Goal: Task Accomplishment & Management: Use online tool/utility

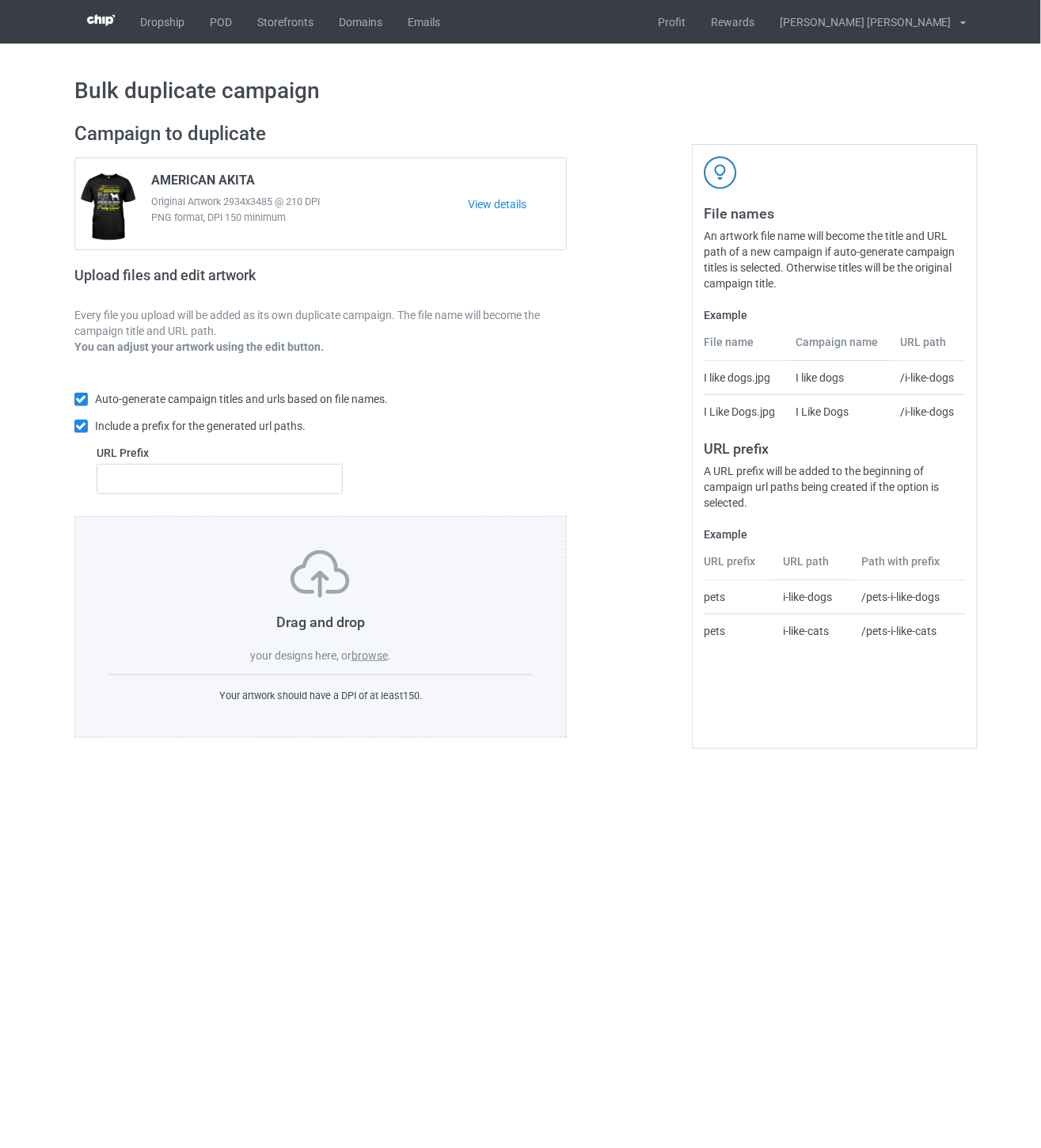
click at [376, 660] on label "browse" at bounding box center [369, 656] width 36 height 13
click at [0, 0] on input "browse" at bounding box center [0, 0] width 0 height 0
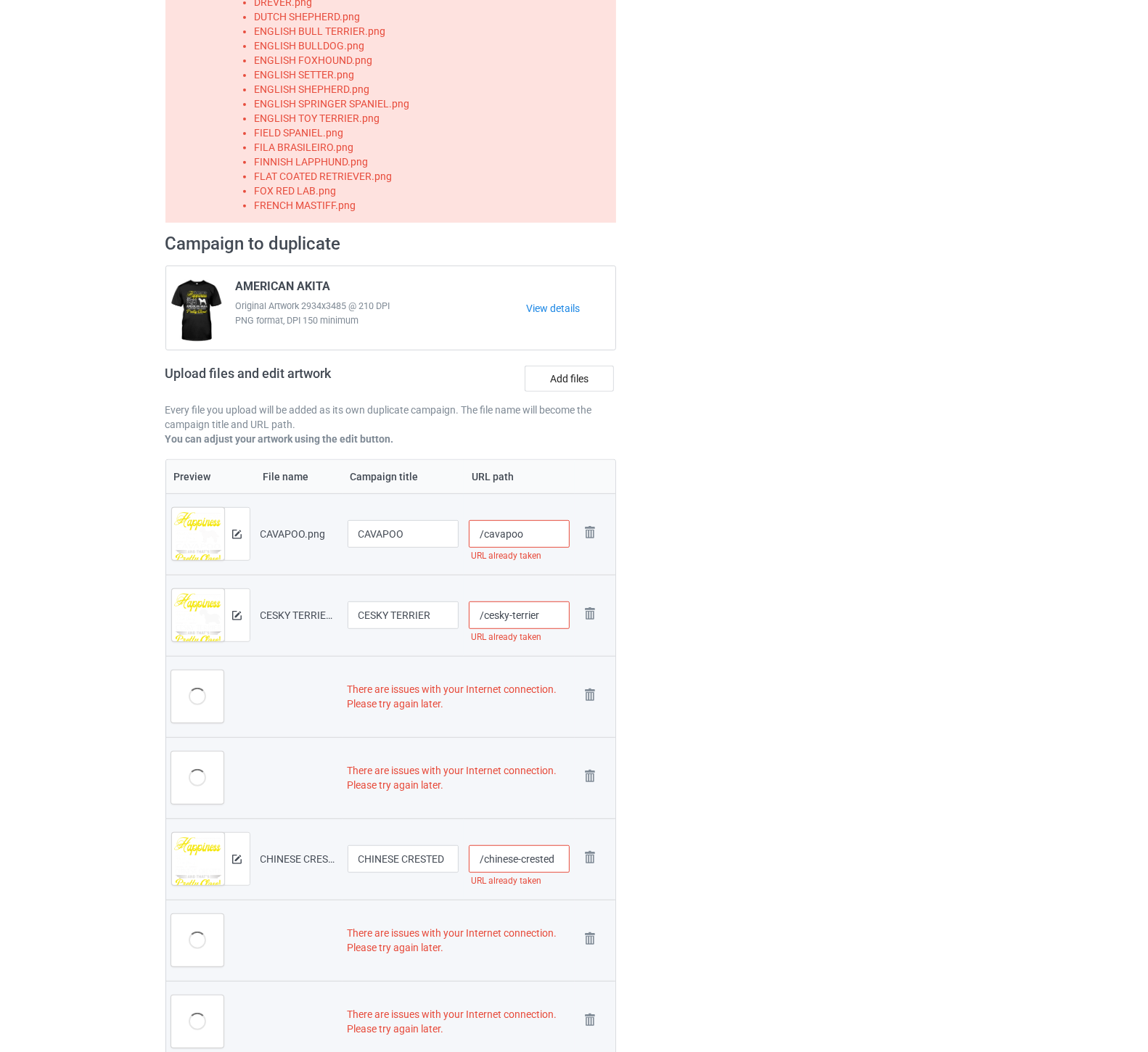
scroll to position [510, 0]
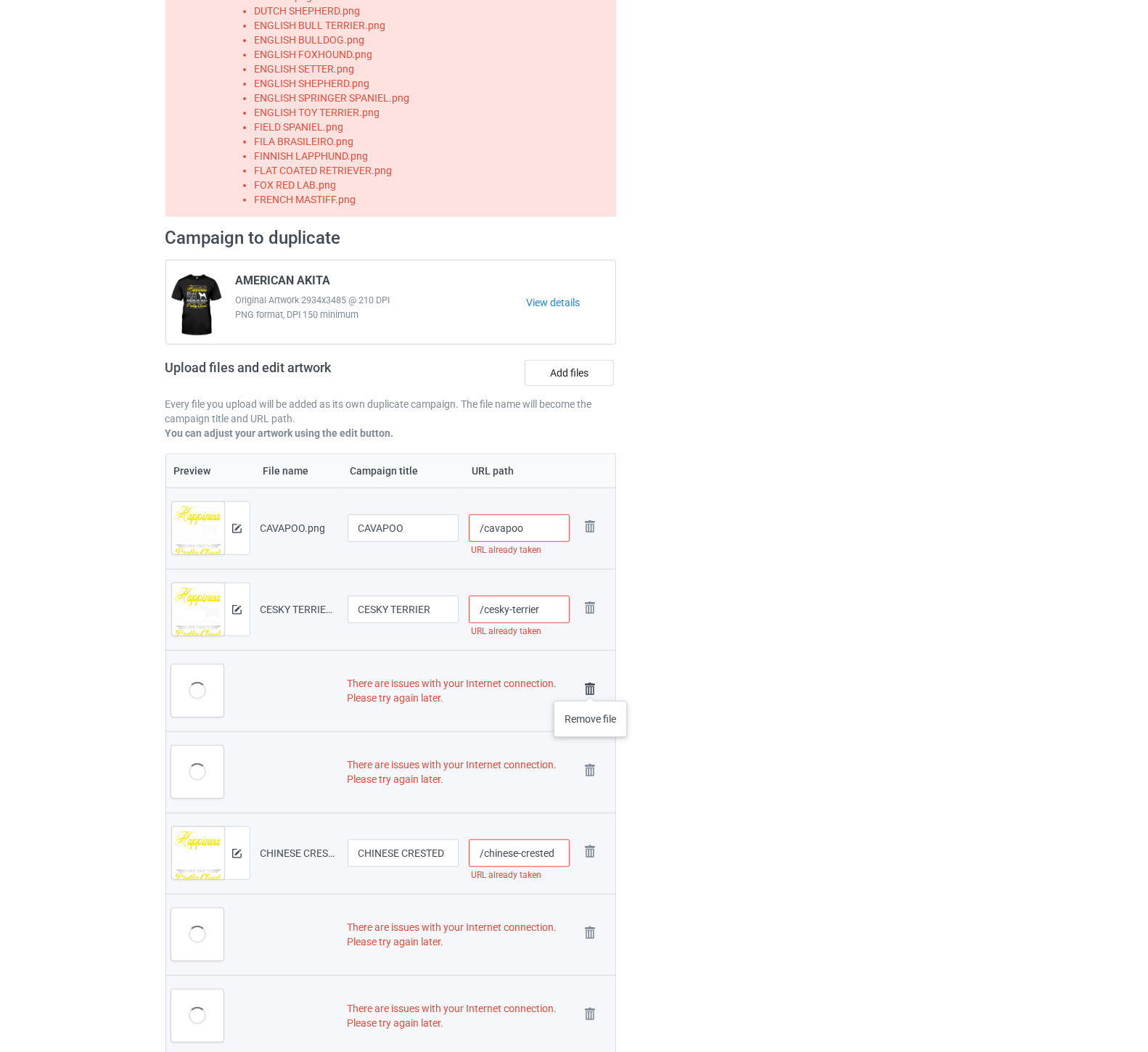
click at [591, 687] on img at bounding box center [590, 690] width 20 height 20
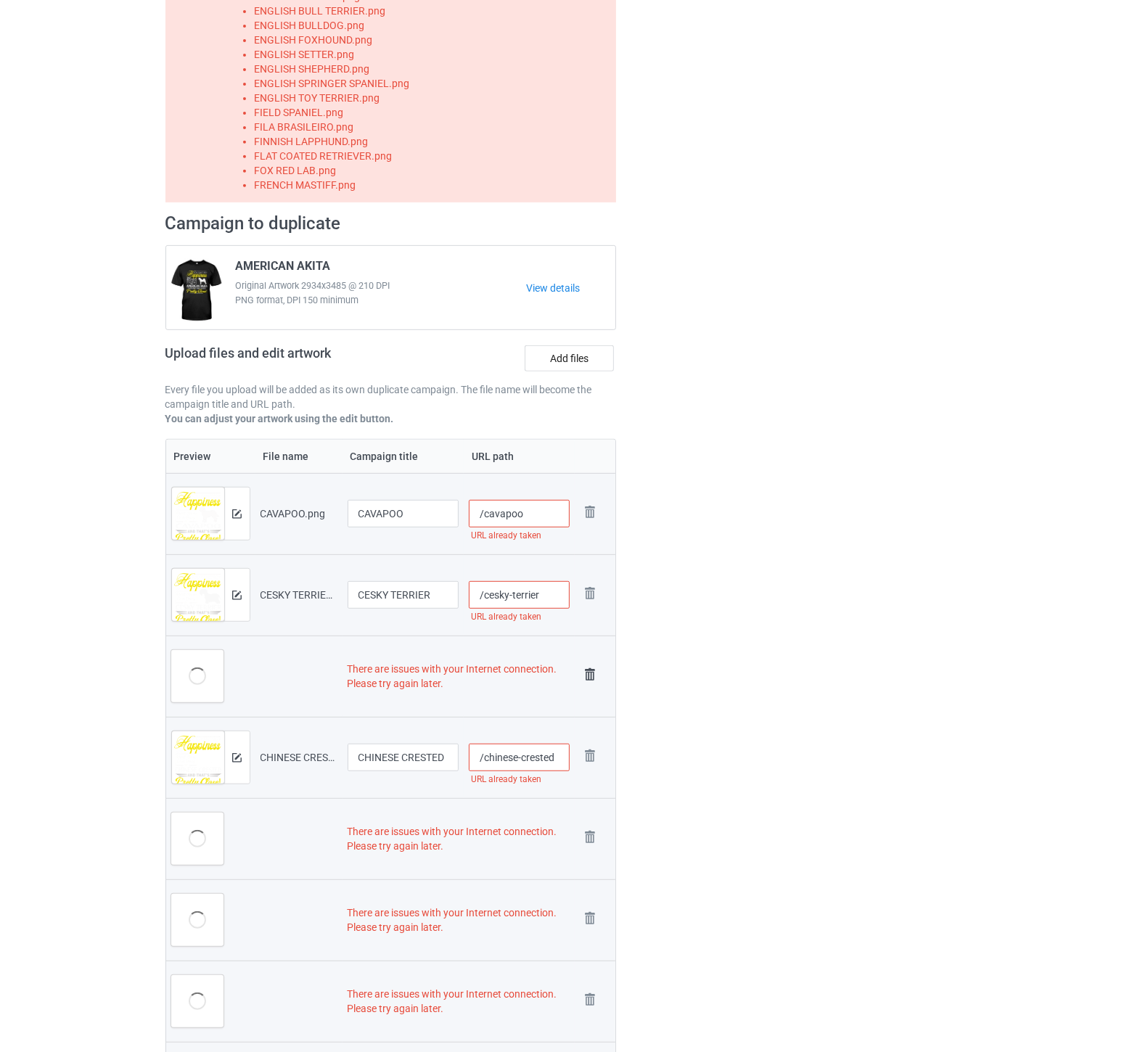
click at [588, 670] on img at bounding box center [590, 675] width 20 height 20
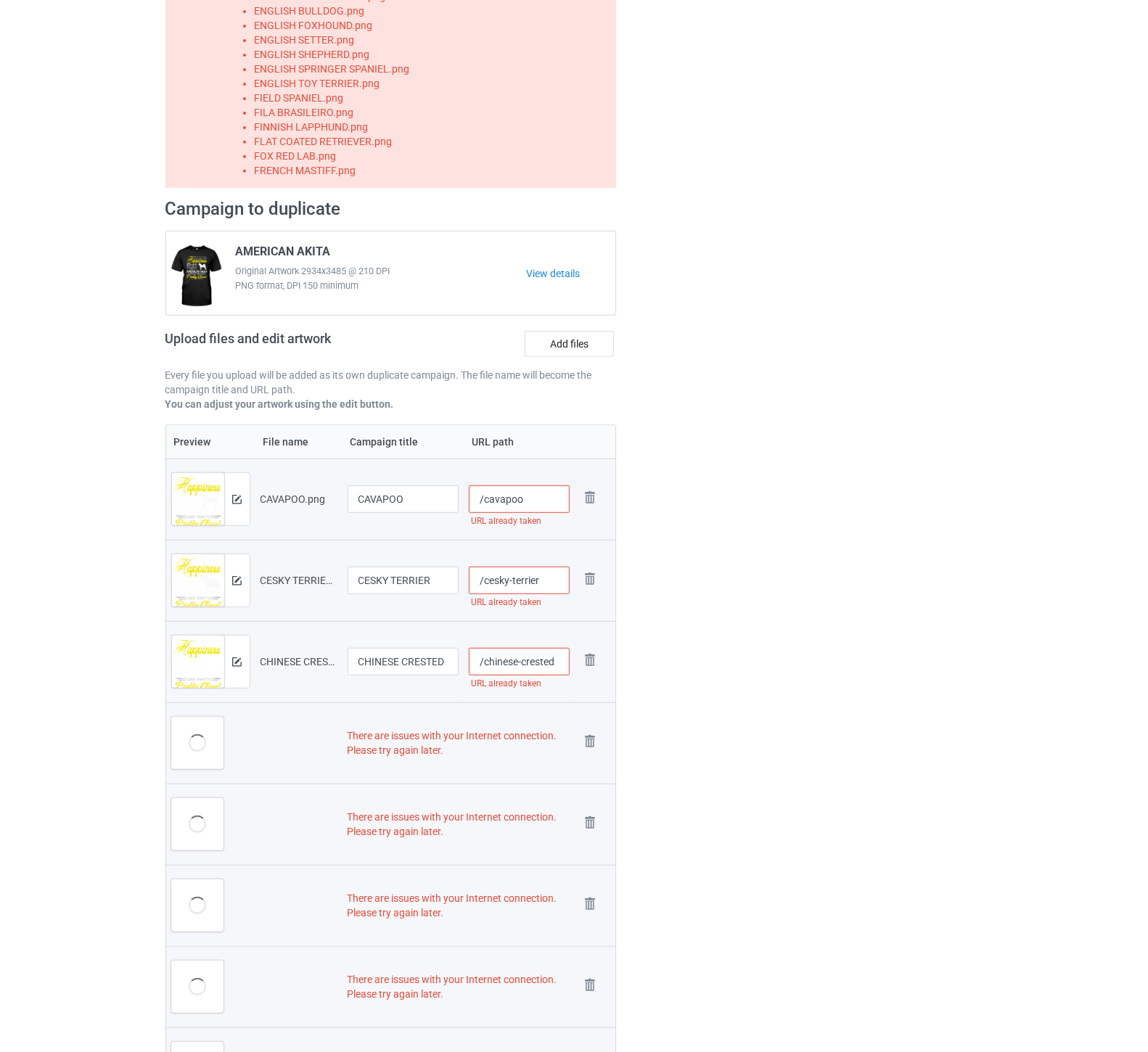
scroll to position [187, 0]
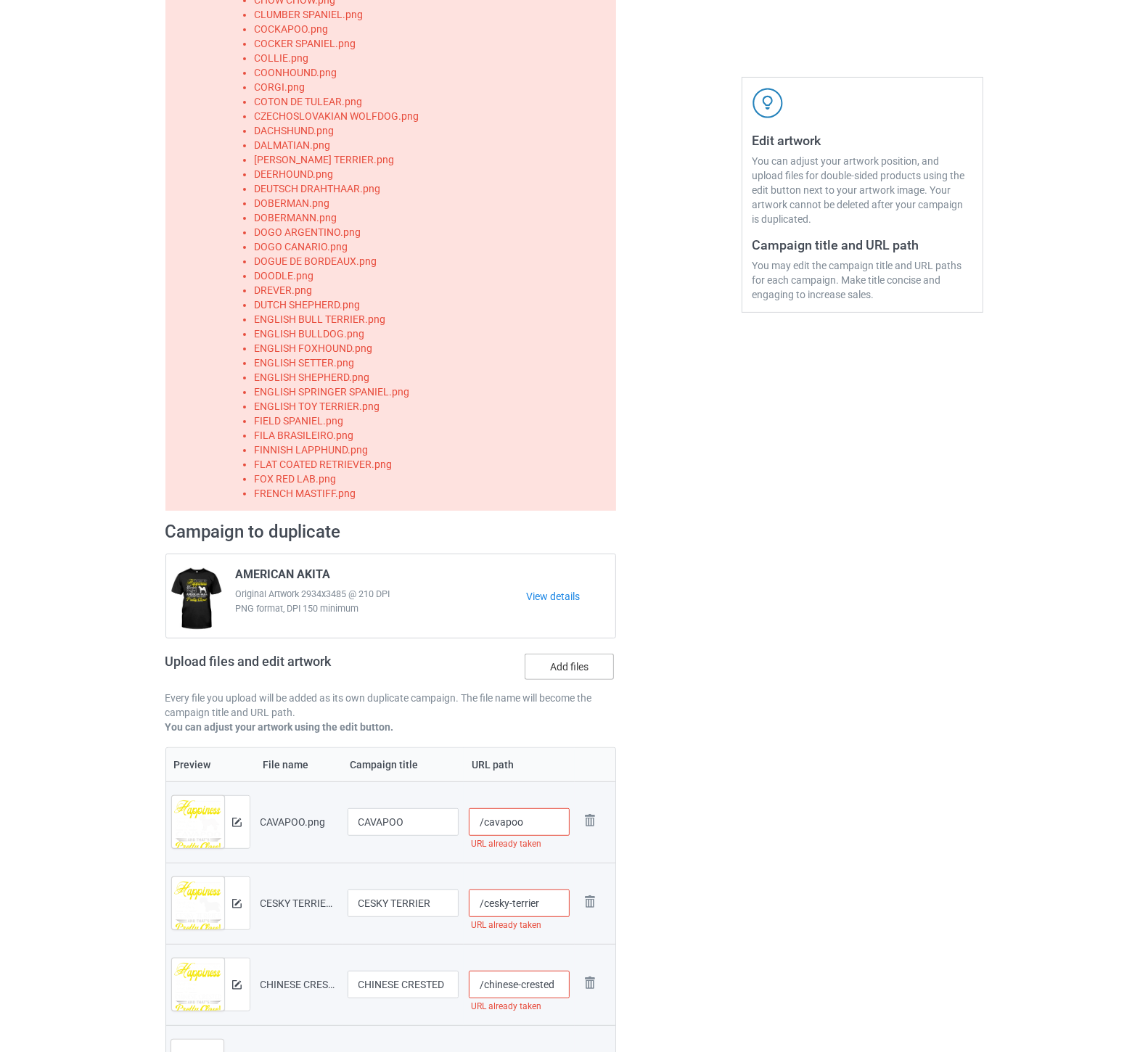
click at [581, 665] on label "Add files" at bounding box center [569, 667] width 89 height 26
click at [0, 0] on input "Add files" at bounding box center [0, 0] width 0 height 0
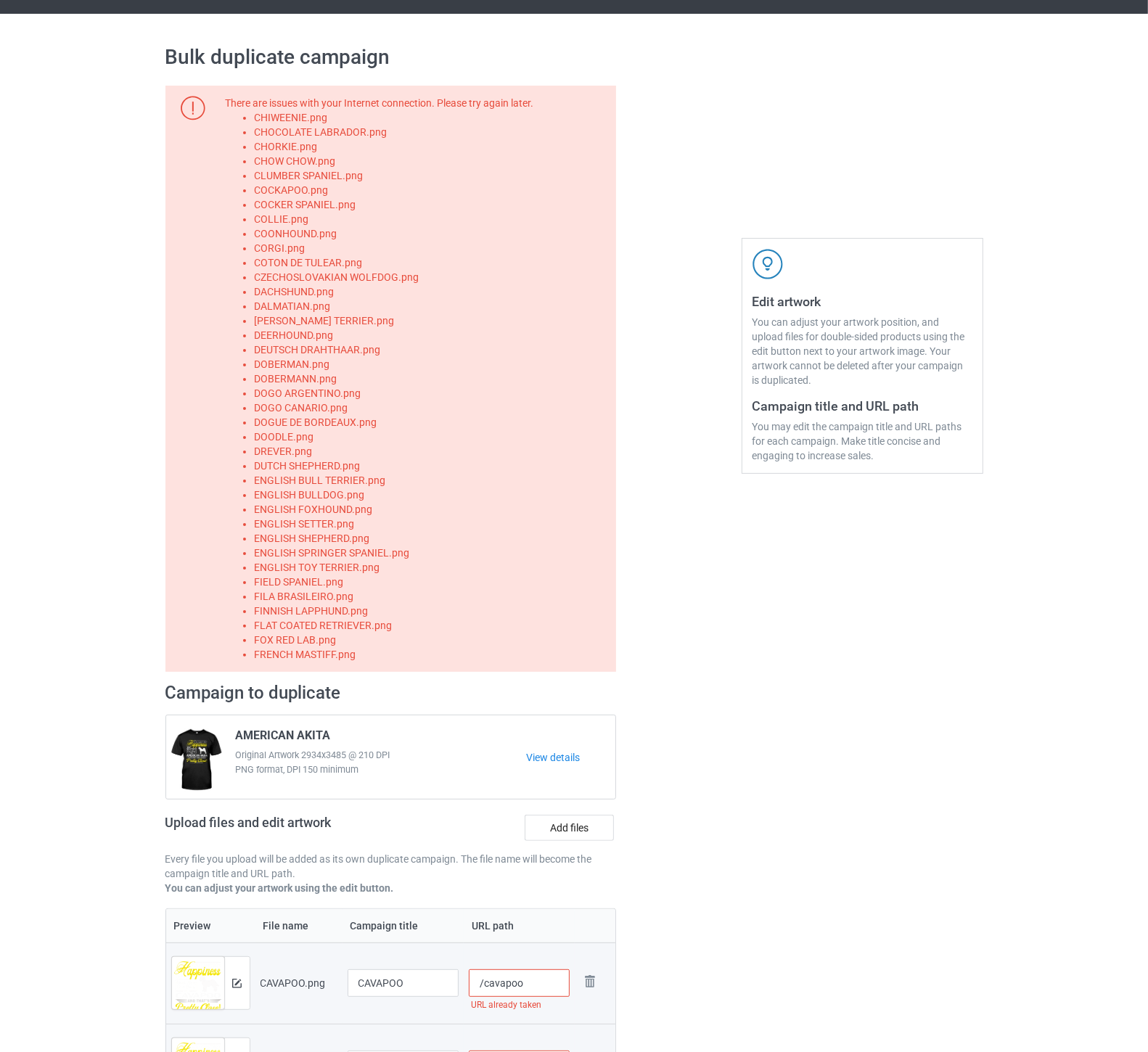
scroll to position [429, 0]
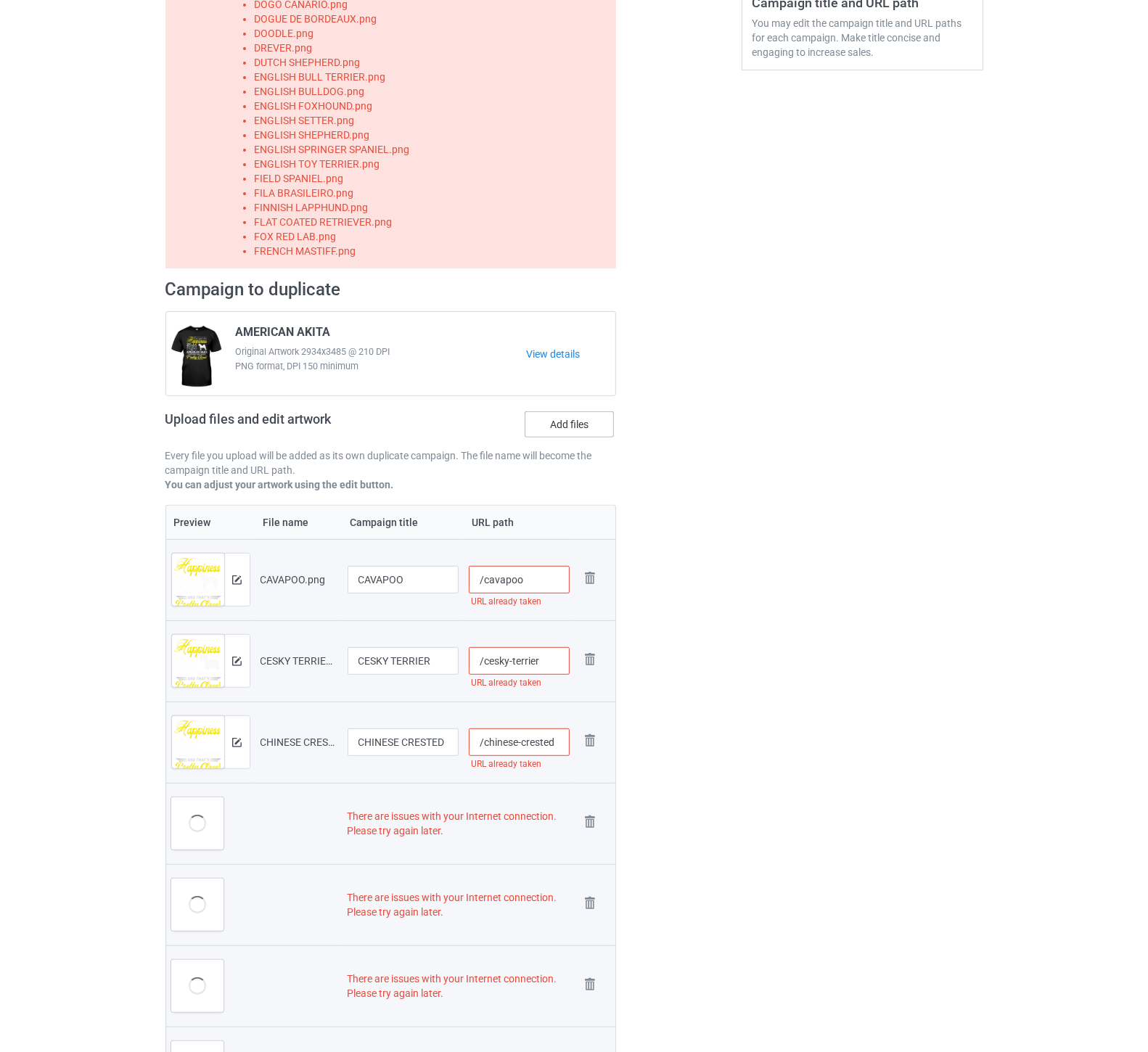
click at [583, 426] on label "Add files" at bounding box center [569, 424] width 89 height 26
click at [0, 0] on input "Add files" at bounding box center [0, 0] width 0 height 0
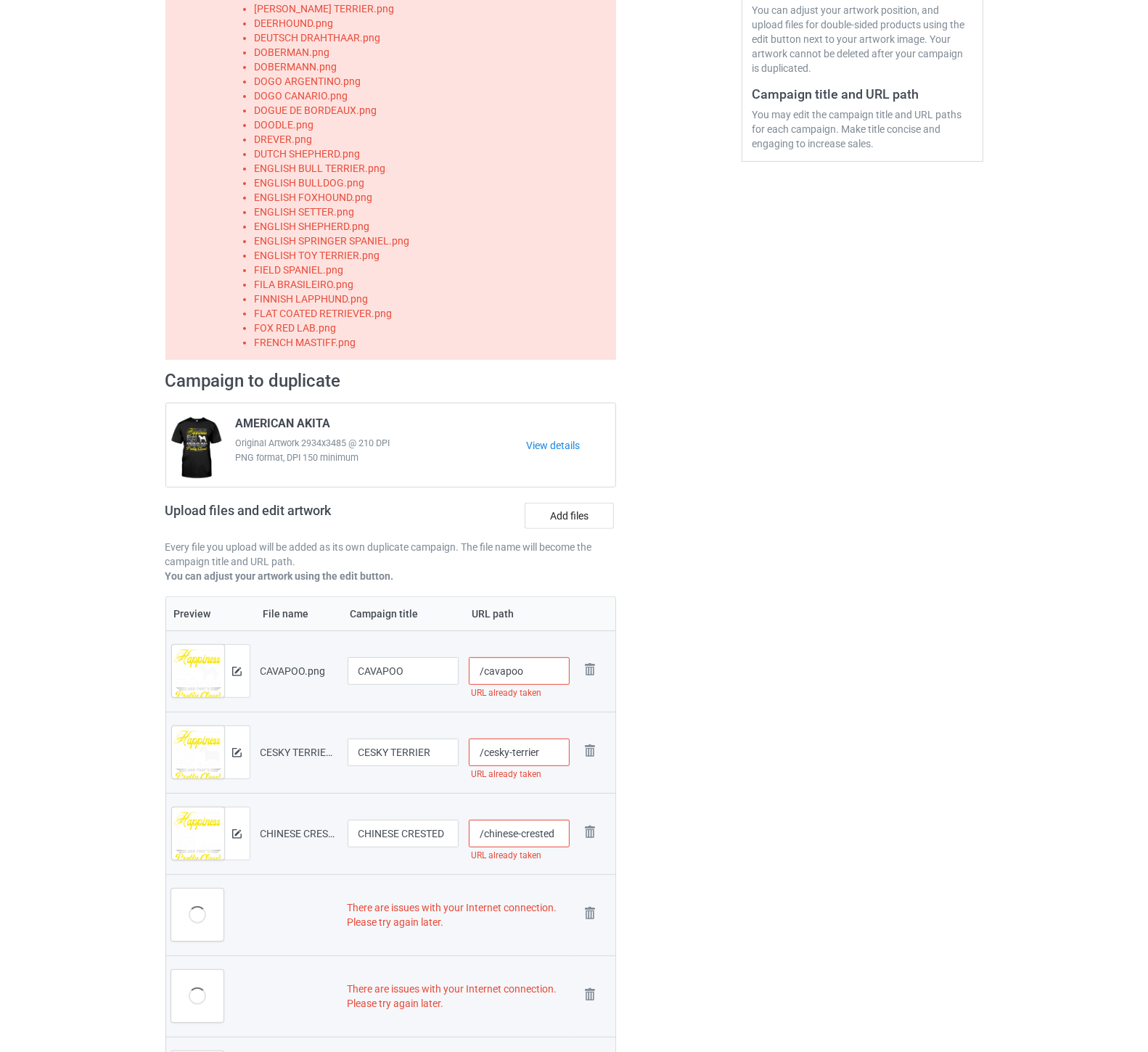
scroll to position [201, 0]
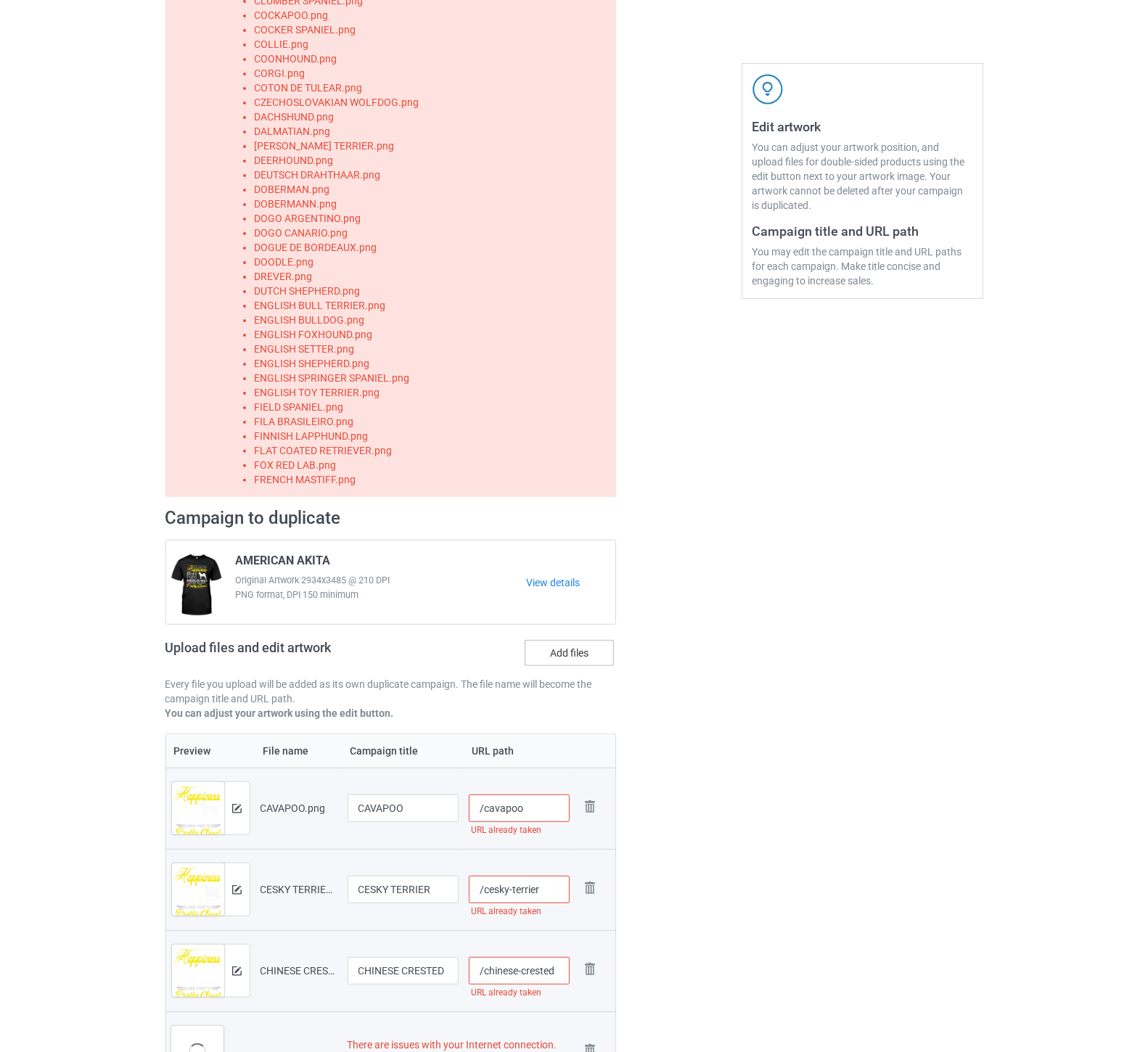
click at [557, 659] on label "Add files" at bounding box center [569, 653] width 89 height 26
click at [0, 0] on input "Add files" at bounding box center [0, 0] width 0 height 0
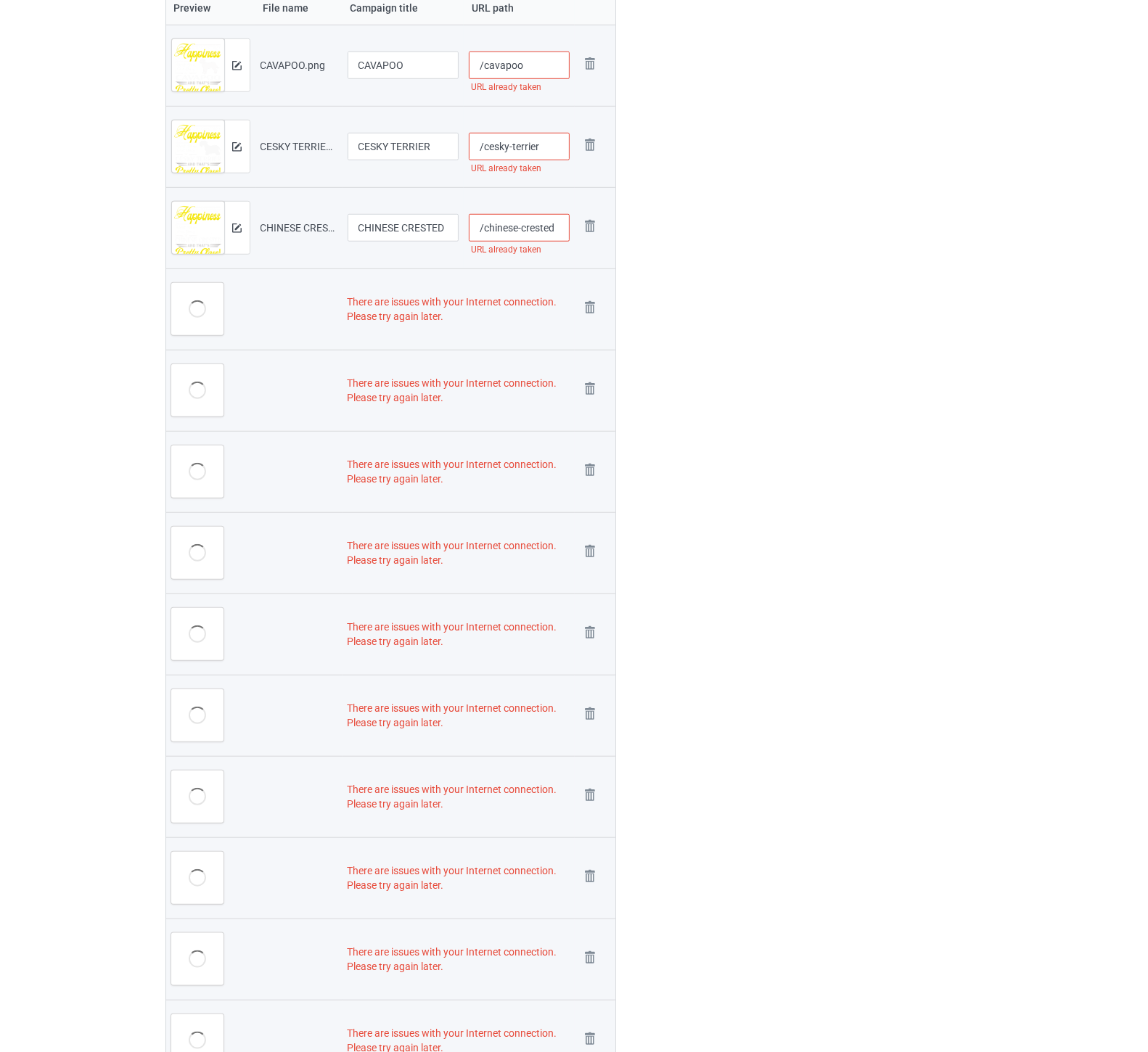
scroll to position [1049, 0]
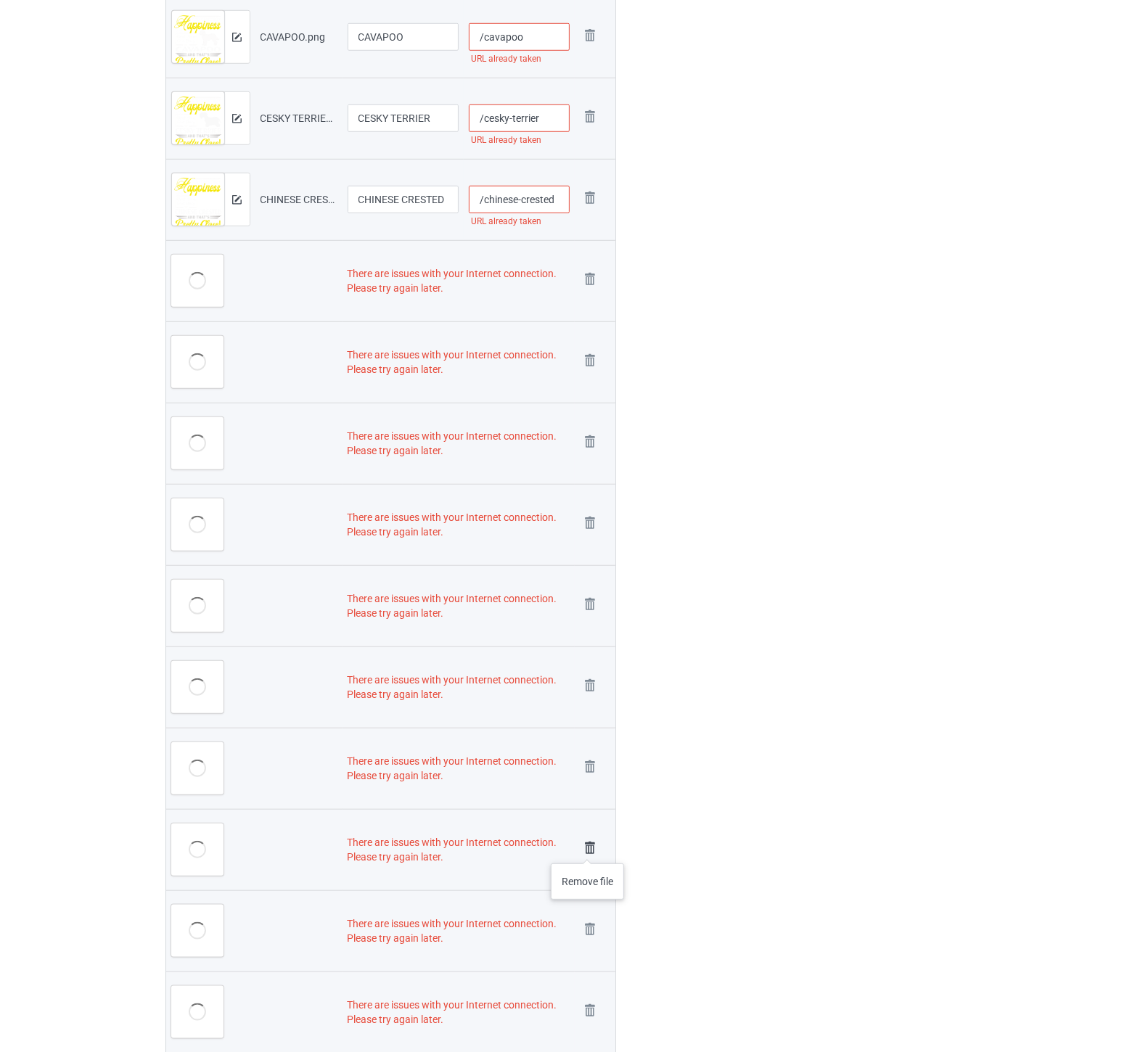
click at [588, 849] on img at bounding box center [590, 848] width 20 height 20
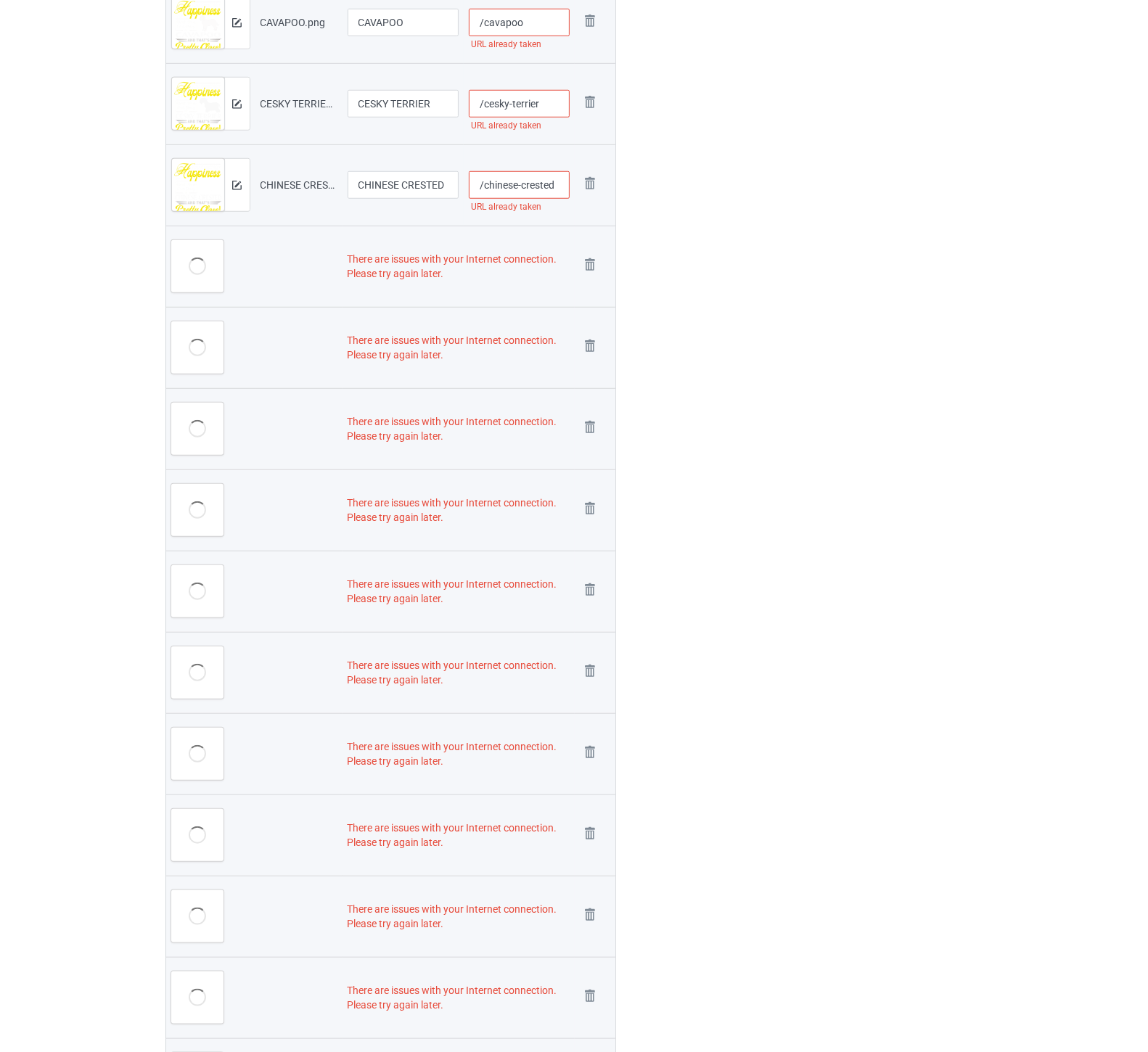
scroll to position [1034, 0]
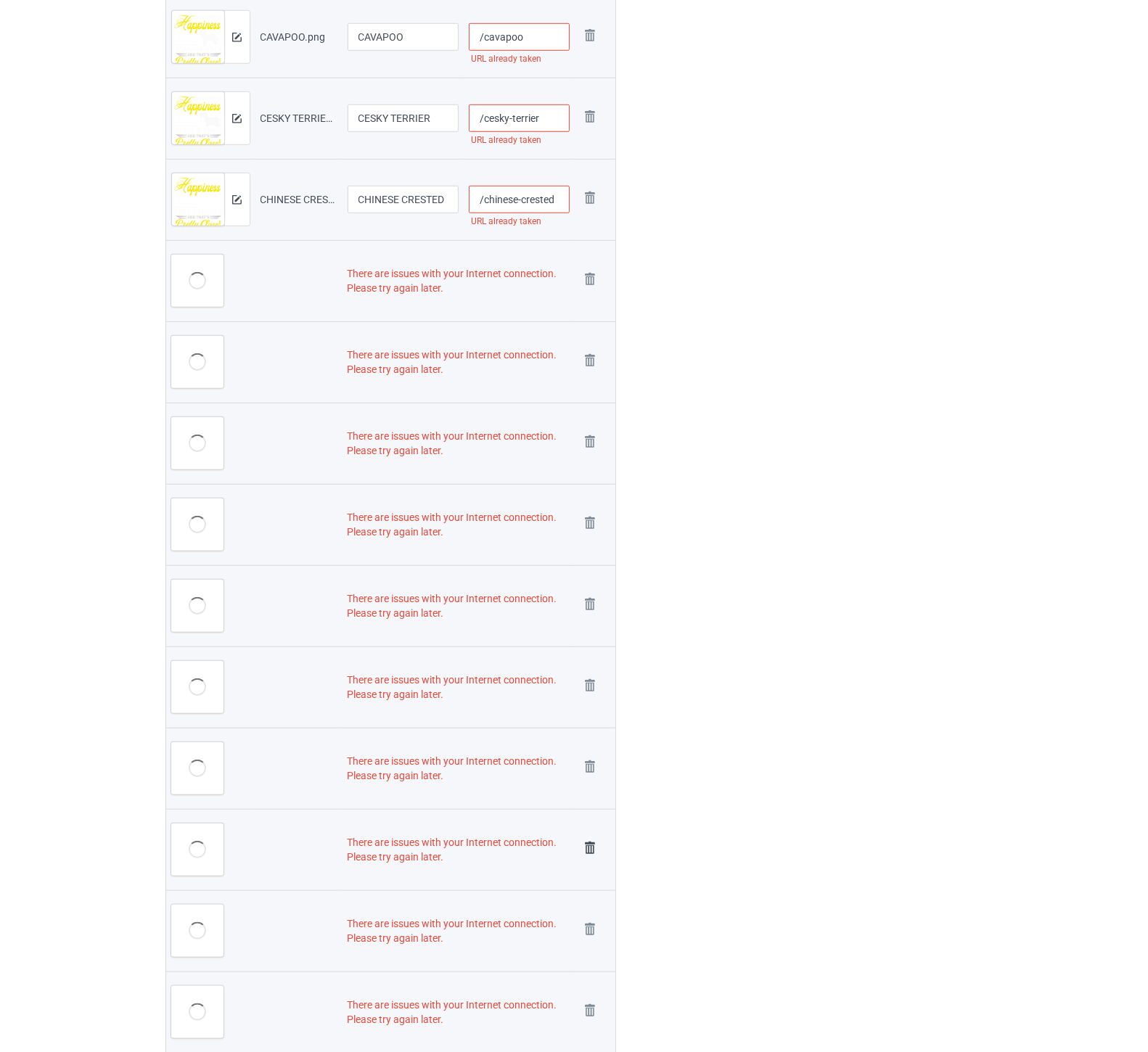
click at [588, 847] on img at bounding box center [590, 848] width 20 height 20
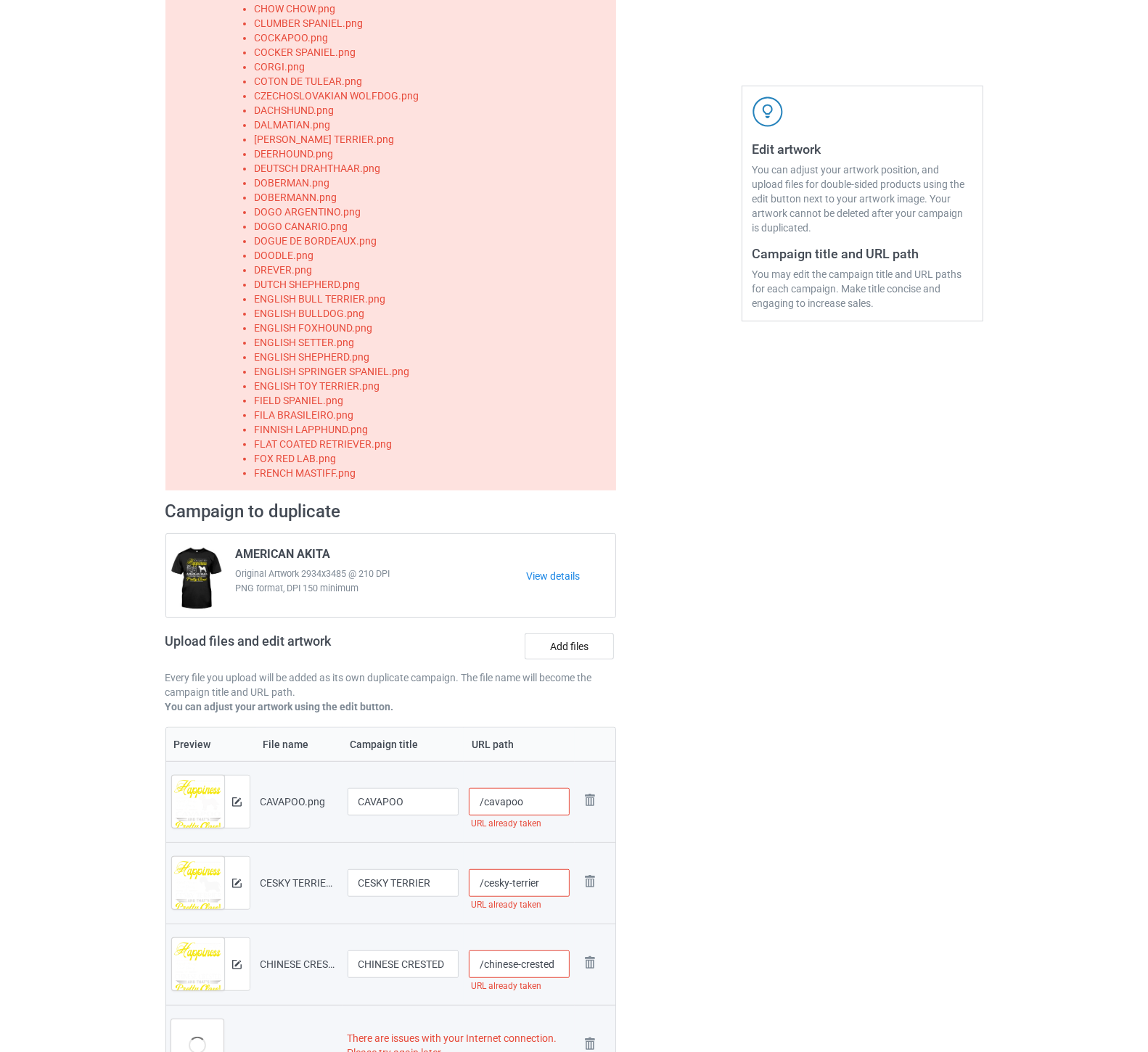
scroll to position [294, 0]
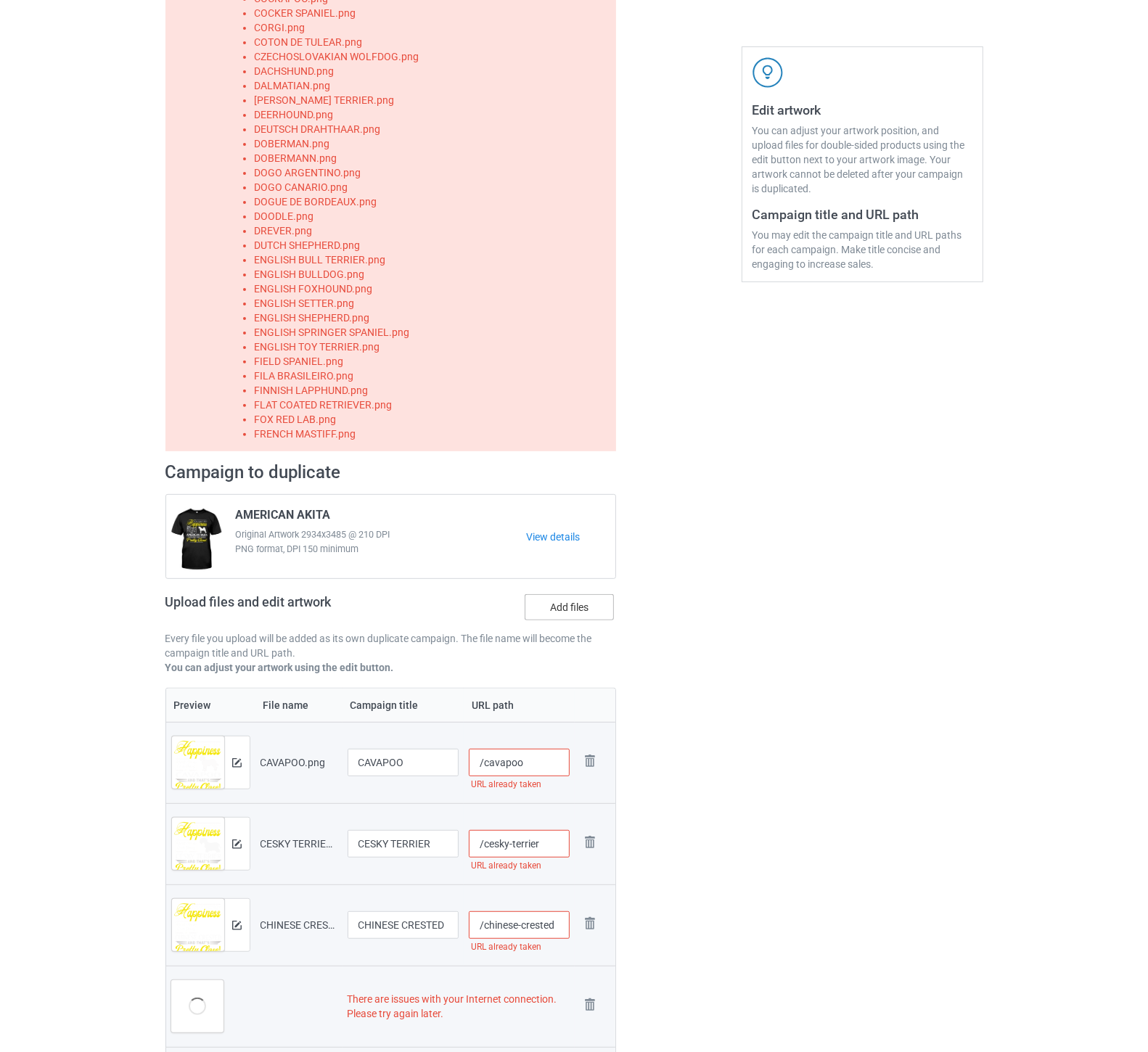
click at [586, 605] on label "Add files" at bounding box center [569, 607] width 89 height 26
click at [0, 0] on input "Add files" at bounding box center [0, 0] width 0 height 0
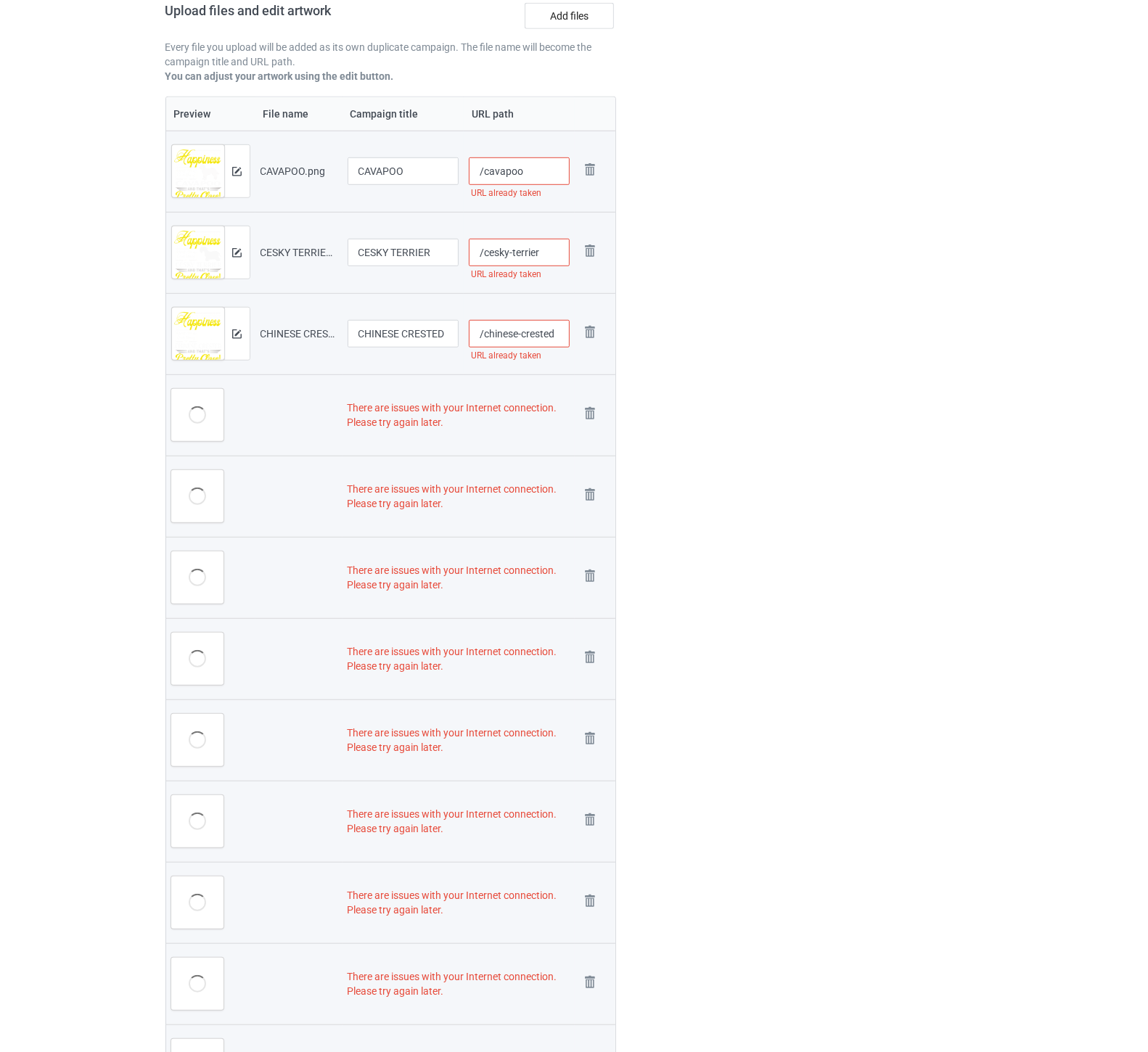
scroll to position [911, 0]
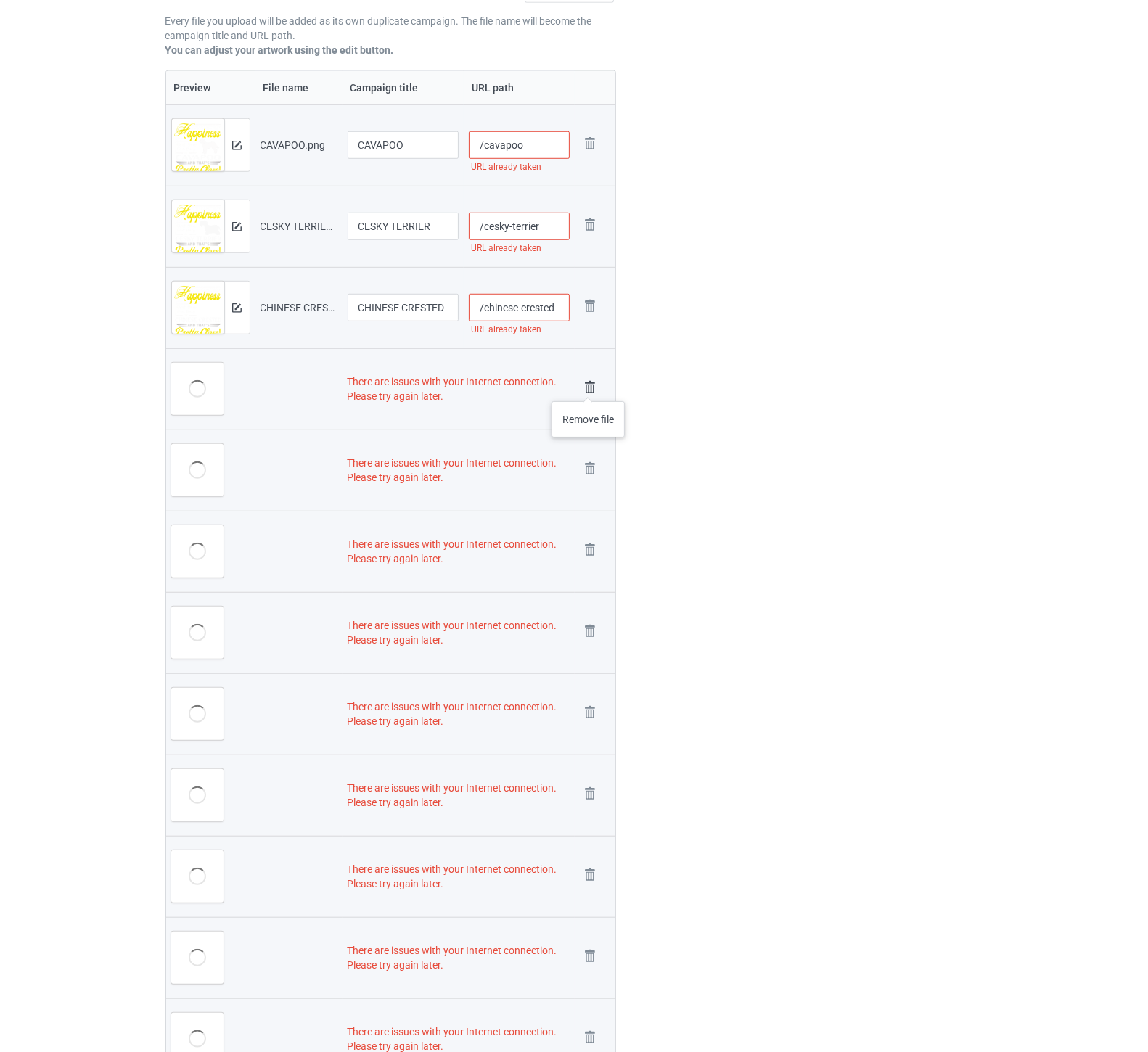
click at [588, 387] on img at bounding box center [590, 388] width 20 height 20
click at [0, 0] on img at bounding box center [0, 0] width 0 height 0
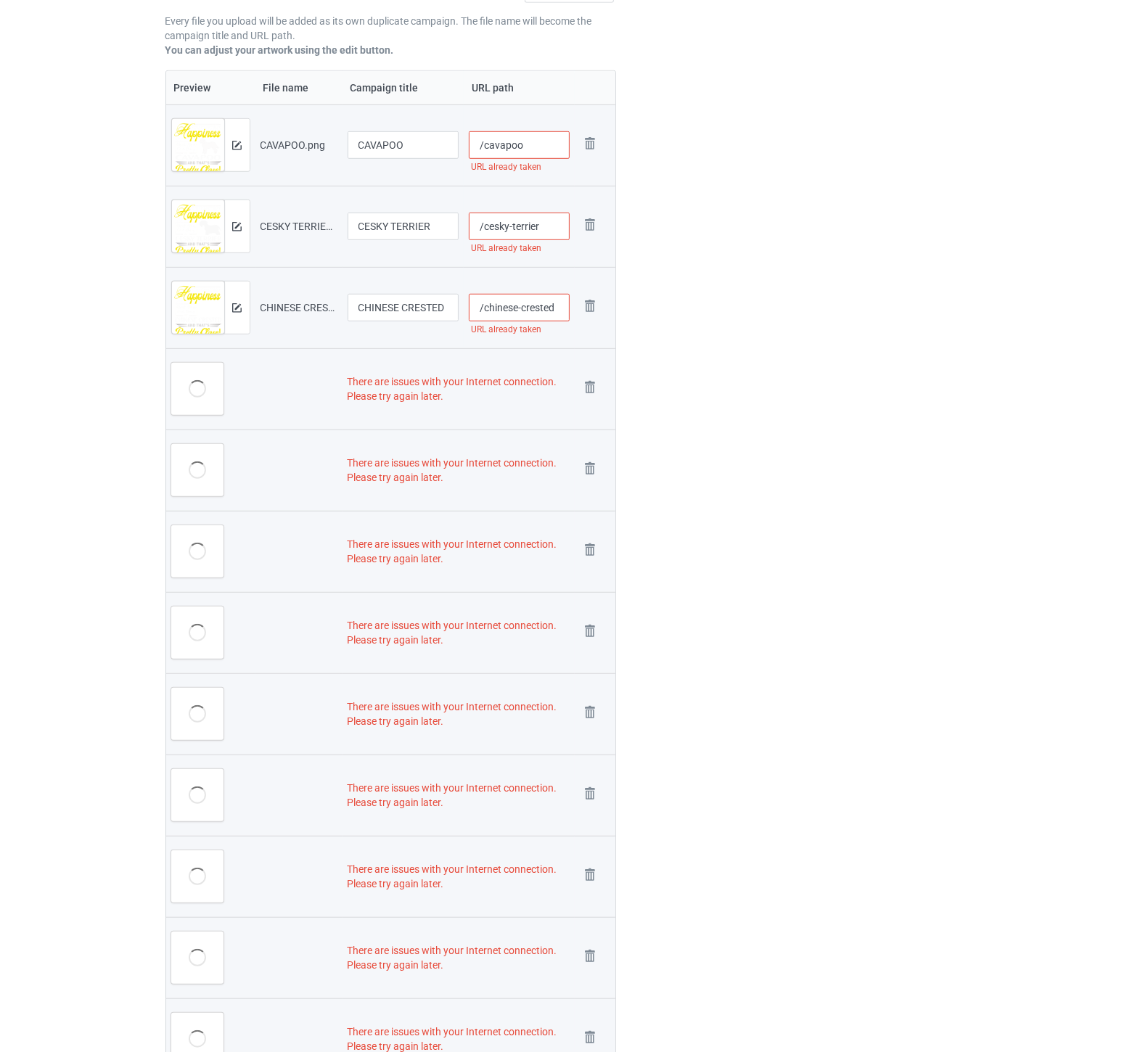
click at [0, 0] on img at bounding box center [0, 0] width 0 height 0
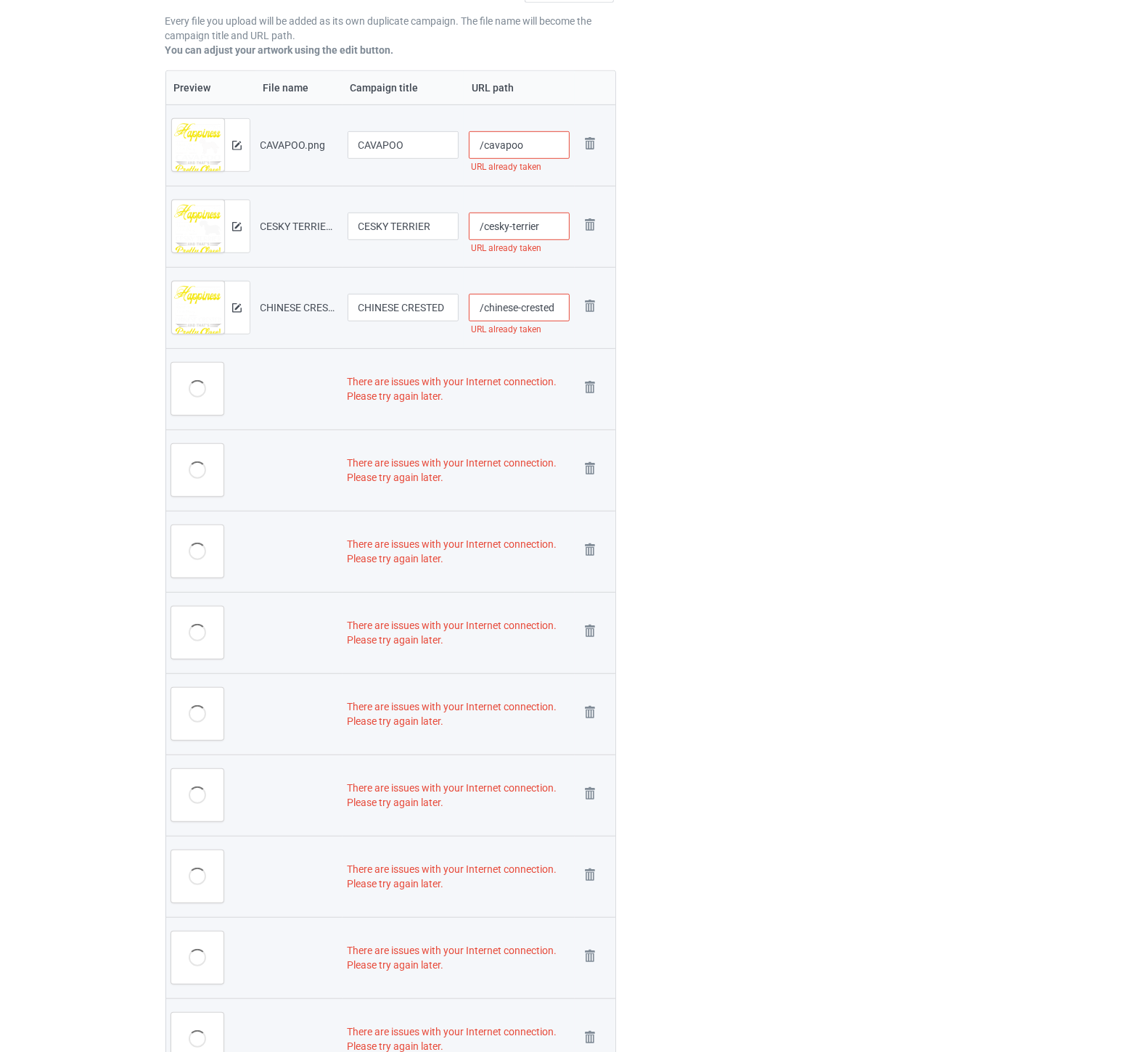
click at [0, 0] on img at bounding box center [0, 0] width 0 height 0
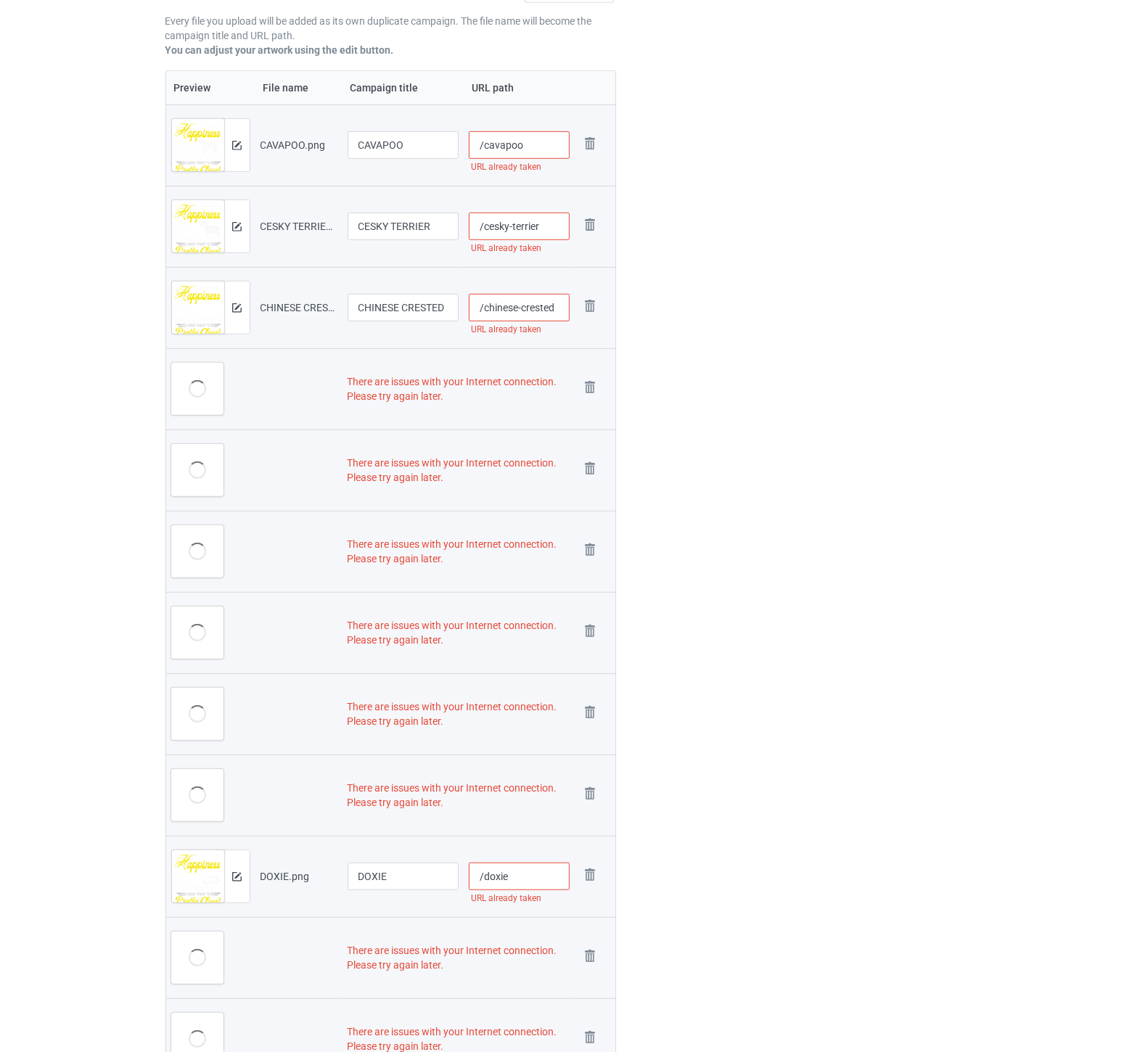
click at [0, 0] on img at bounding box center [0, 0] width 0 height 0
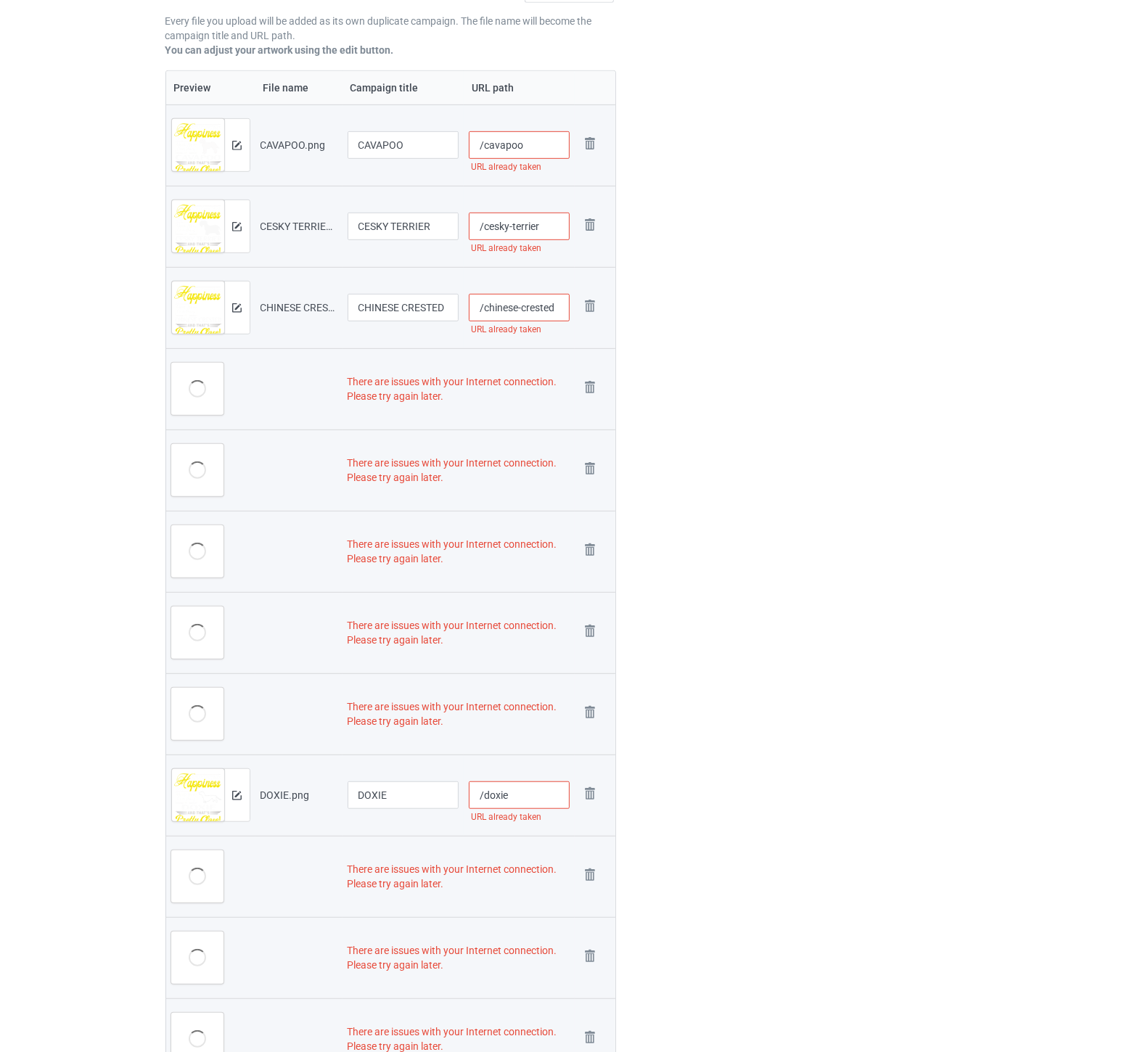
click at [0, 0] on img at bounding box center [0, 0] width 0 height 0
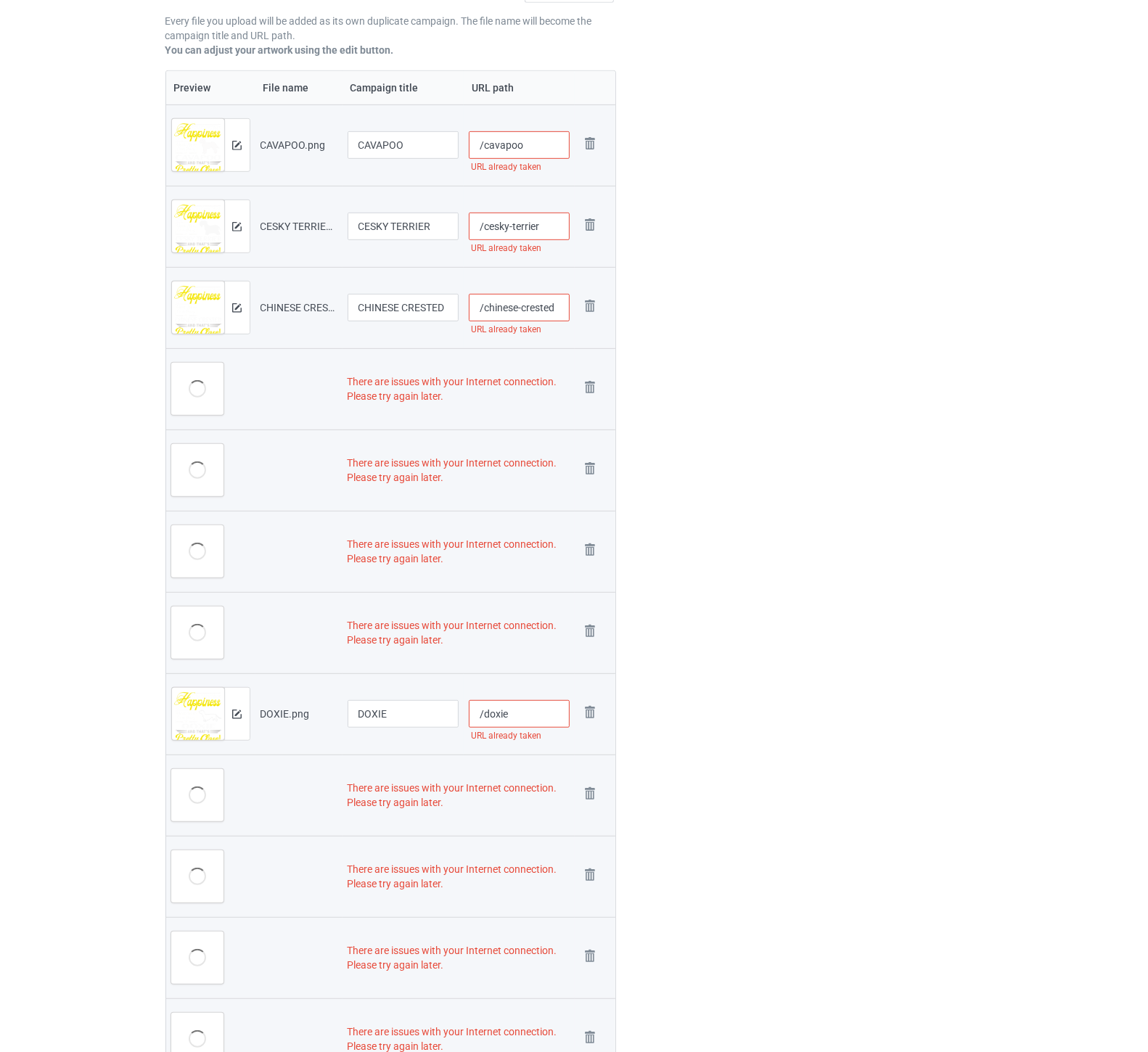
click at [0, 0] on img at bounding box center [0, 0] width 0 height 0
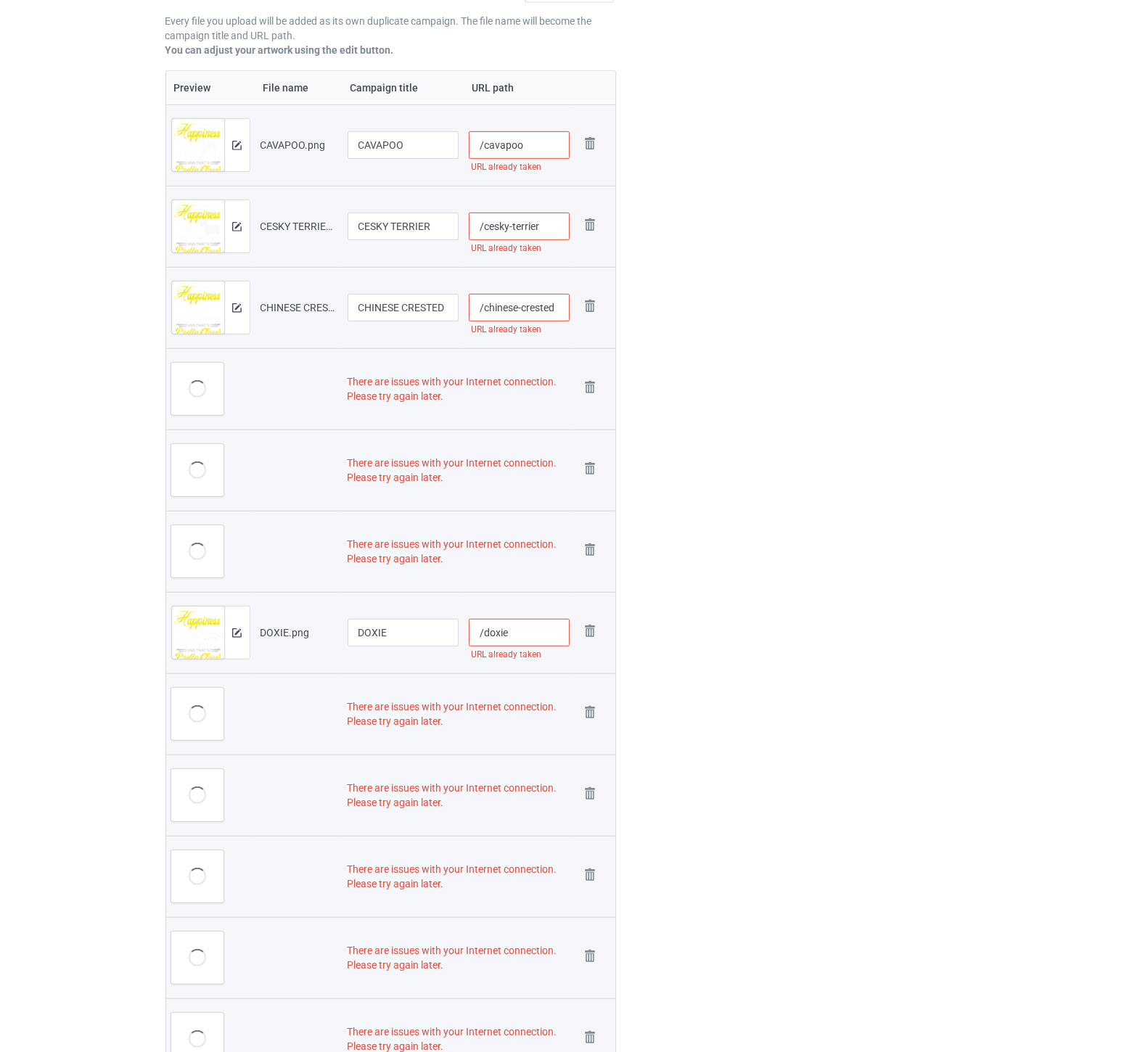
click at [0, 0] on img at bounding box center [0, 0] width 0 height 0
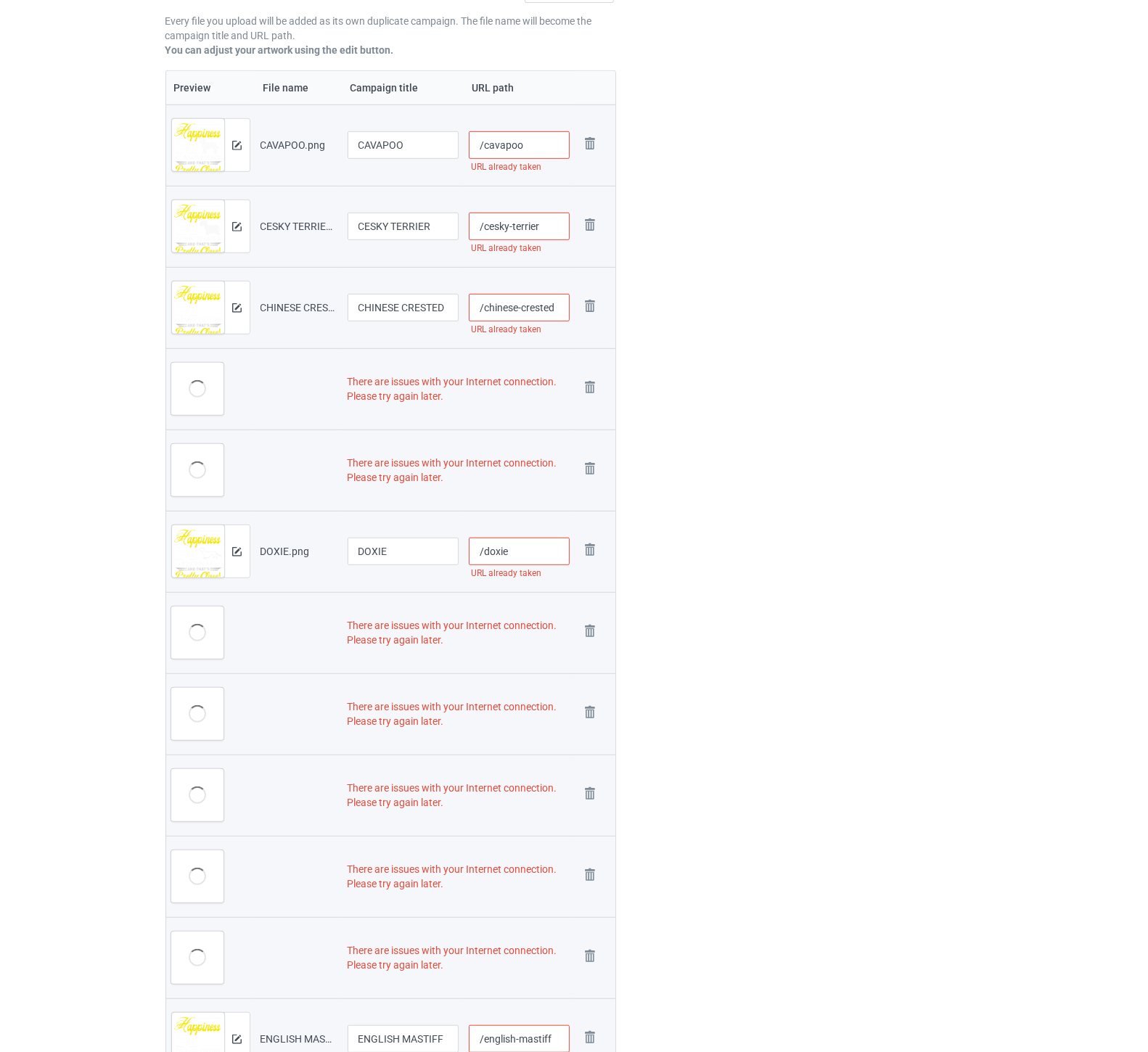
click at [0, 0] on img at bounding box center [0, 0] width 0 height 0
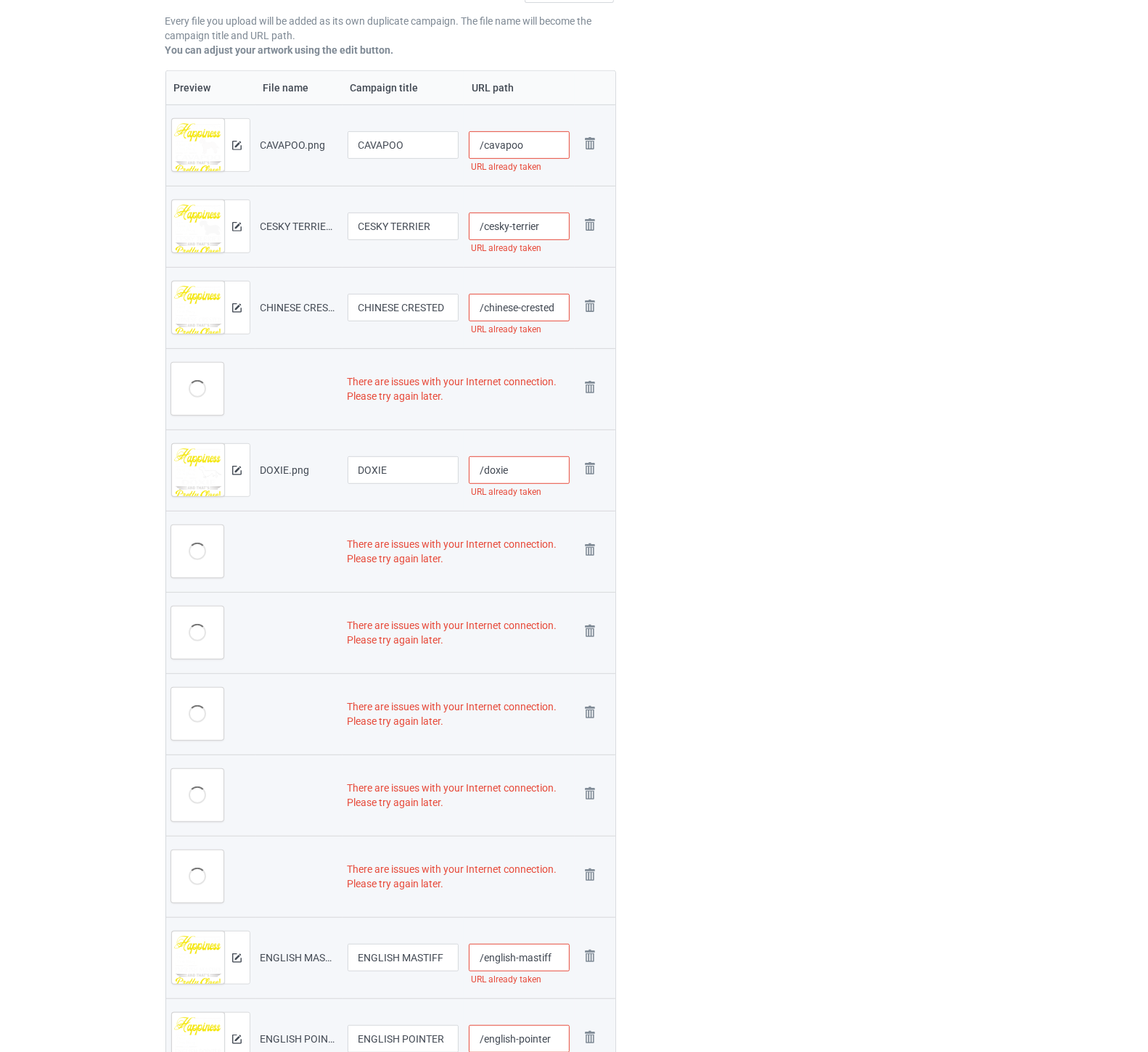
click at [0, 0] on img at bounding box center [0, 0] width 0 height 0
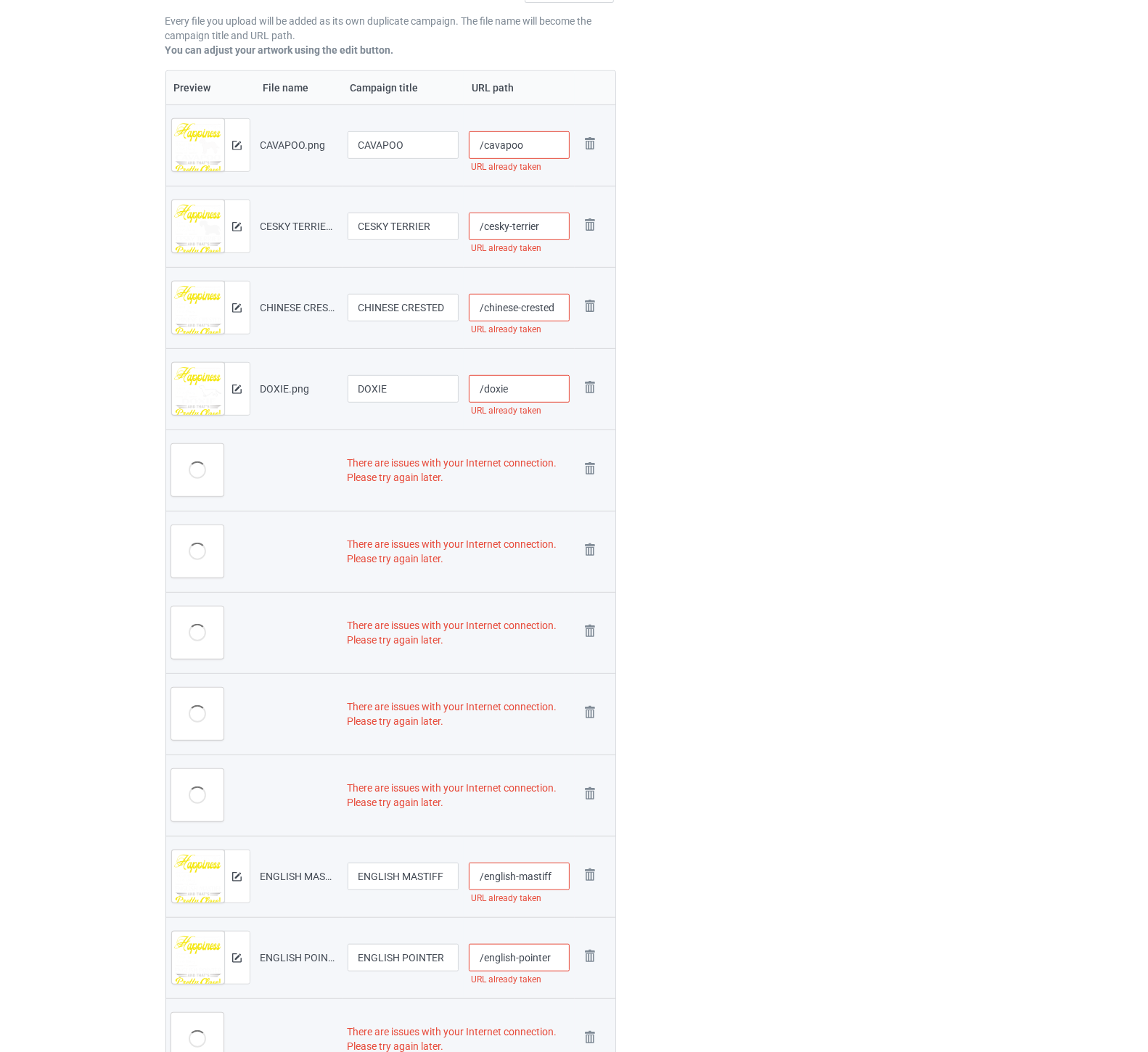
scroll to position [124, 0]
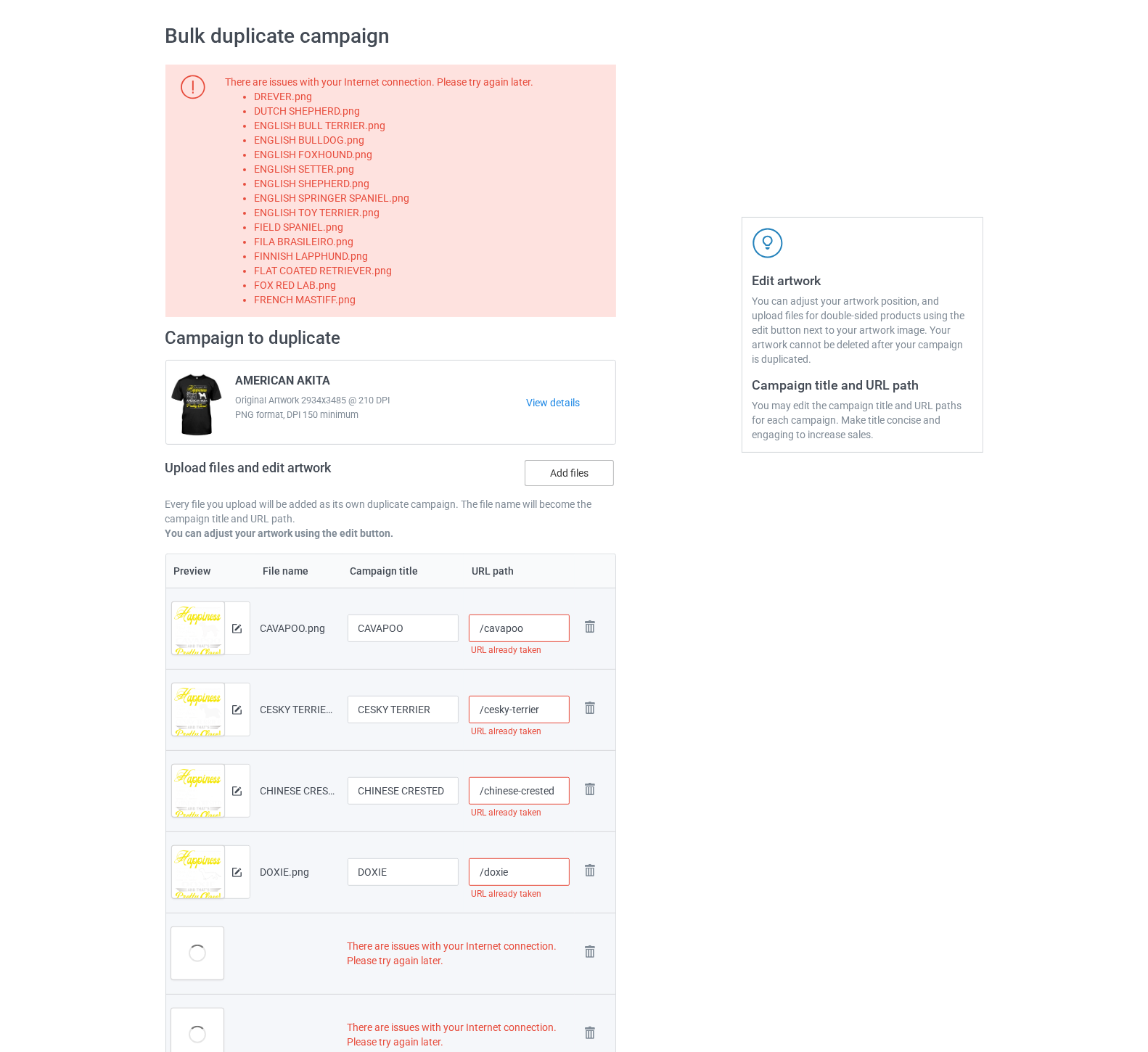
click at [578, 474] on label "Add files" at bounding box center [569, 473] width 89 height 26
click at [0, 0] on input "Add files" at bounding box center [0, 0] width 0 height 0
click at [581, 475] on label "Add files" at bounding box center [569, 473] width 89 height 26
click at [0, 0] on input "Add files" at bounding box center [0, 0] width 0 height 0
click at [585, 479] on label "Add files" at bounding box center [569, 473] width 89 height 26
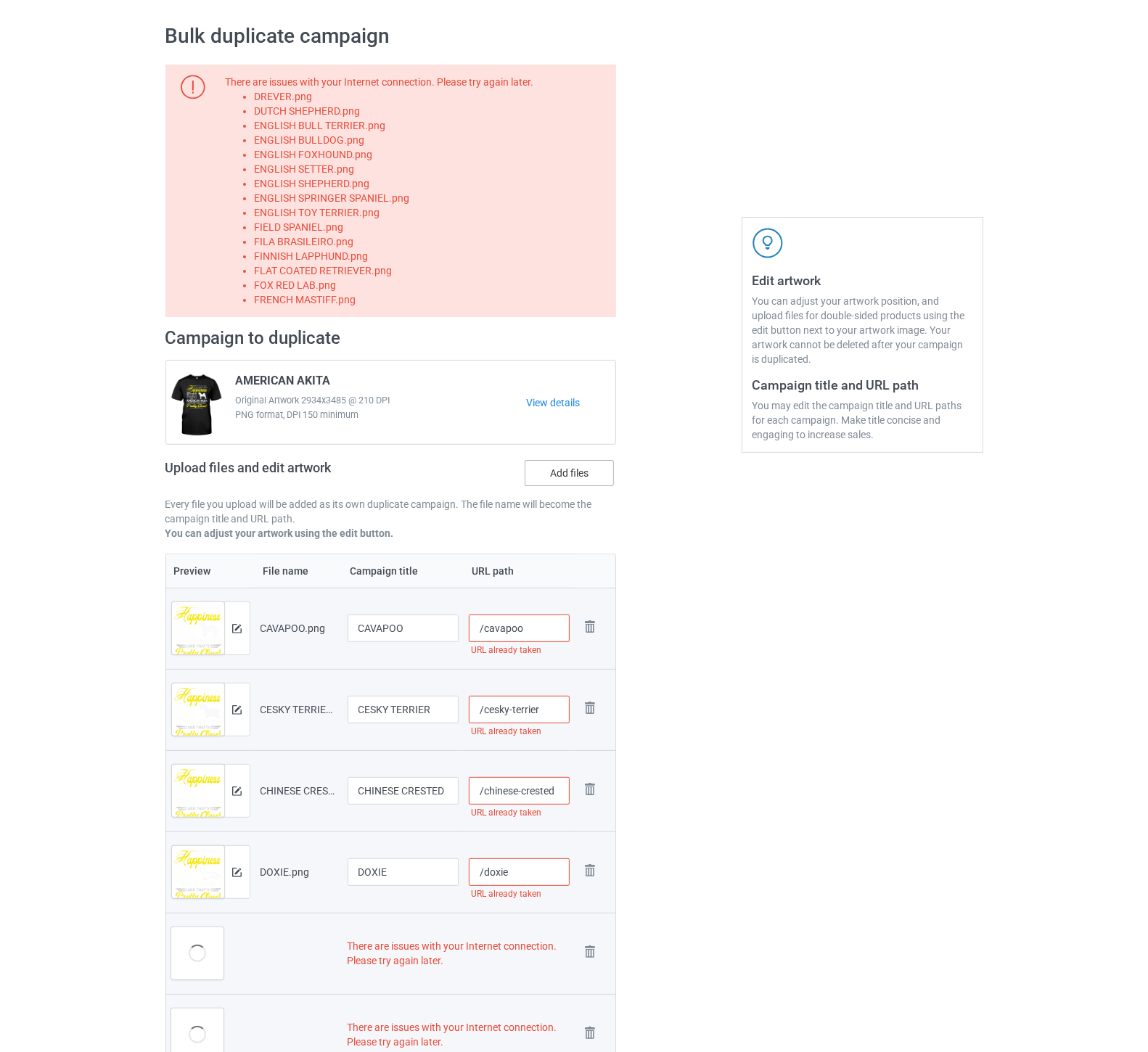
click at [0, 0] on input "Add files" at bounding box center [0, 0] width 0 height 0
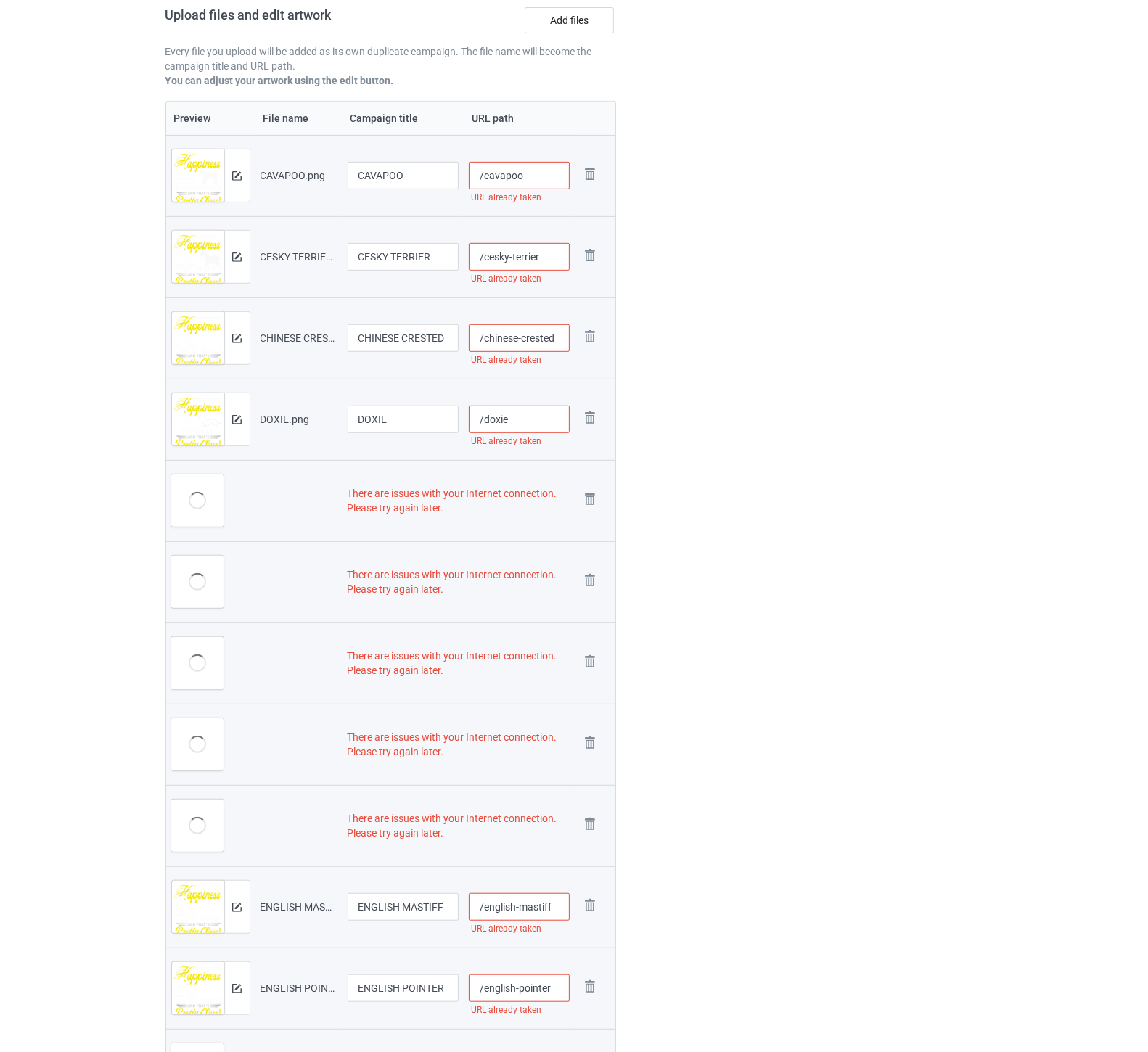
scroll to position [606, 0]
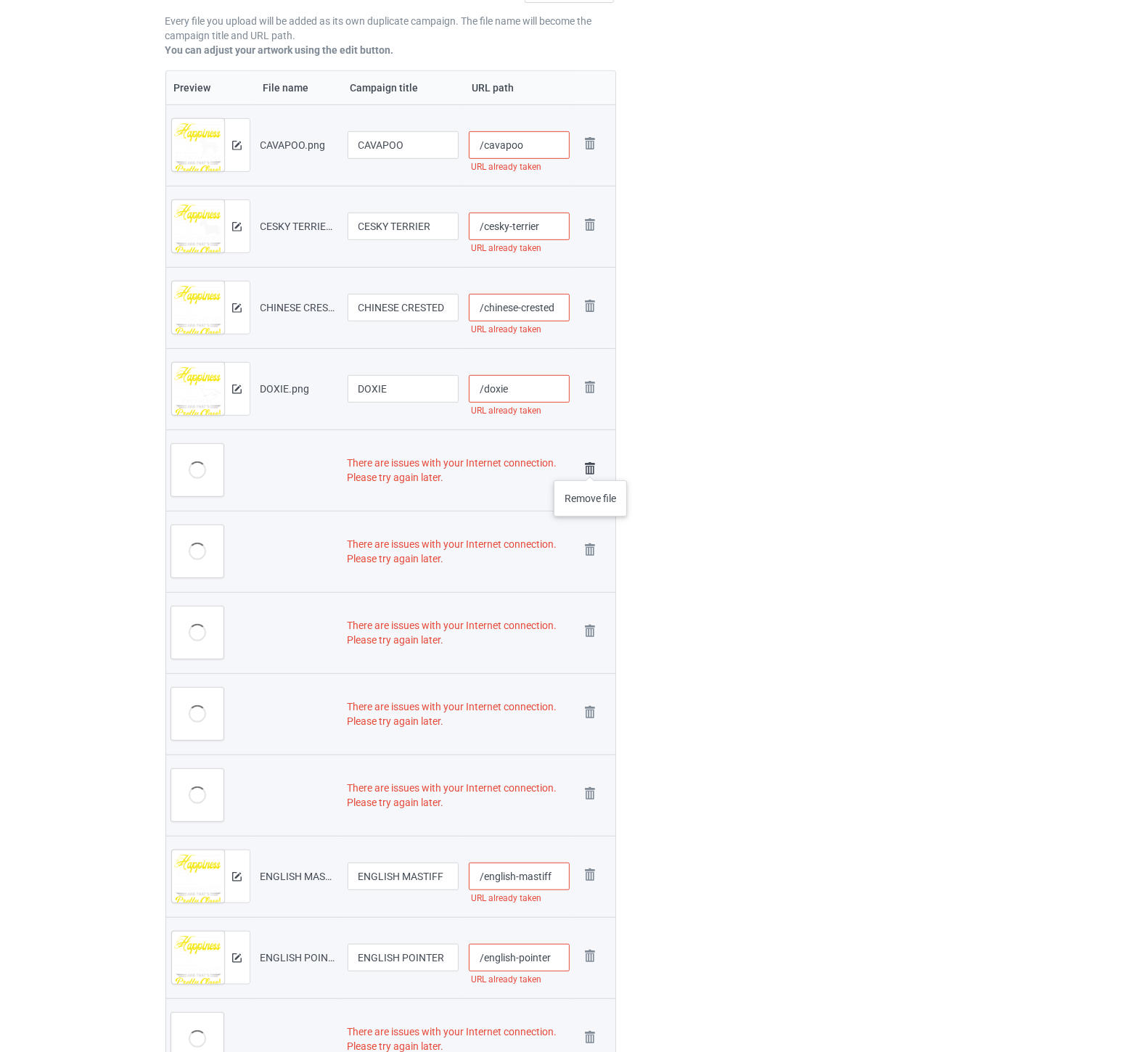
click at [591, 466] on img at bounding box center [590, 469] width 20 height 20
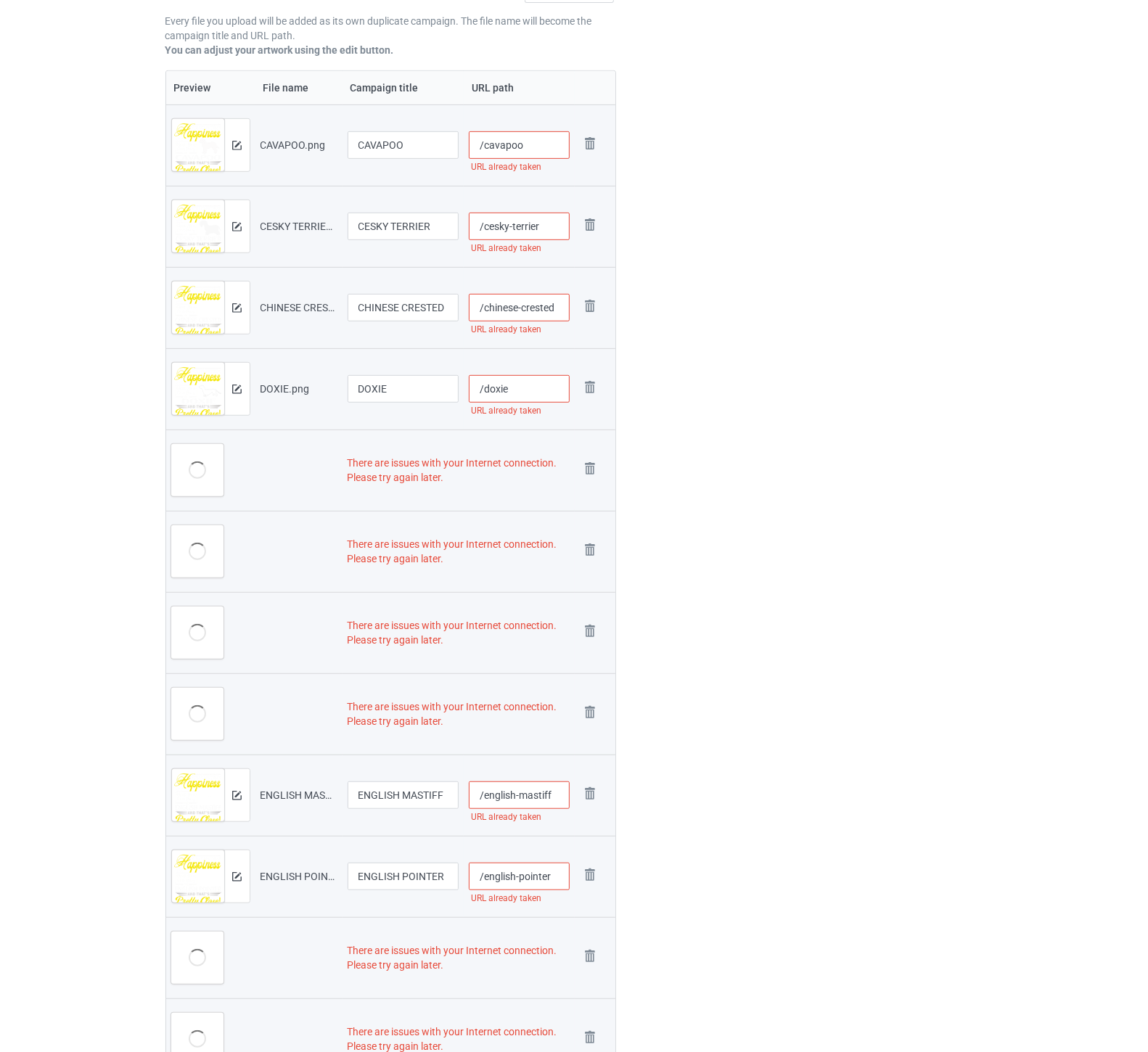
click at [0, 0] on img at bounding box center [0, 0] width 0 height 0
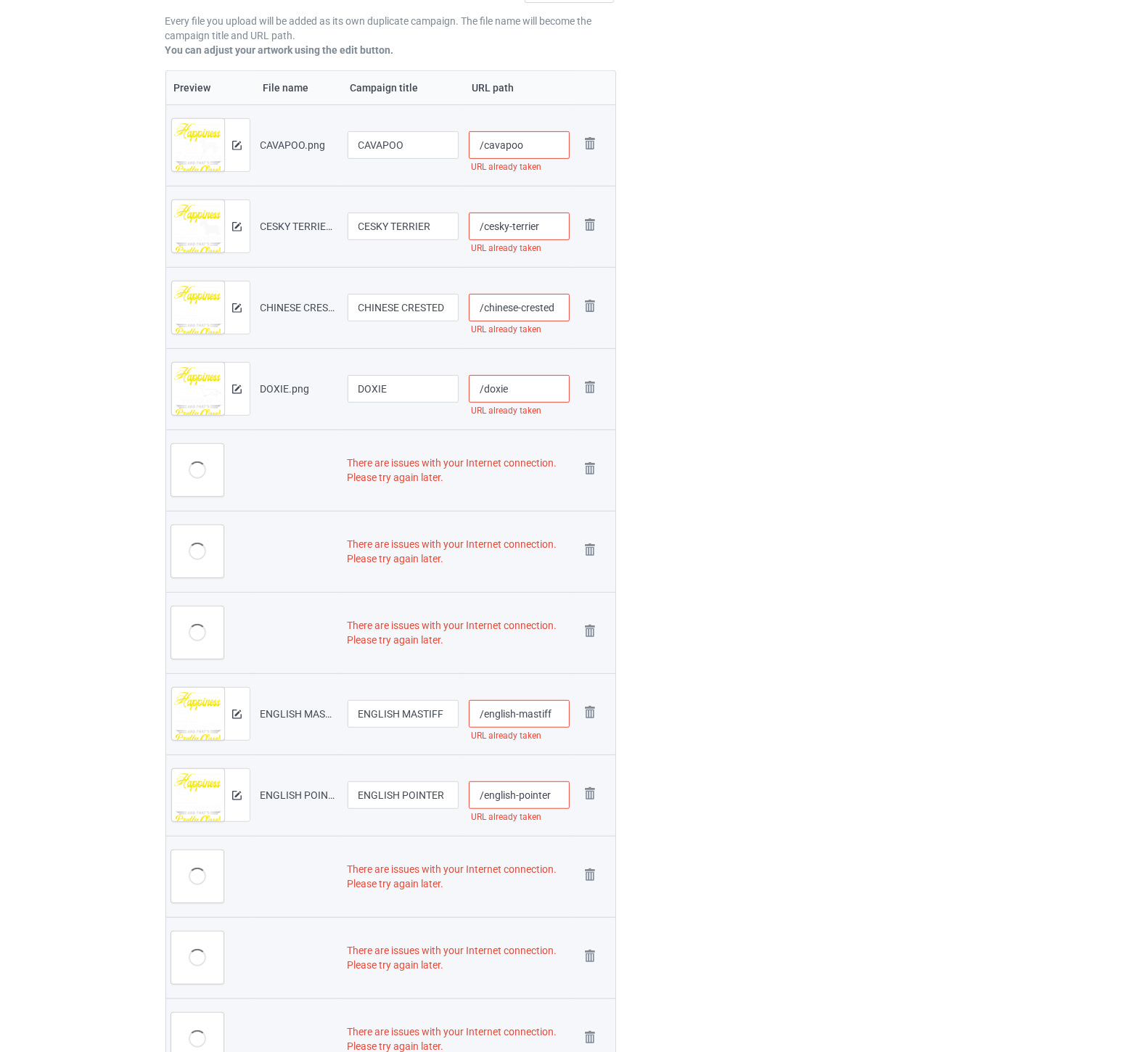
click at [0, 0] on img at bounding box center [0, 0] width 0 height 0
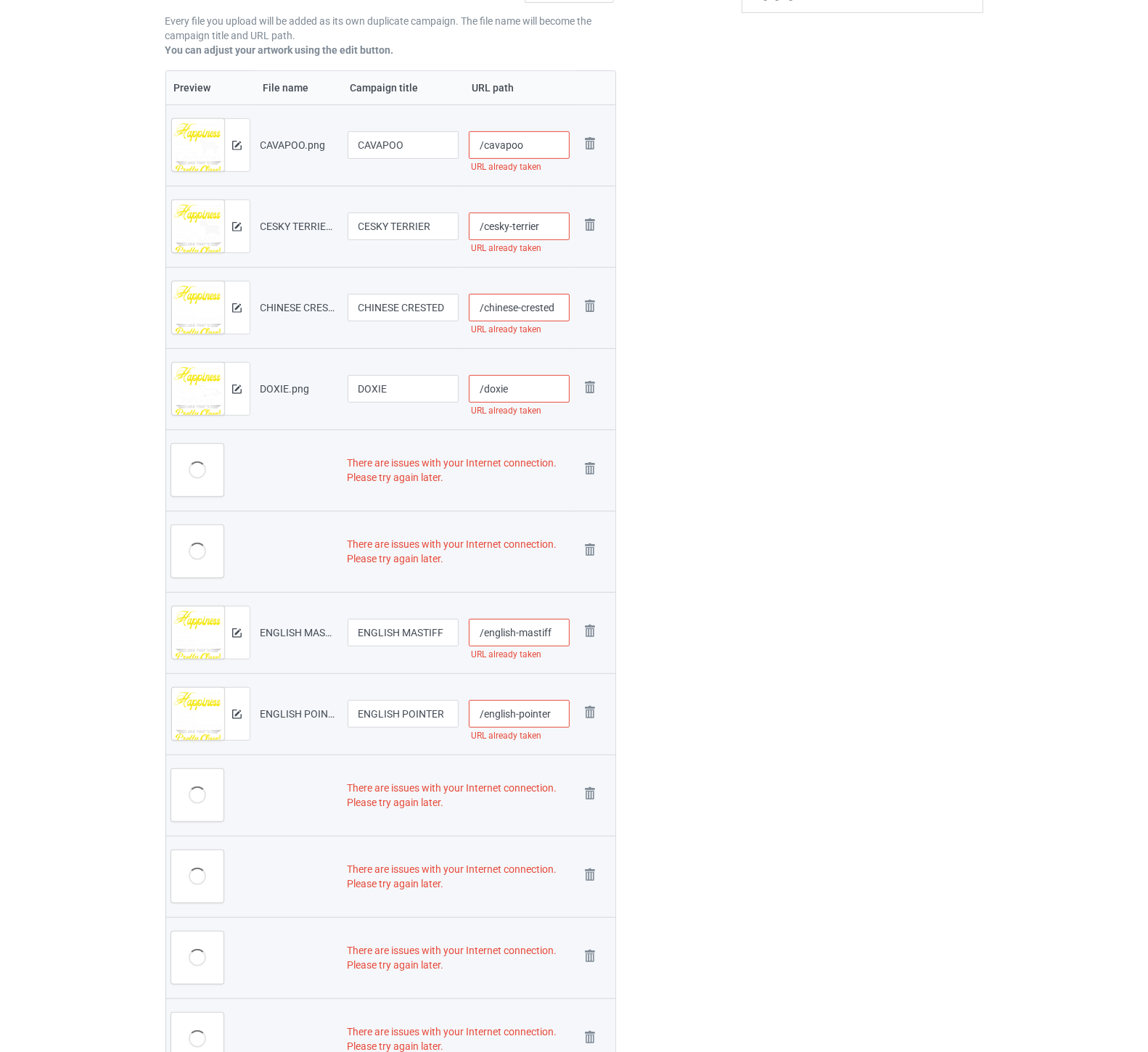
click at [0, 0] on img at bounding box center [0, 0] width 0 height 0
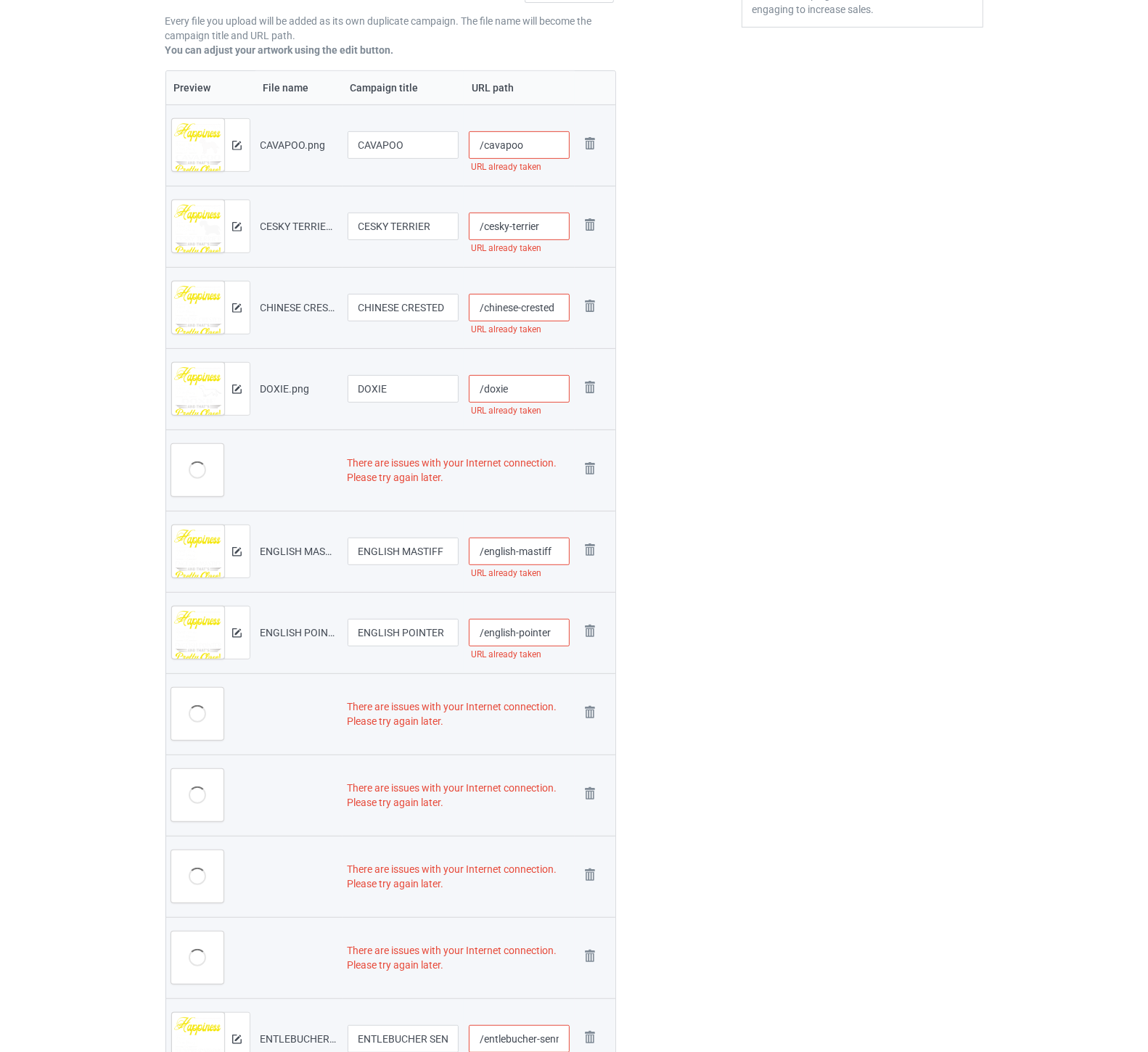
click at [0, 0] on img at bounding box center [0, 0] width 0 height 0
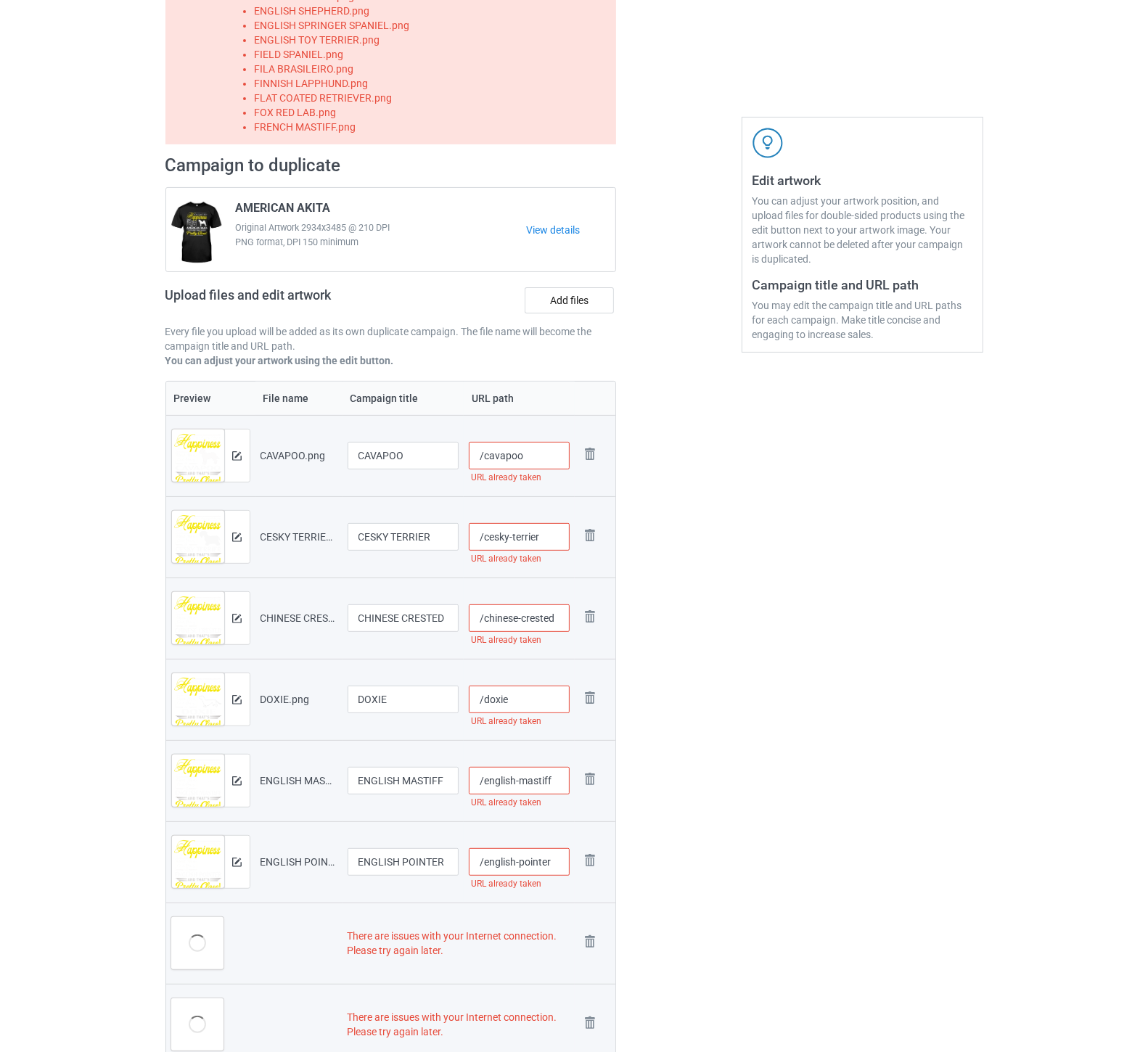
scroll to position [131, 0]
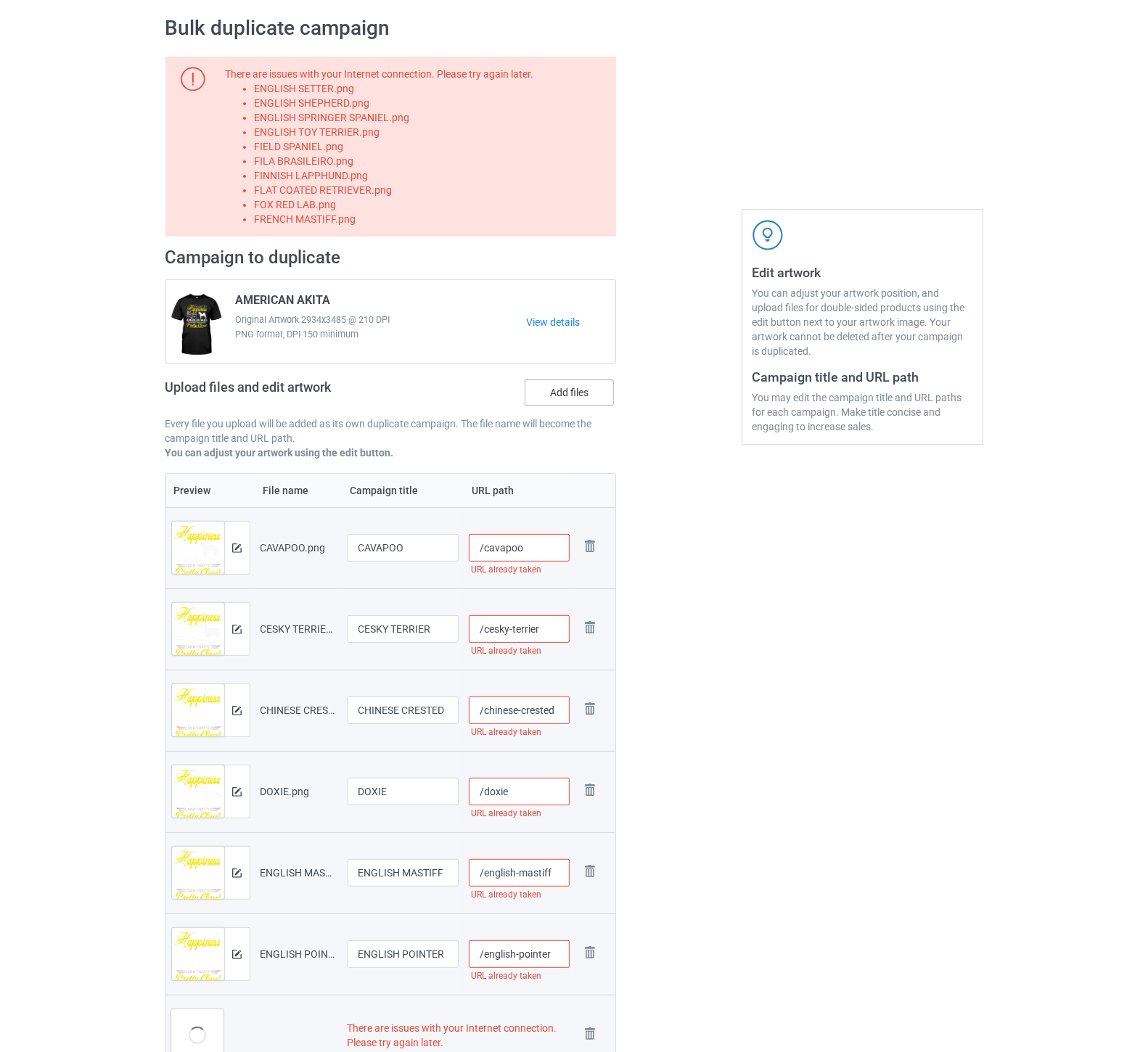
click at [582, 390] on label "Add files" at bounding box center [569, 393] width 89 height 26
click at [0, 0] on input "Add files" at bounding box center [0, 0] width 0 height 0
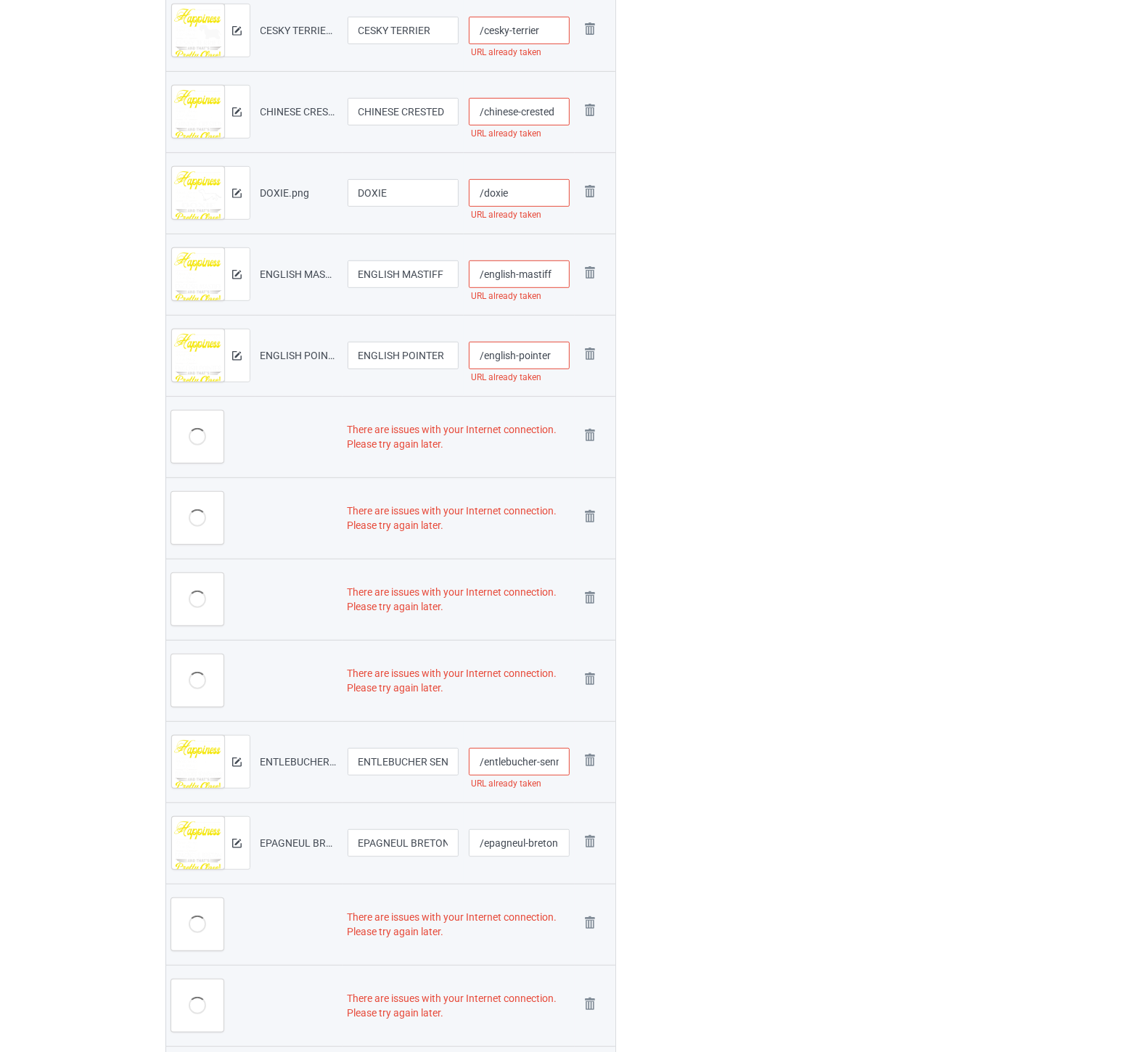
scroll to position [670, 0]
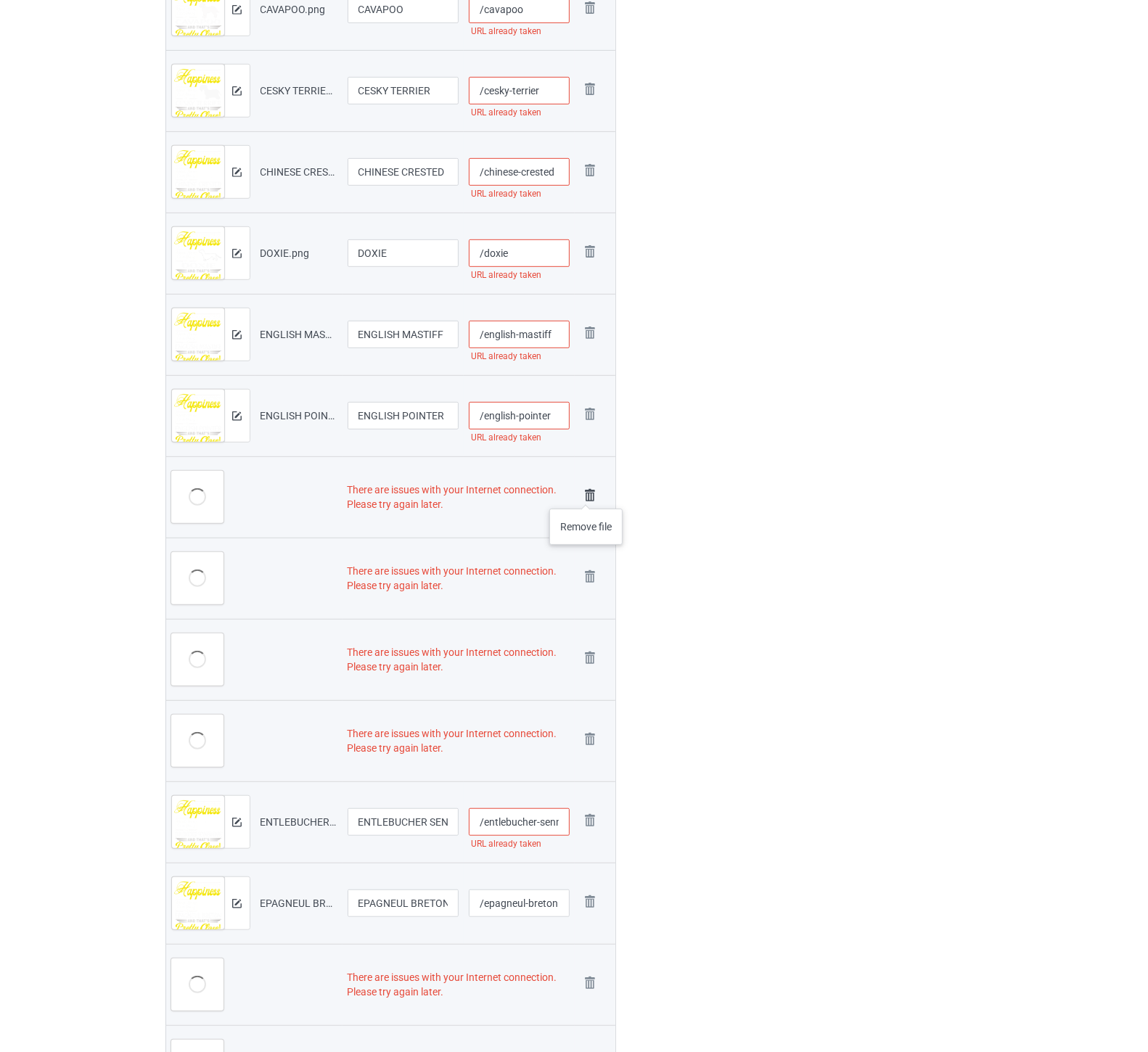
click at [586, 494] on img at bounding box center [590, 496] width 20 height 20
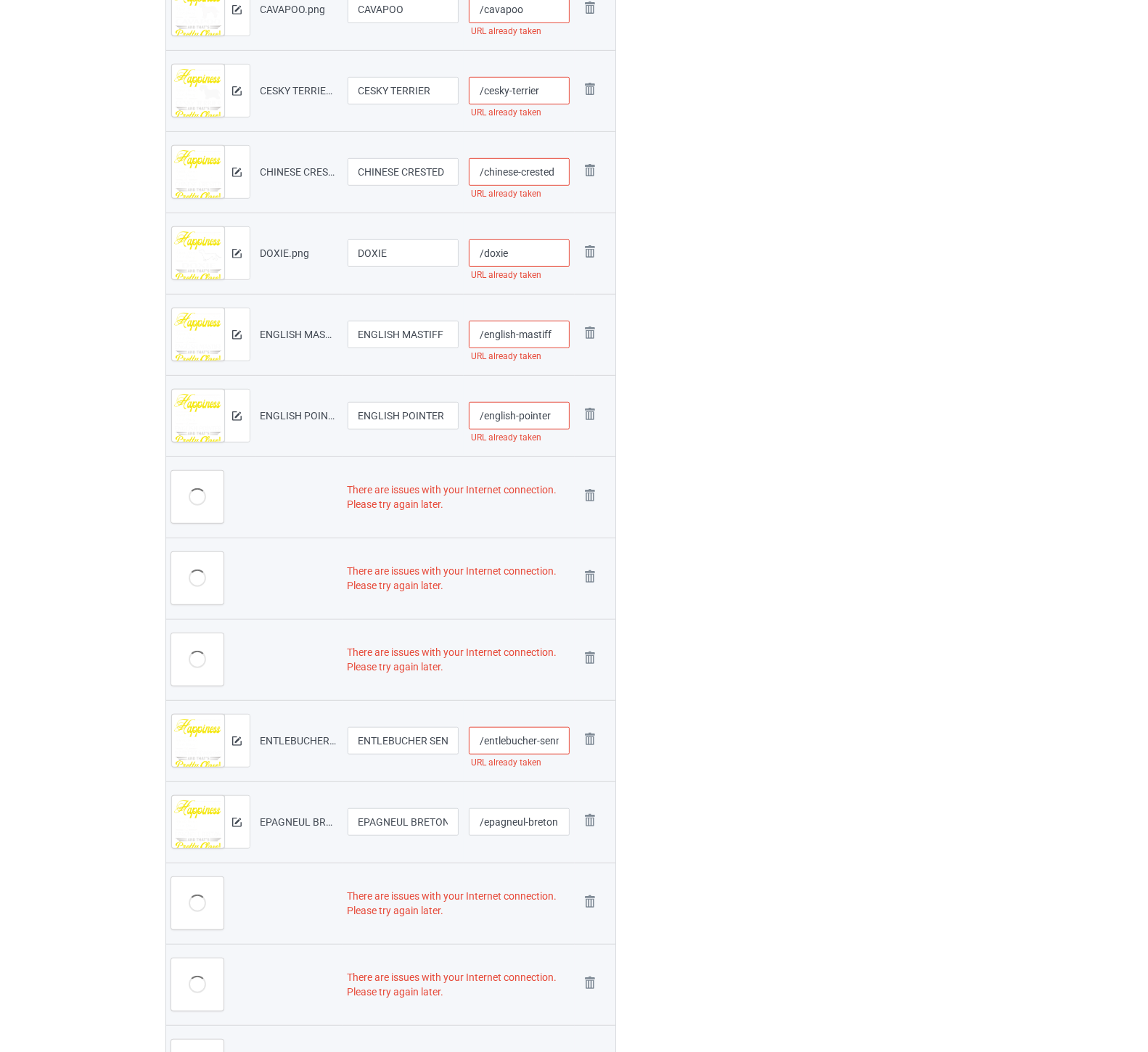
click at [0, 0] on img at bounding box center [0, 0] width 0 height 0
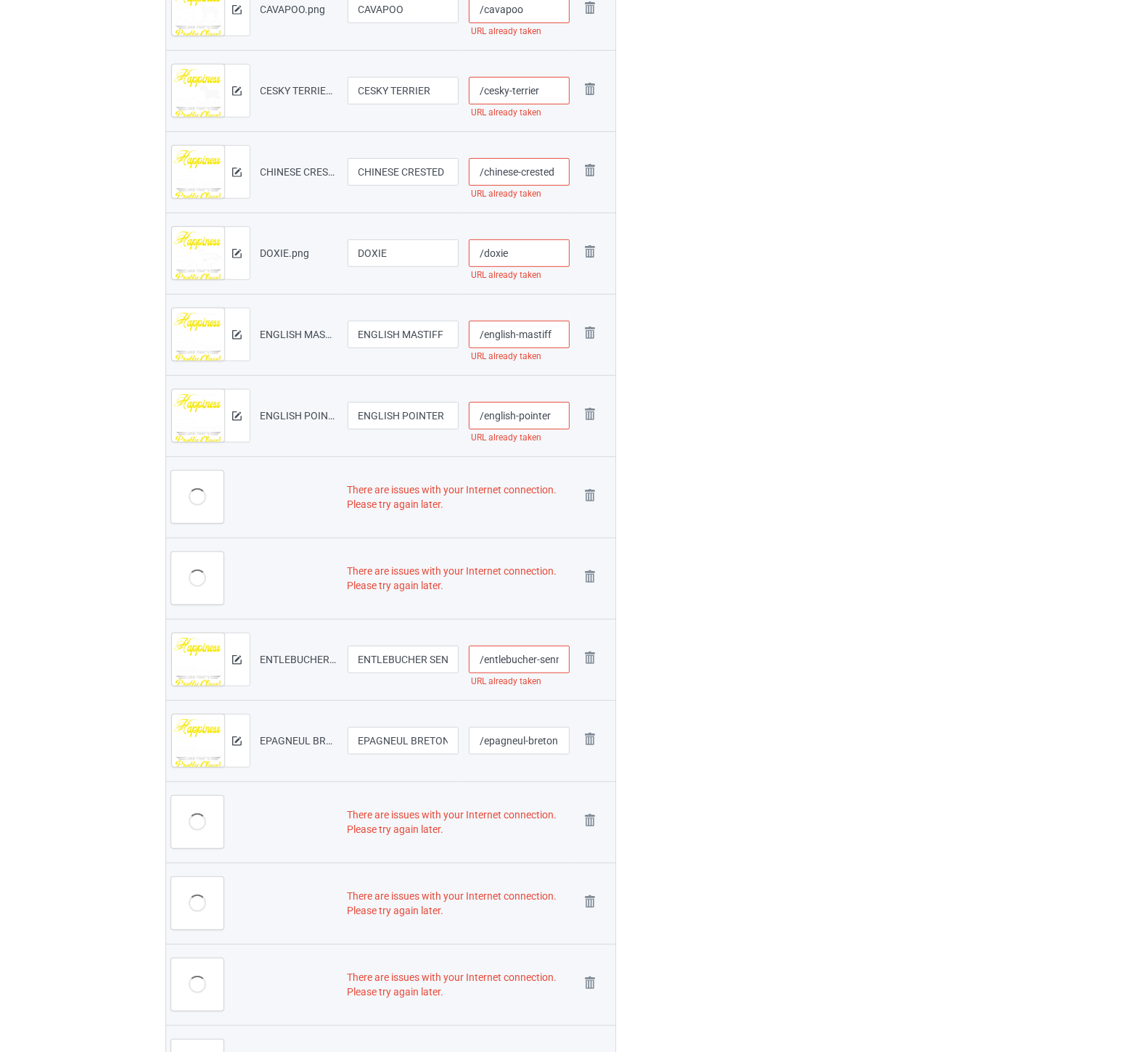
click at [0, 0] on img at bounding box center [0, 0] width 0 height 0
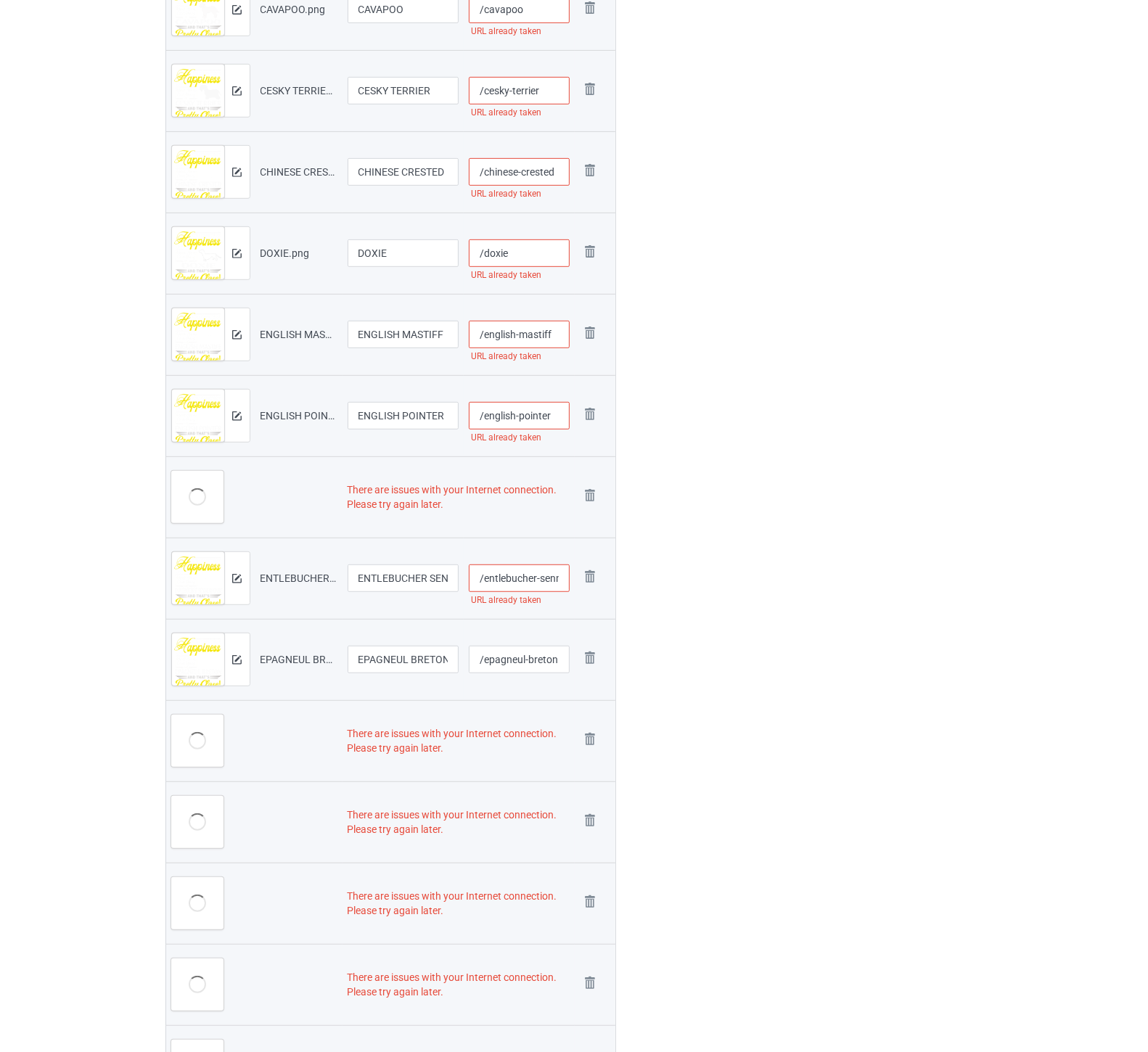
click at [0, 0] on img at bounding box center [0, 0] width 0 height 0
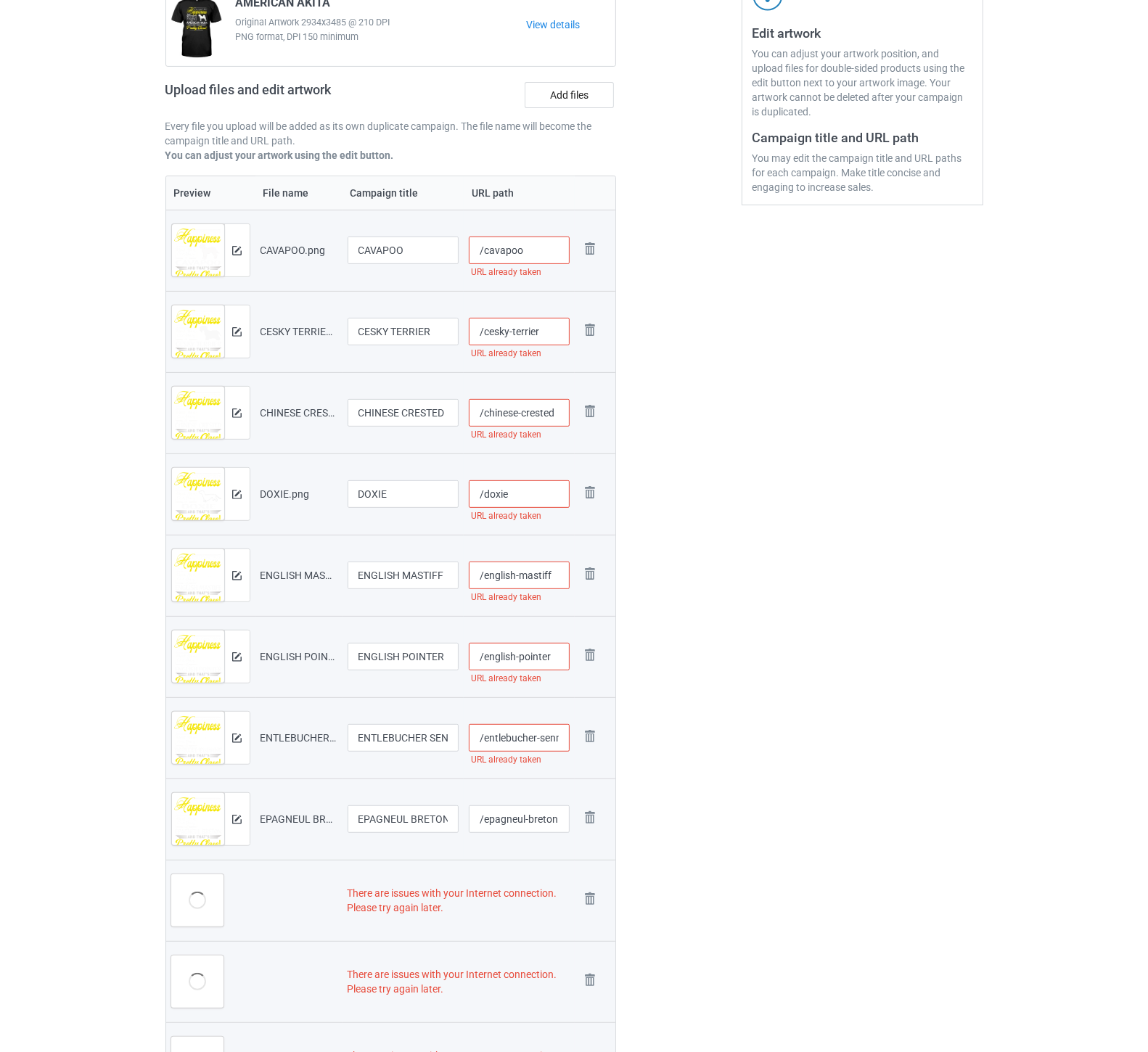
scroll to position [209, 0]
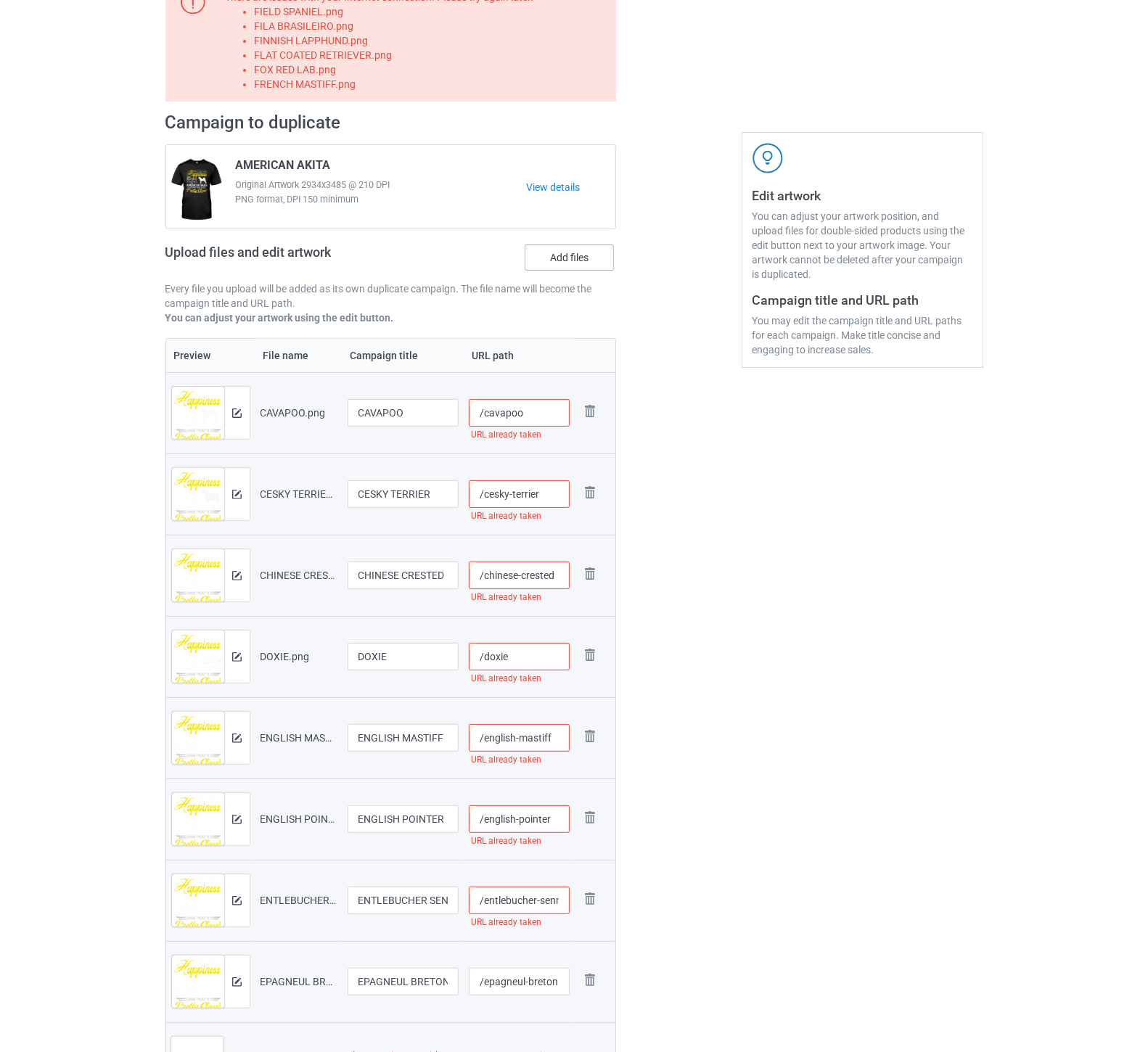
click at [583, 256] on label "Add files" at bounding box center [569, 257] width 89 height 26
click at [0, 0] on input "Add files" at bounding box center [0, 0] width 0 height 0
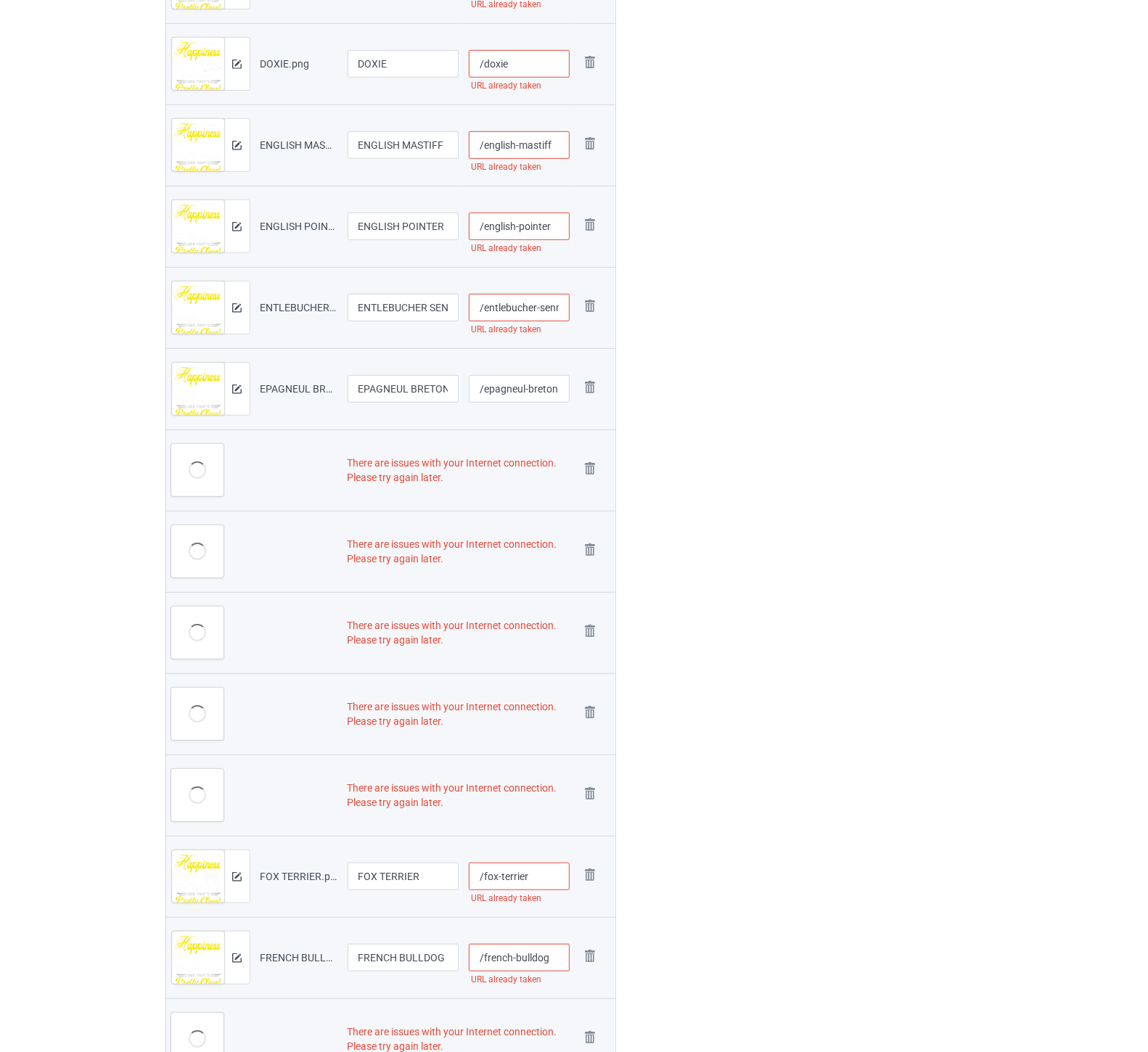
scroll to position [807, 0]
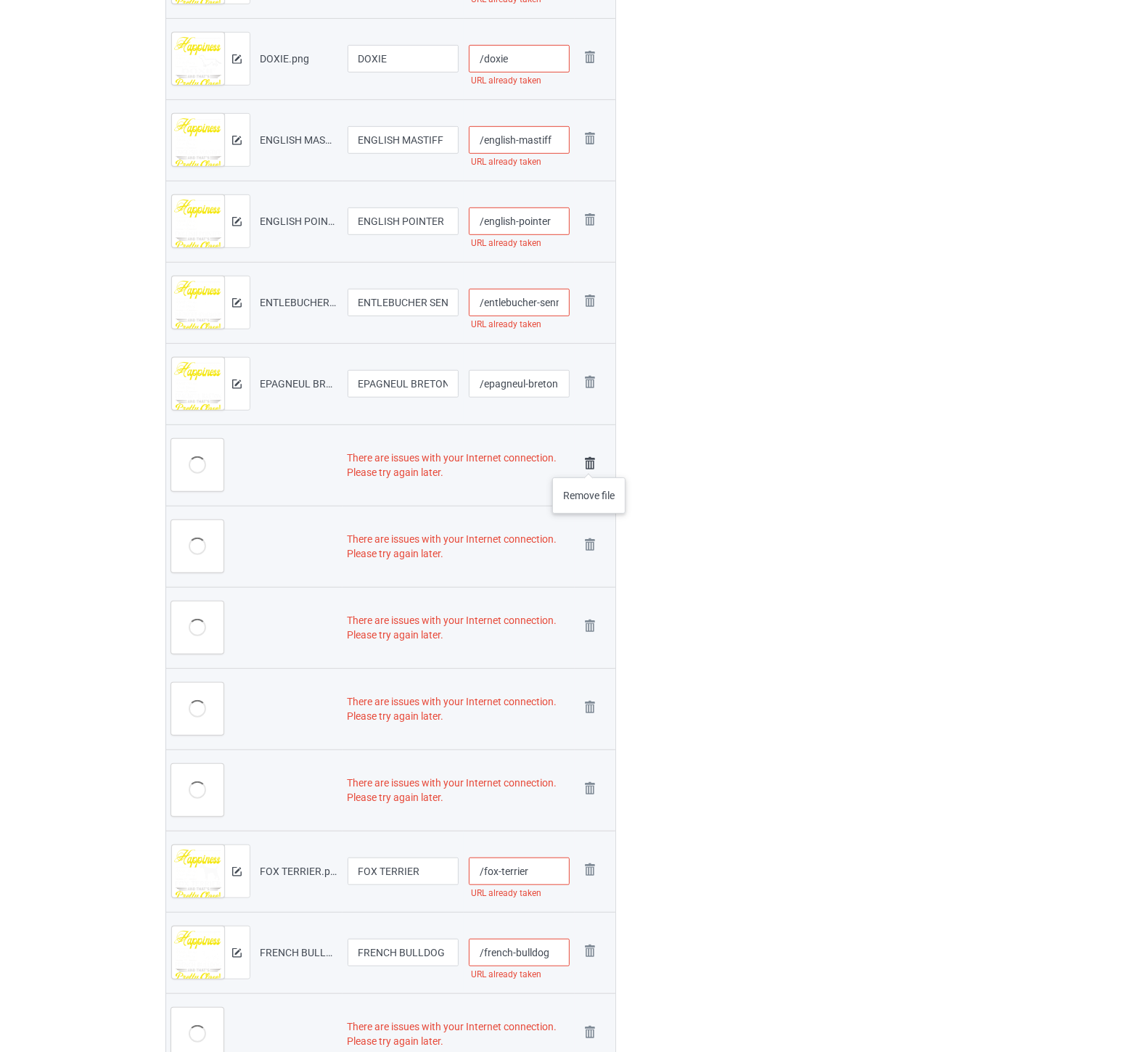
click at [589, 463] on img at bounding box center [590, 464] width 20 height 20
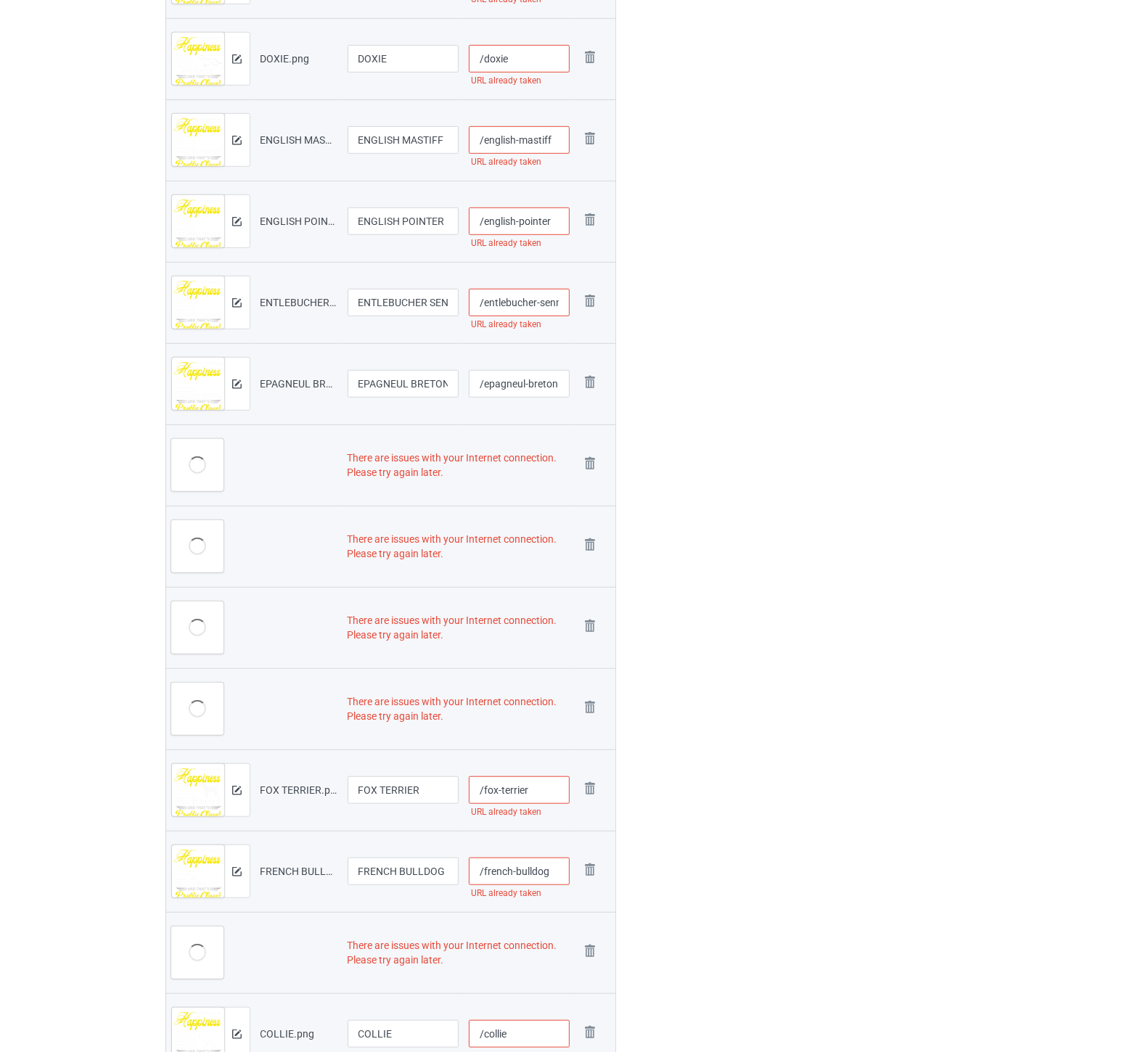
click at [0, 0] on img at bounding box center [0, 0] width 0 height 0
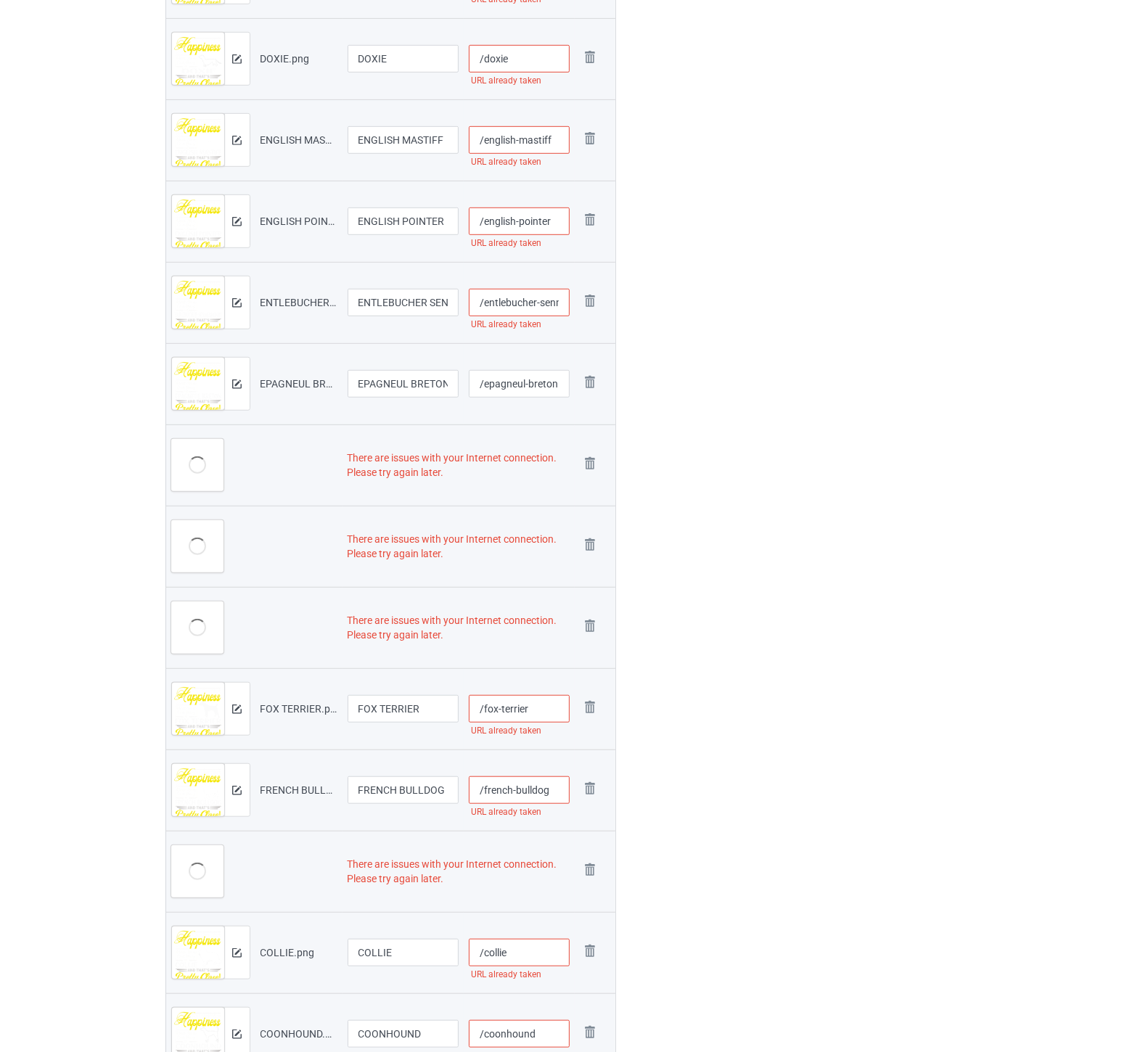
click at [0, 0] on img at bounding box center [0, 0] width 0 height 0
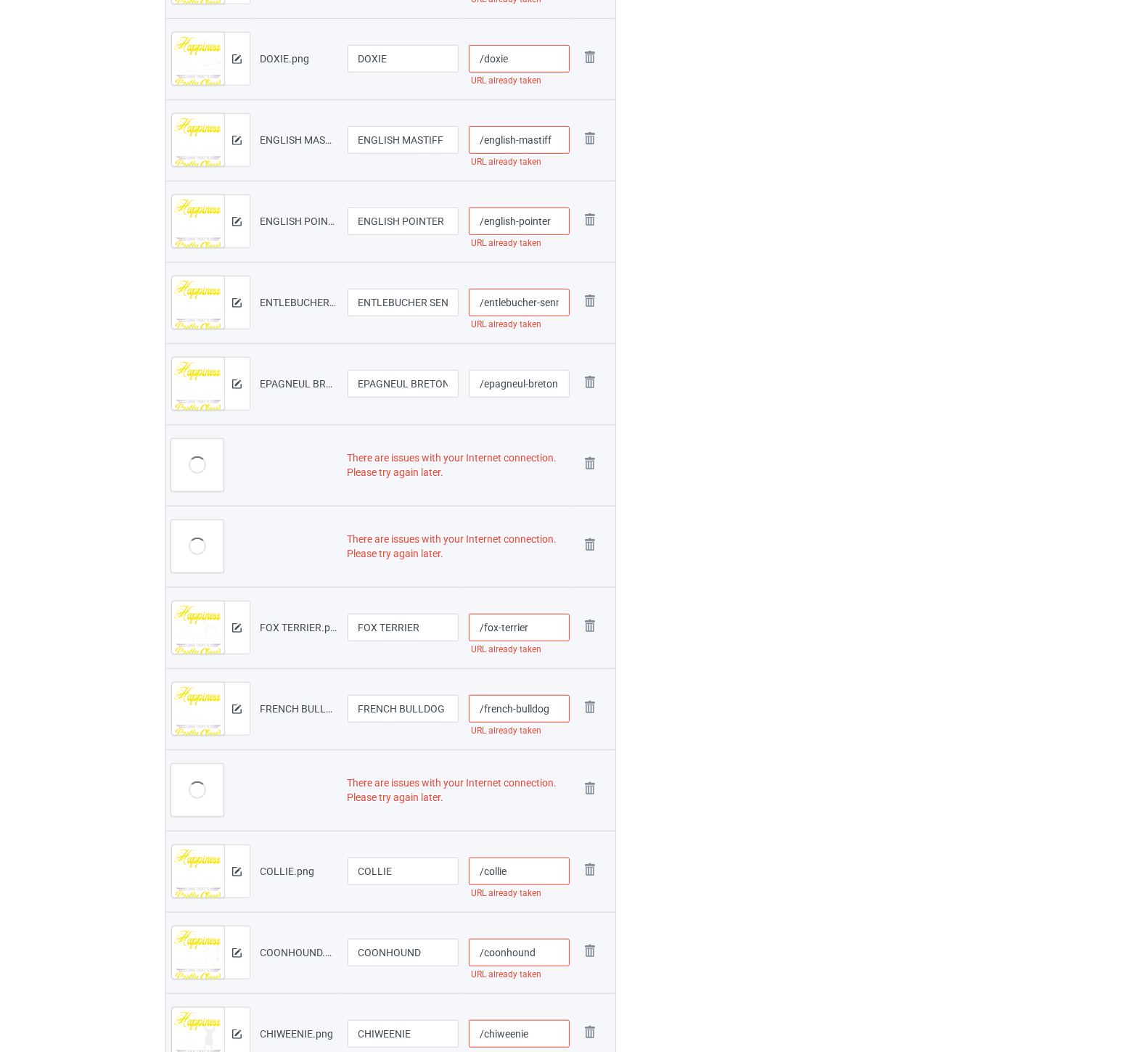
click at [0, 0] on img at bounding box center [0, 0] width 0 height 0
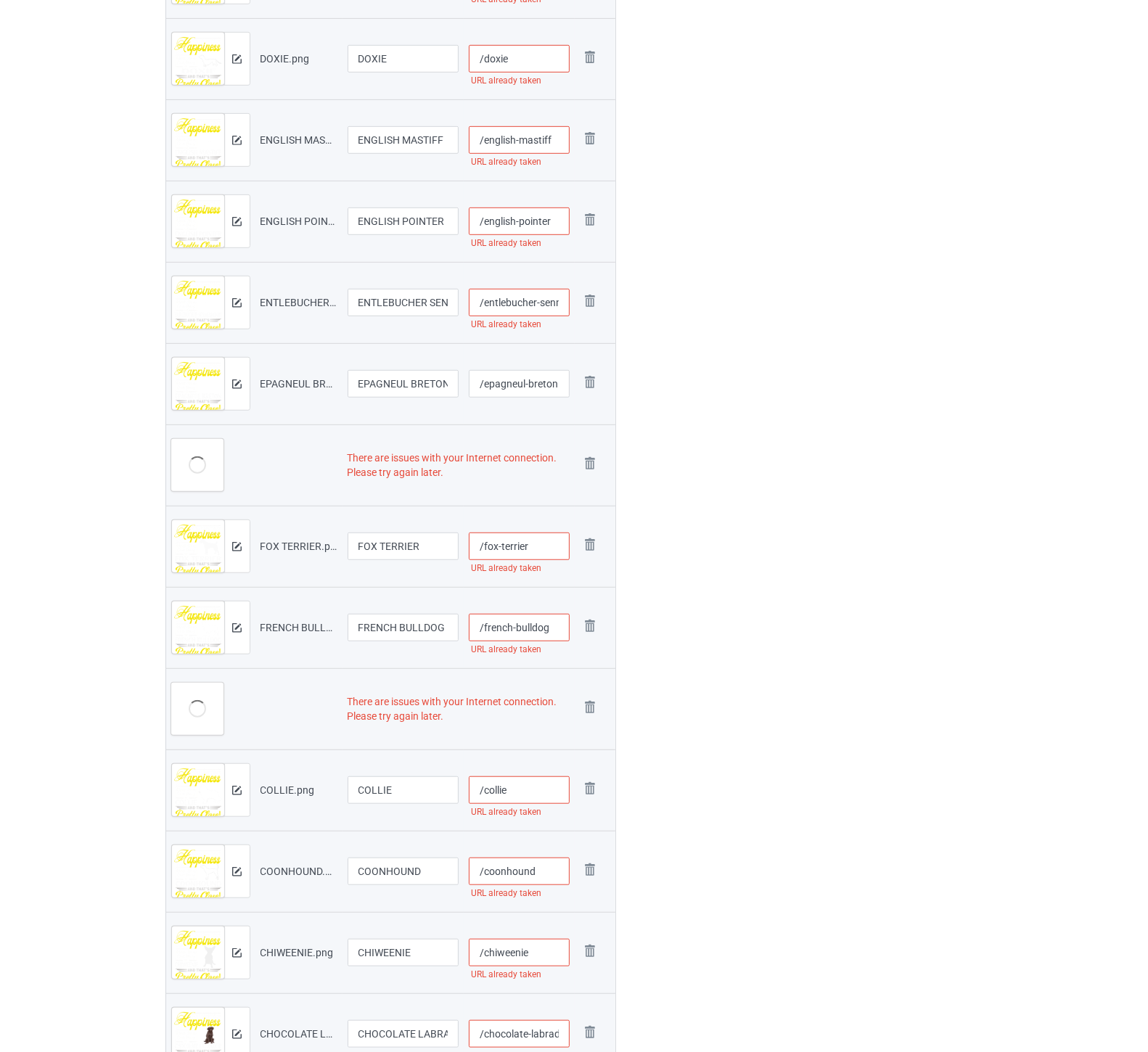
click at [0, 0] on img at bounding box center [0, 0] width 0 height 0
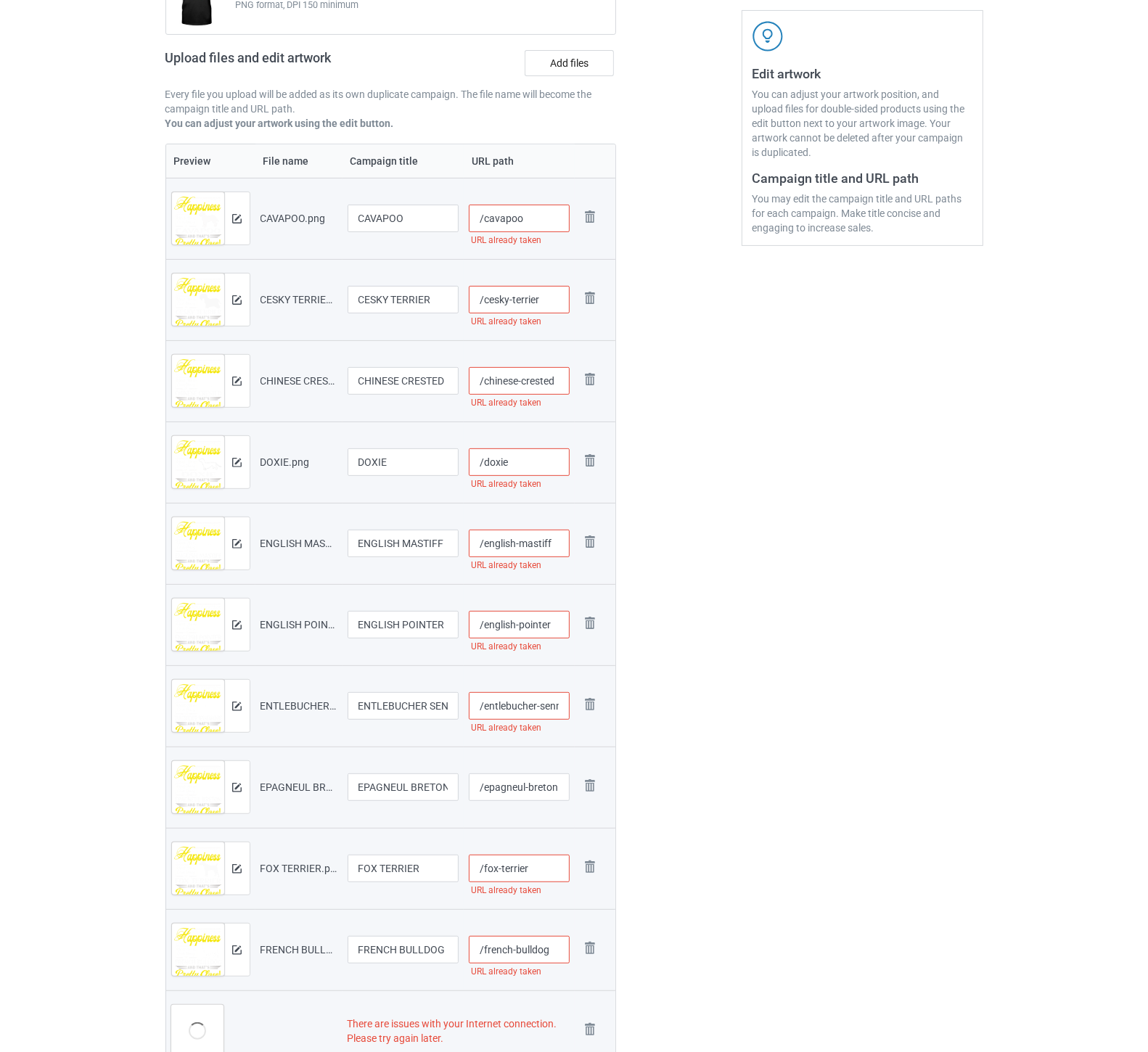
scroll to position [0, 0]
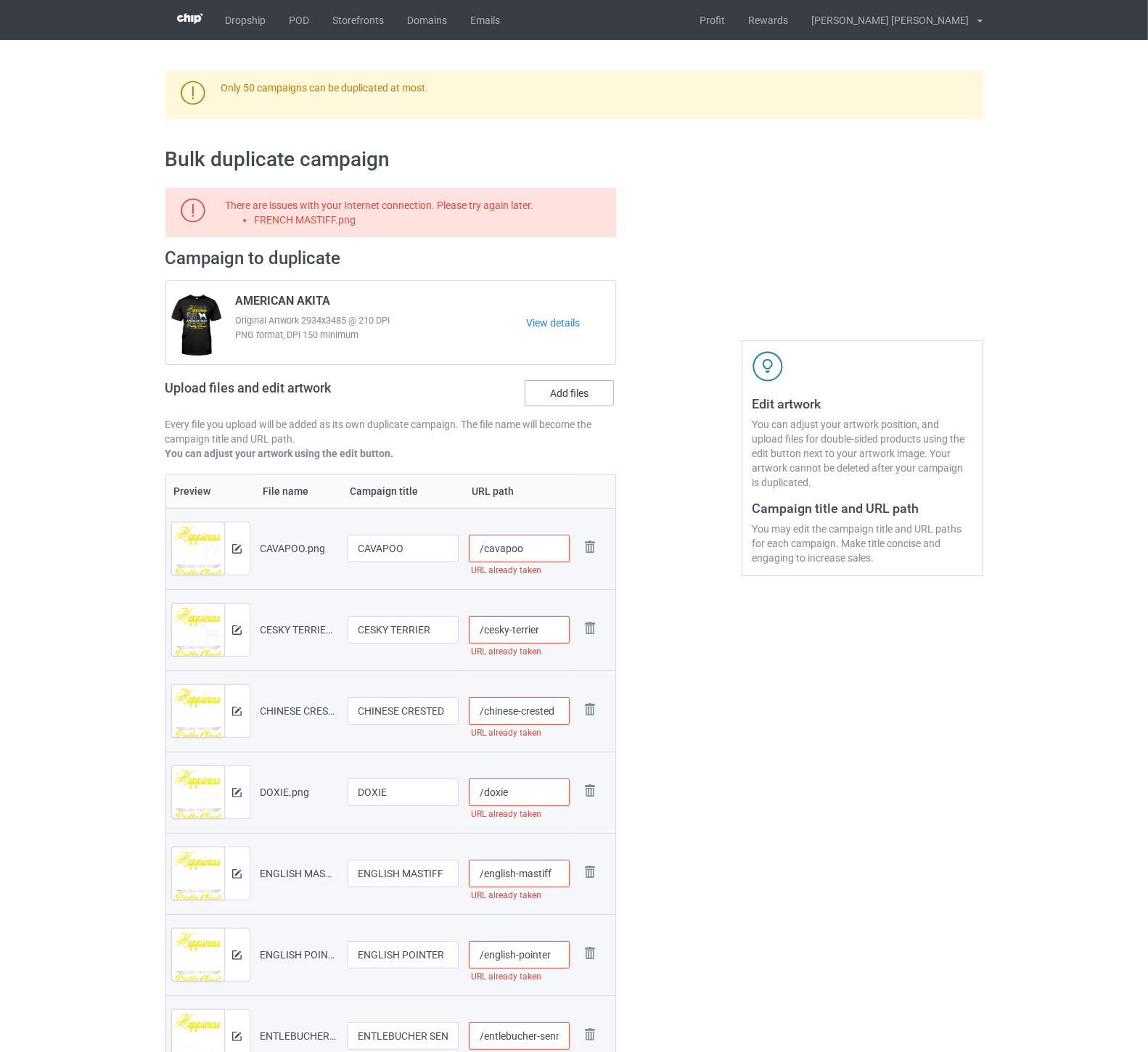
click at [575, 392] on label "Add files" at bounding box center [569, 393] width 89 height 26
click at [0, 0] on input "Add files" at bounding box center [0, 0] width 0 height 0
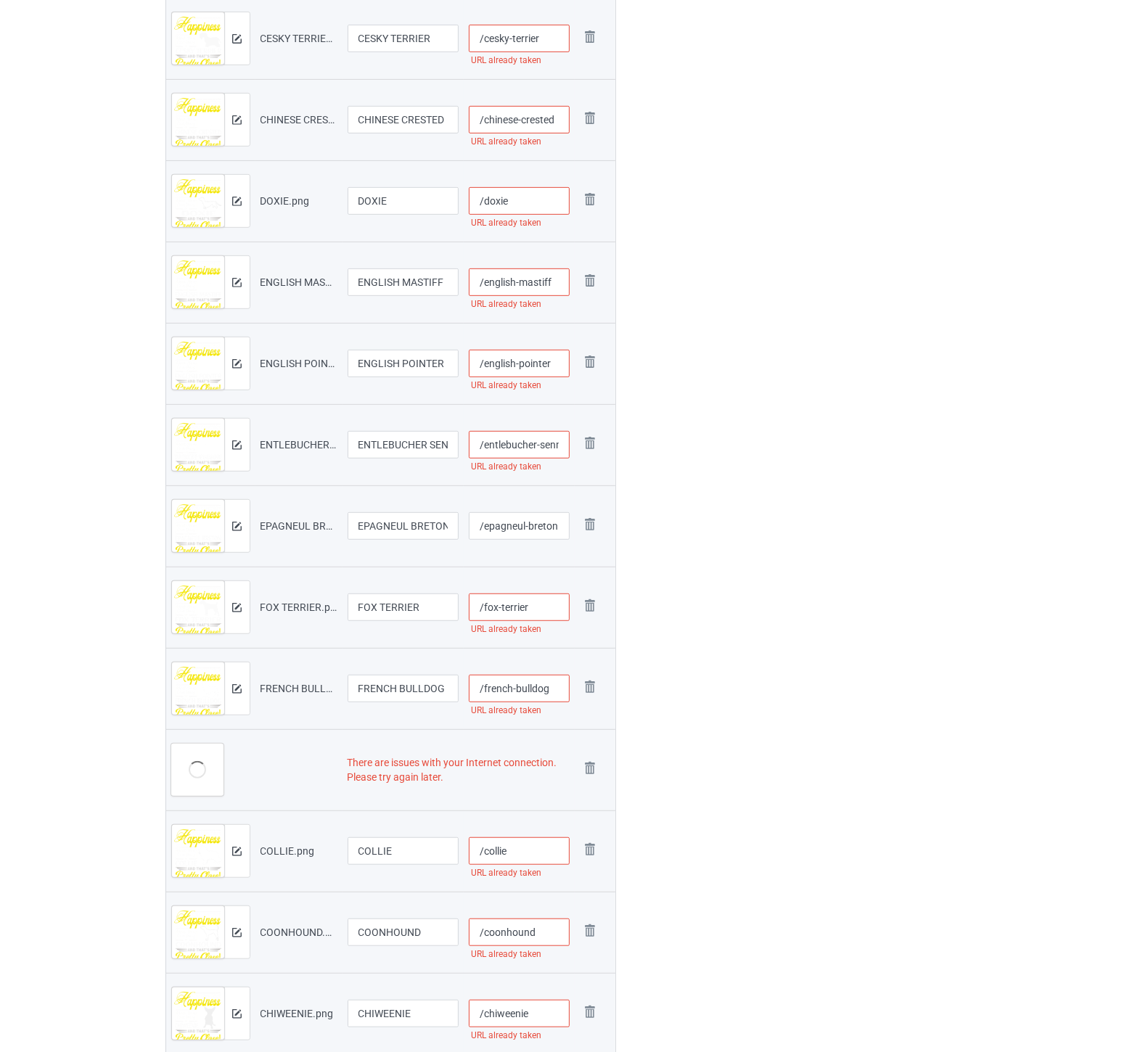
scroll to position [807, 0]
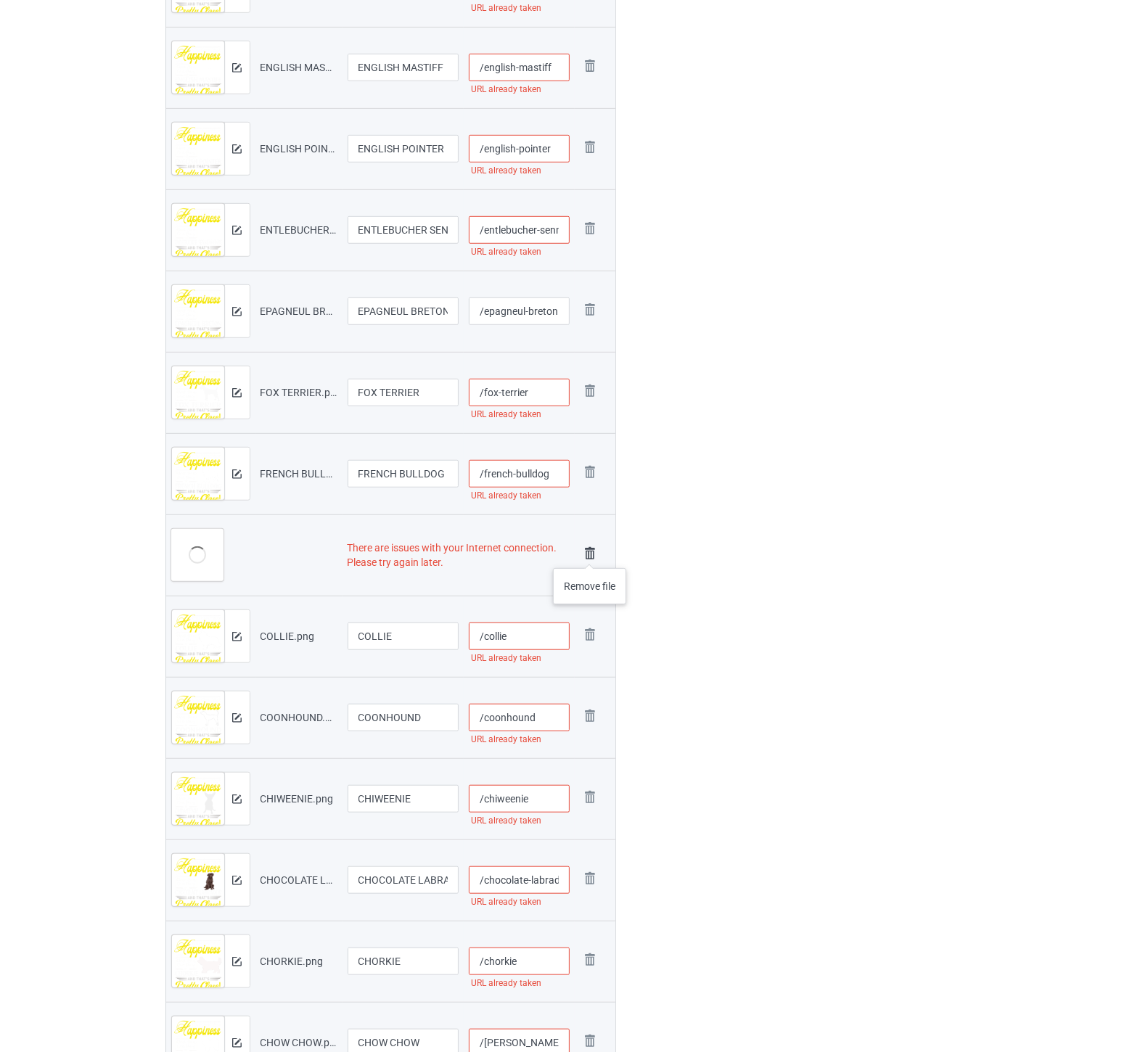
click at [590, 554] on img at bounding box center [590, 554] width 20 height 20
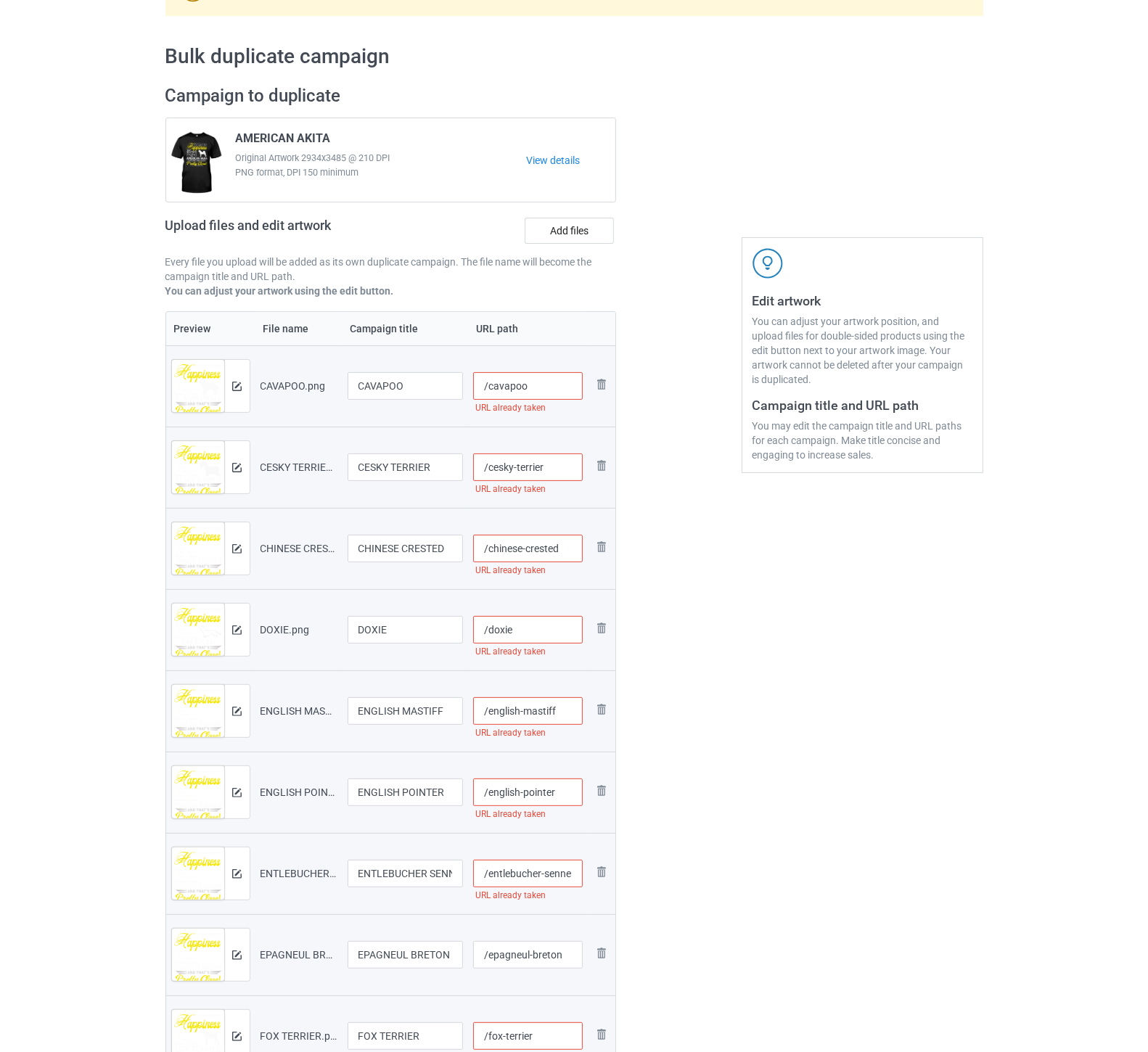
scroll to position [0, 0]
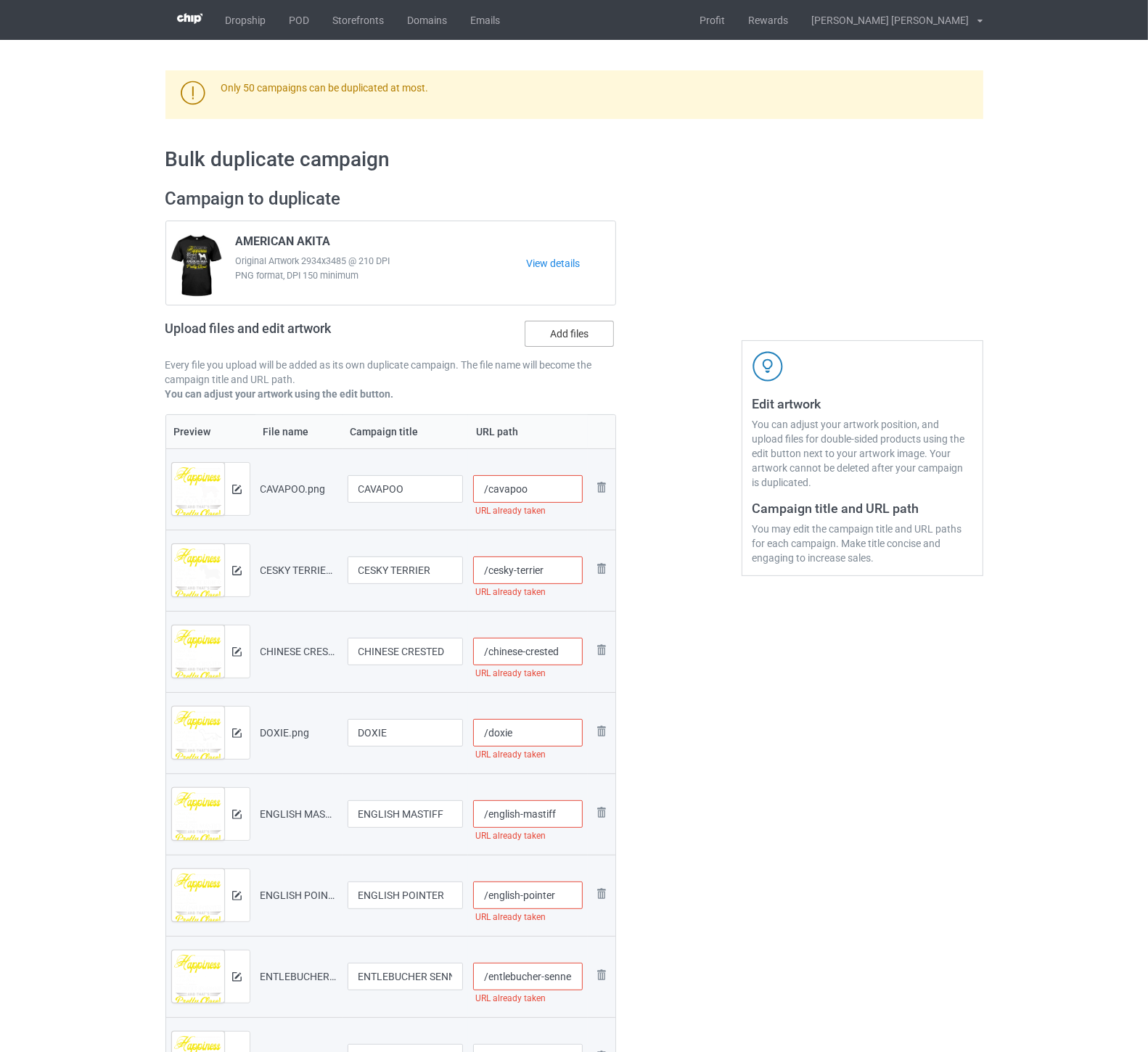
click at [577, 339] on label "Add files" at bounding box center [569, 334] width 89 height 26
click at [0, 0] on input "Add files" at bounding box center [0, 0] width 0 height 0
click at [560, 493] on input "/cavapoo" at bounding box center [528, 489] width 110 height 27
drag, startPoint x: 560, startPoint y: 491, endPoint x: 526, endPoint y: 492, distance: 34.0
click at [526, 492] on input "/cavapoo-you1" at bounding box center [528, 489] width 110 height 27
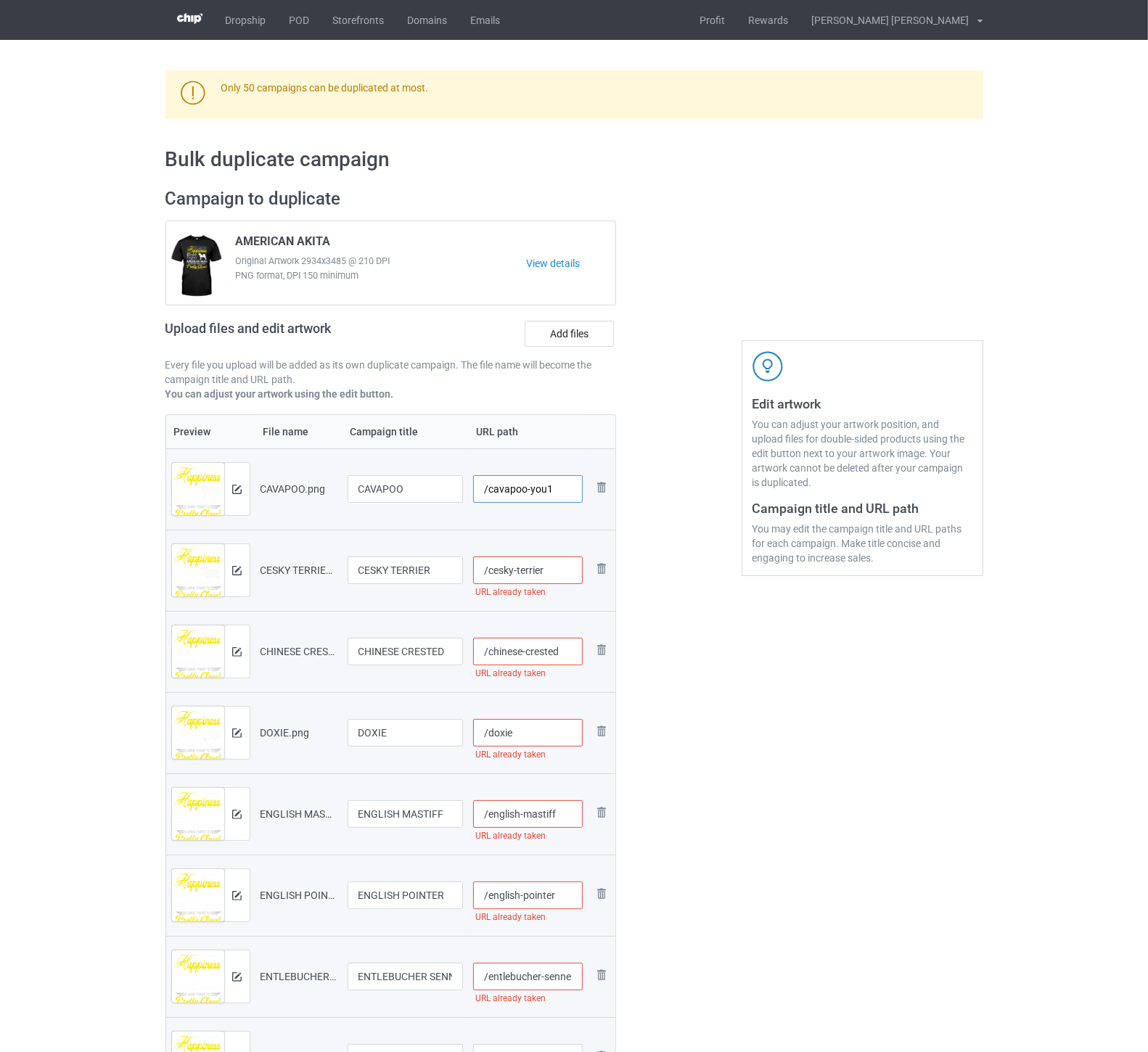
type input "/cavapoo-you1"
click at [559, 572] on input "/cesky-terrier" at bounding box center [528, 571] width 110 height 27
paste input "-you1"
type input "/cesky-terrier-you1"
click at [571, 653] on input "/chinese-crested" at bounding box center [528, 652] width 110 height 27
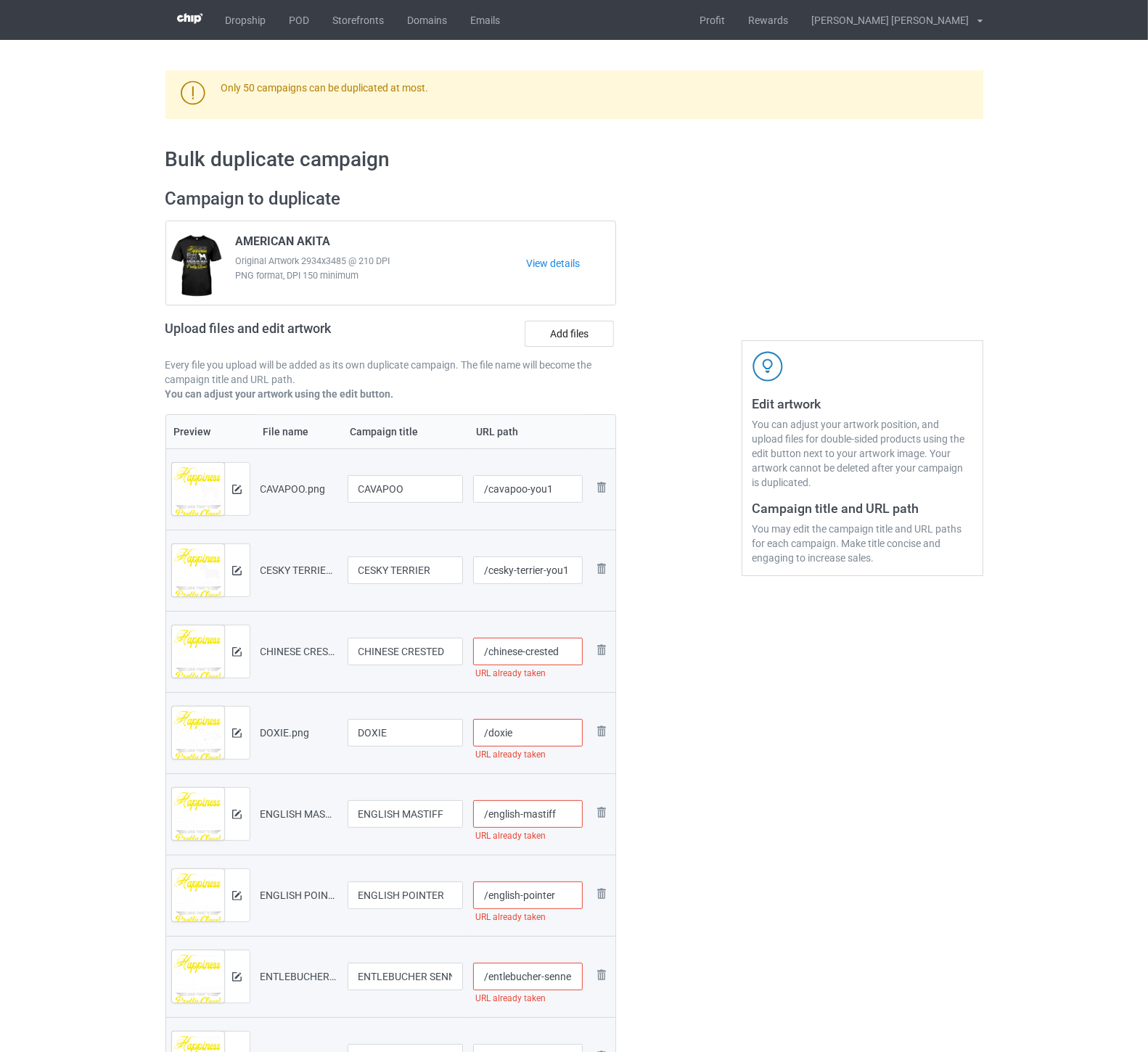
paste input "-you1"
type input "/chinese-crested-you1"
click at [527, 733] on input "/doxie" at bounding box center [528, 733] width 110 height 27
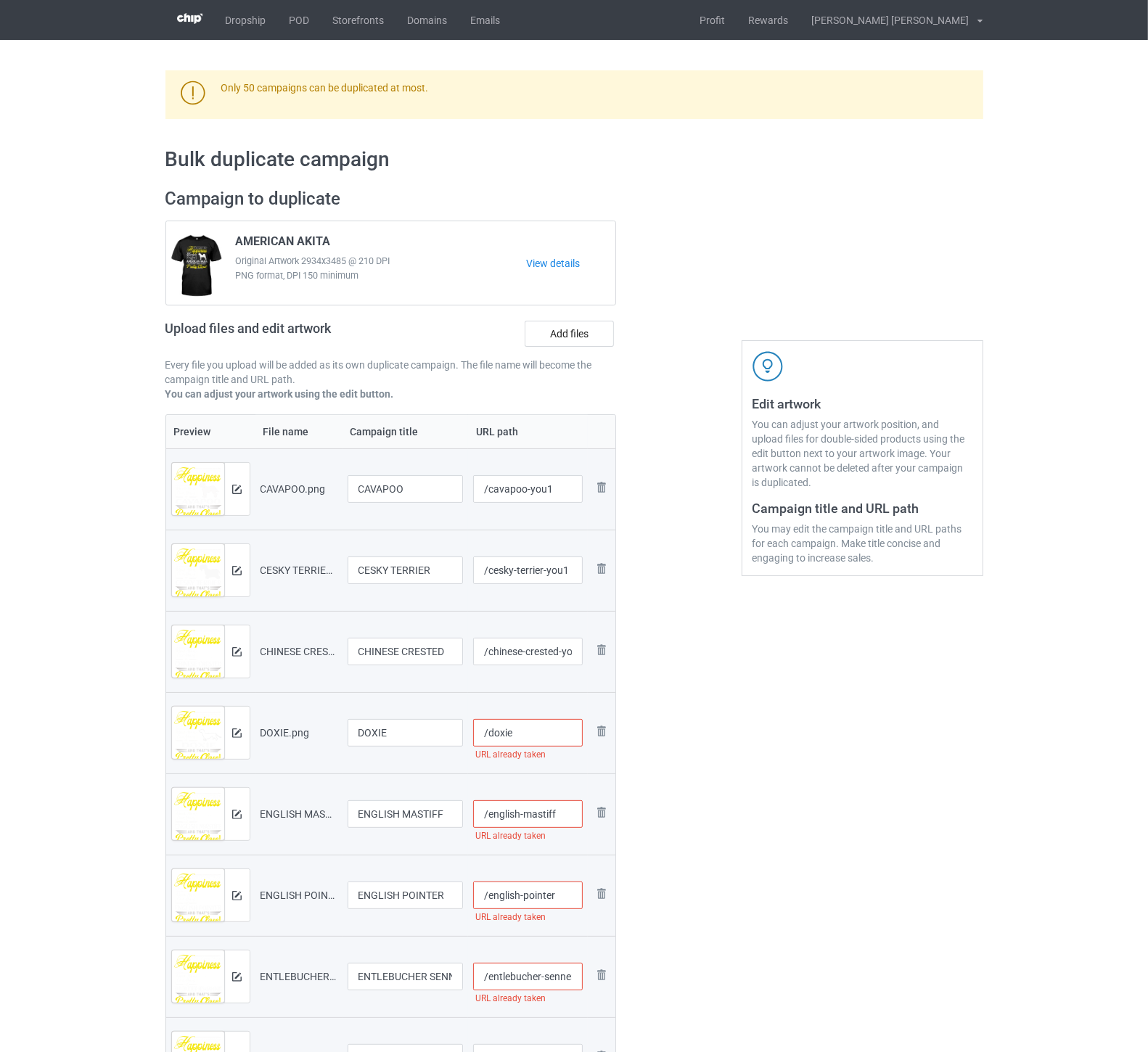
paste input "-you1"
type input "/doxie-you1"
click at [569, 813] on input "/english-mastiff" at bounding box center [528, 814] width 110 height 27
paste input "-you1"
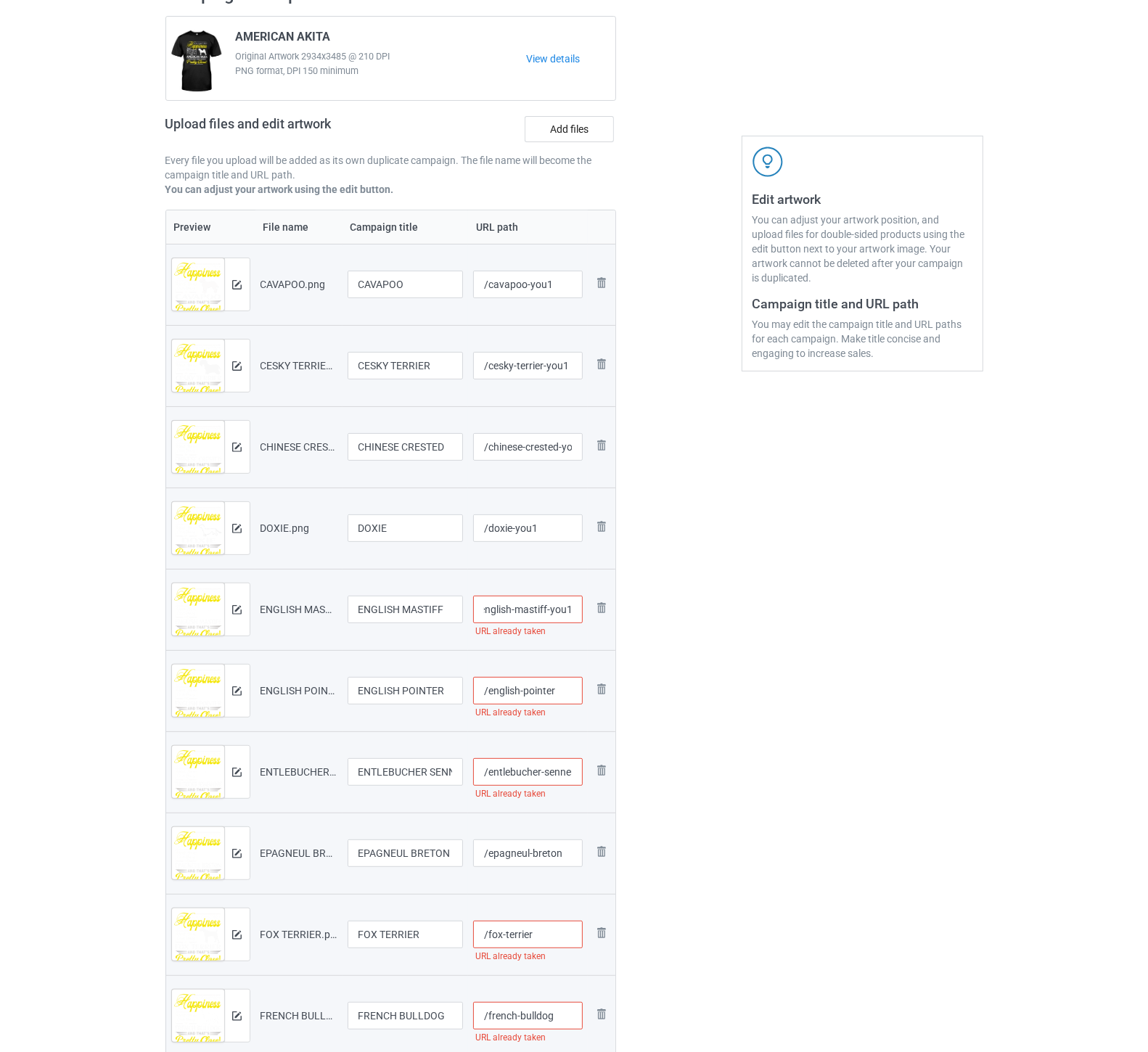
scroll to position [242, 0]
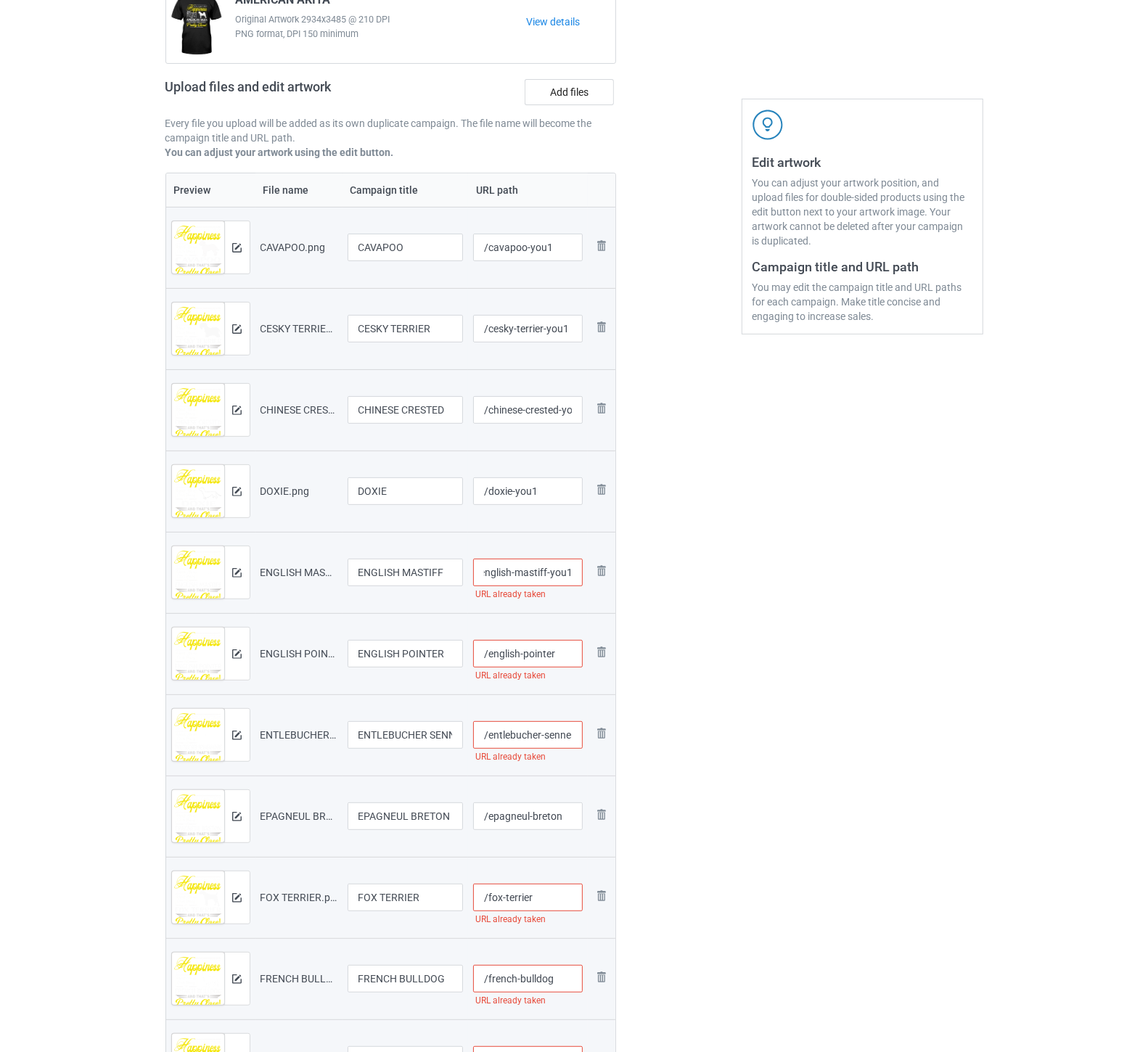
type input "/english-mastiff-you1"
click at [577, 656] on input "/english-pointer" at bounding box center [528, 654] width 110 height 27
paste input "-you1"
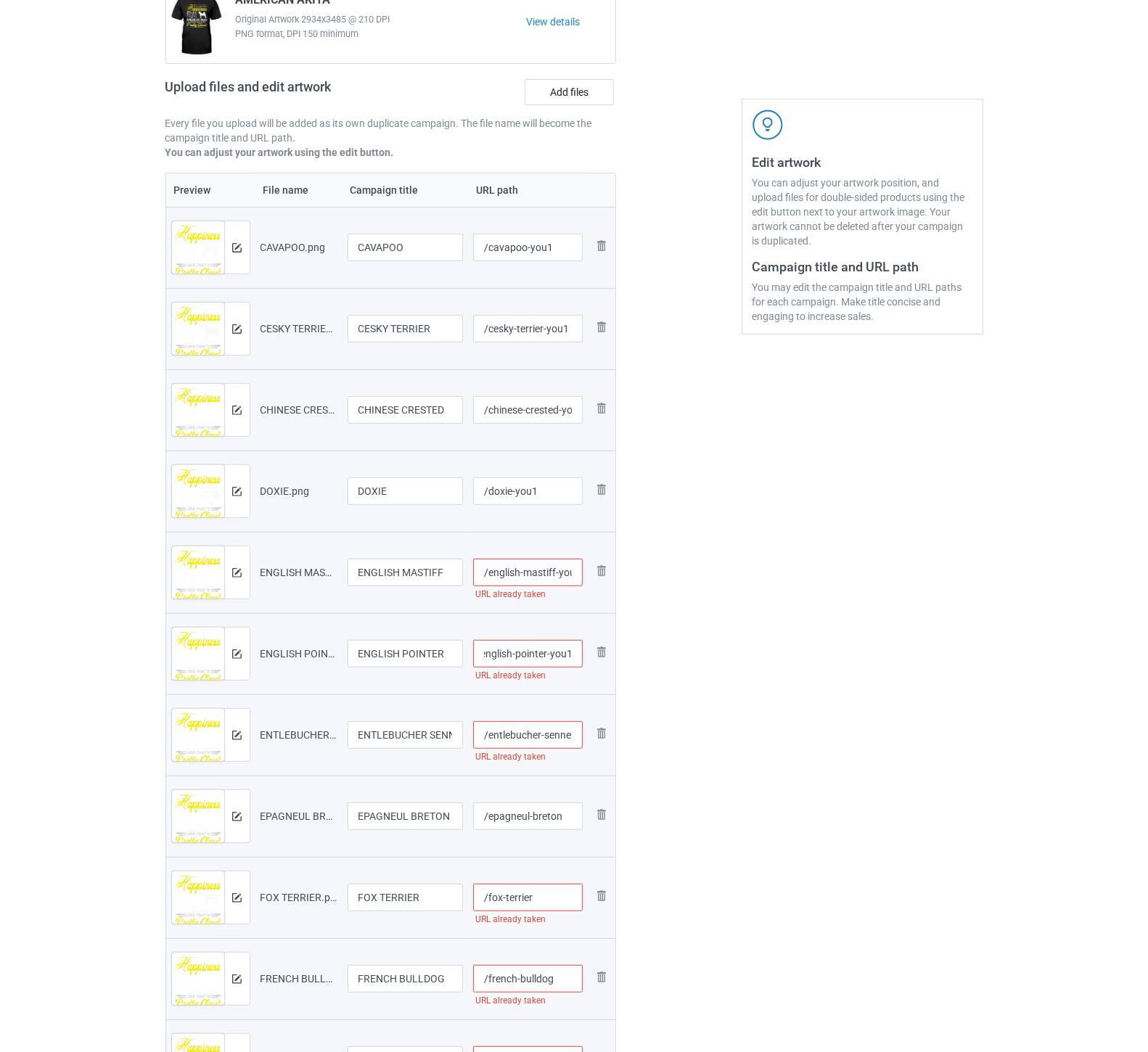
type input "/english-pointer-you1"
click at [552, 732] on input "/entlebucher-sennenhunde" at bounding box center [528, 735] width 110 height 27
paste input "-you1"
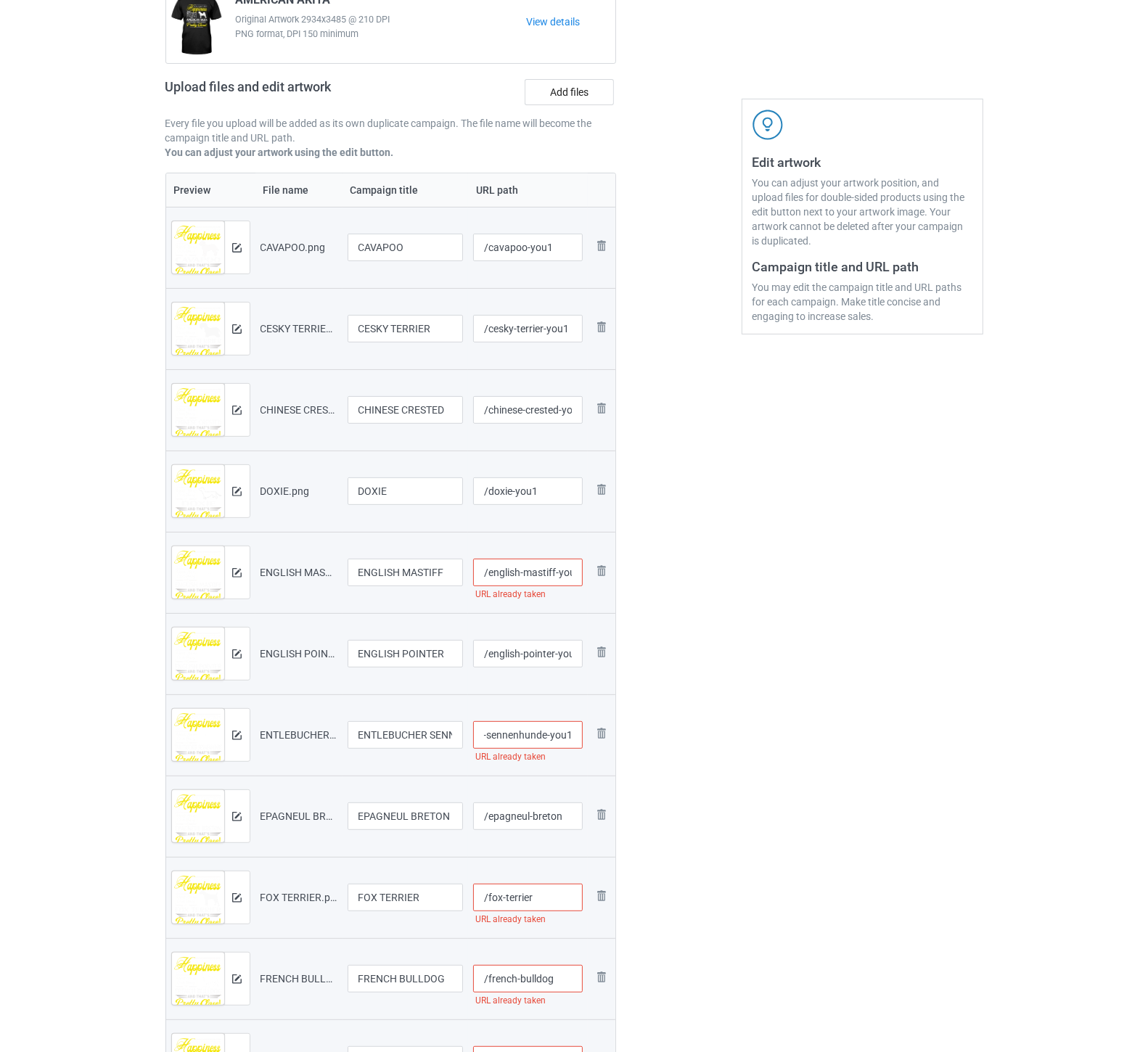
type input "/entlebucher-sennenhunde-you1"
click at [565, 812] on input "/epagneul-breton" at bounding box center [528, 816] width 110 height 27
paste input "-you1"
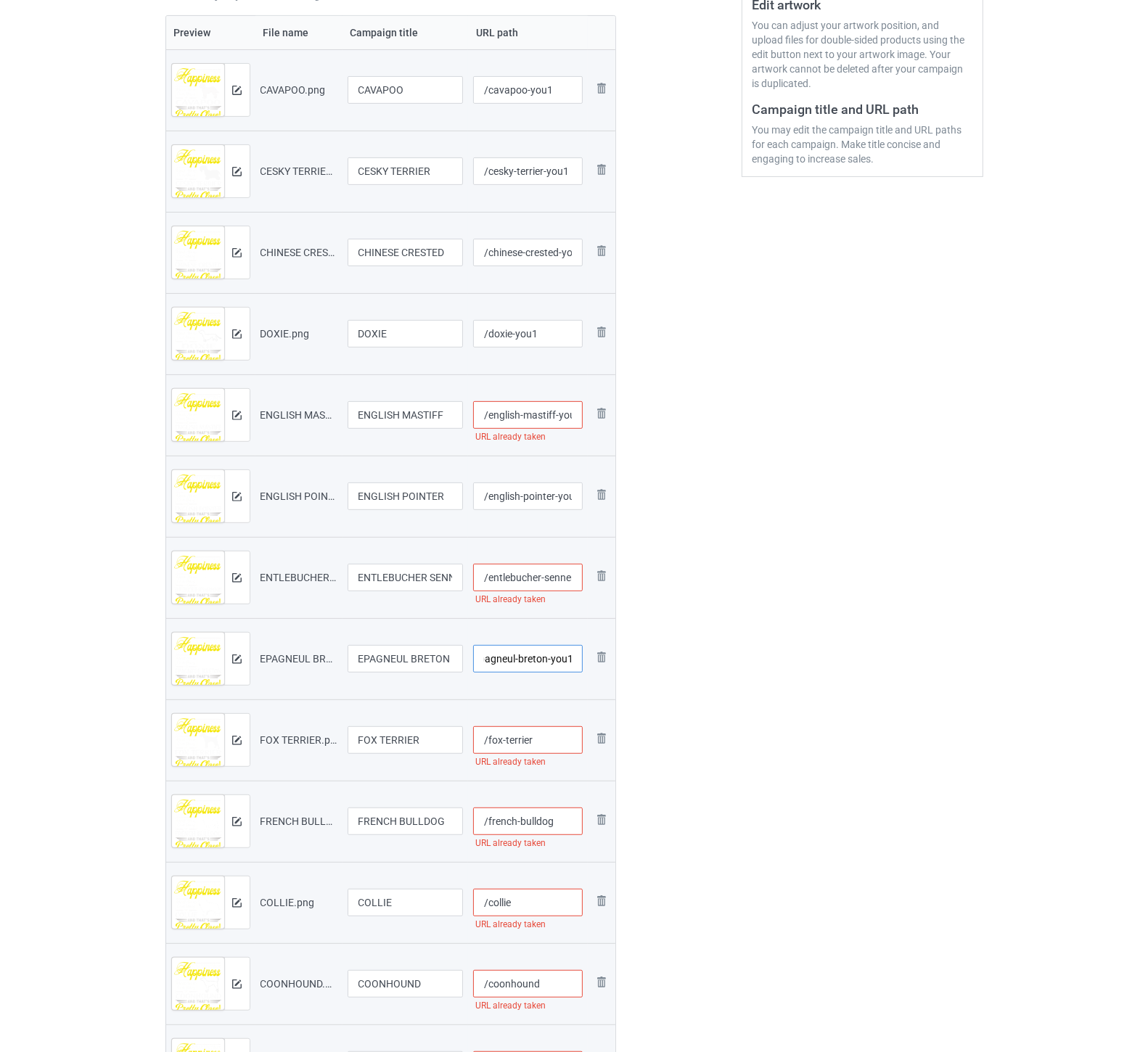
scroll to position [403, 0]
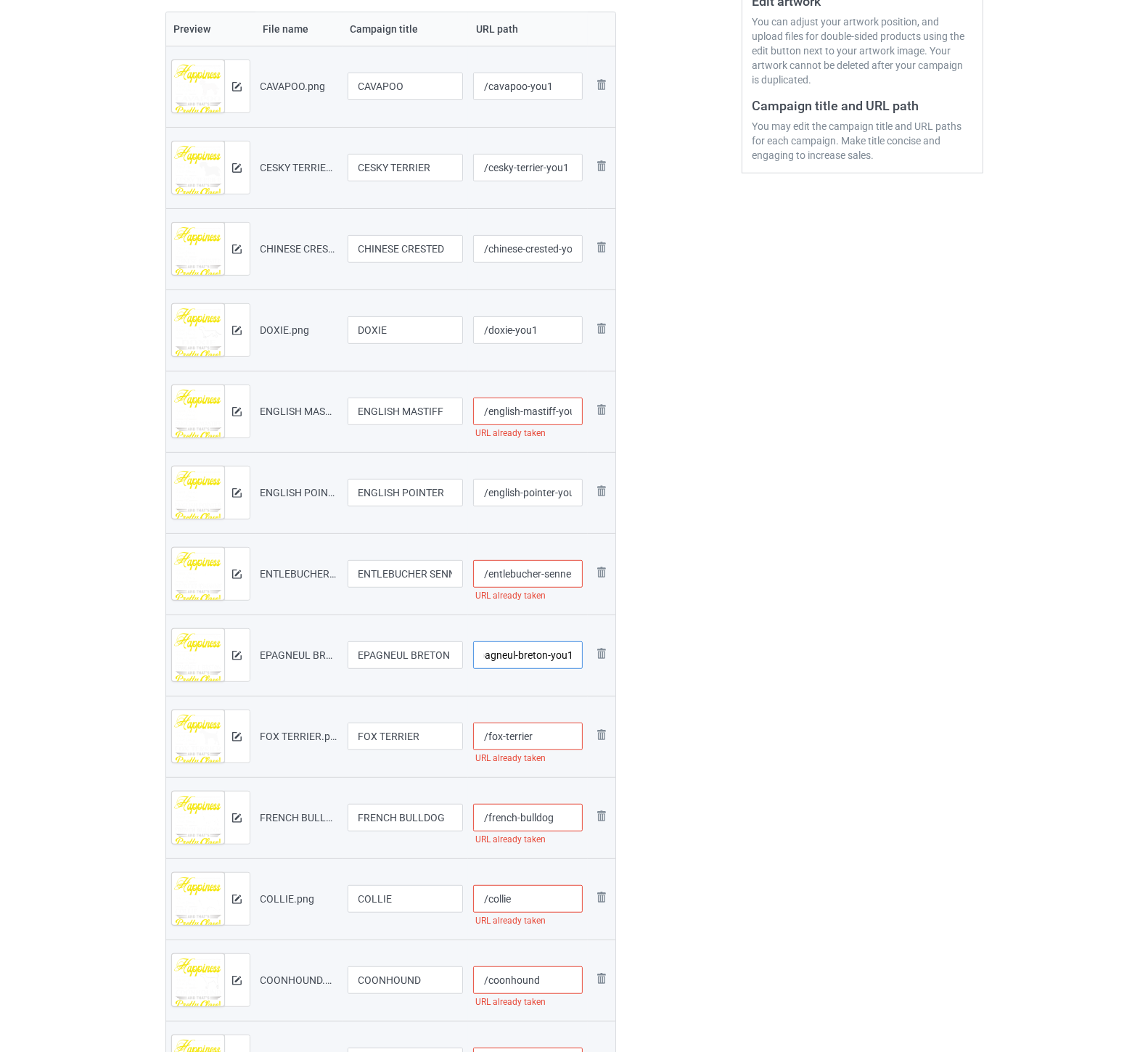
type input "/epagneul-breton-you1"
click at [550, 744] on input "/fox-terrier" at bounding box center [528, 737] width 110 height 27
paste input "-you1"
type input "/fox-terrier-you1"
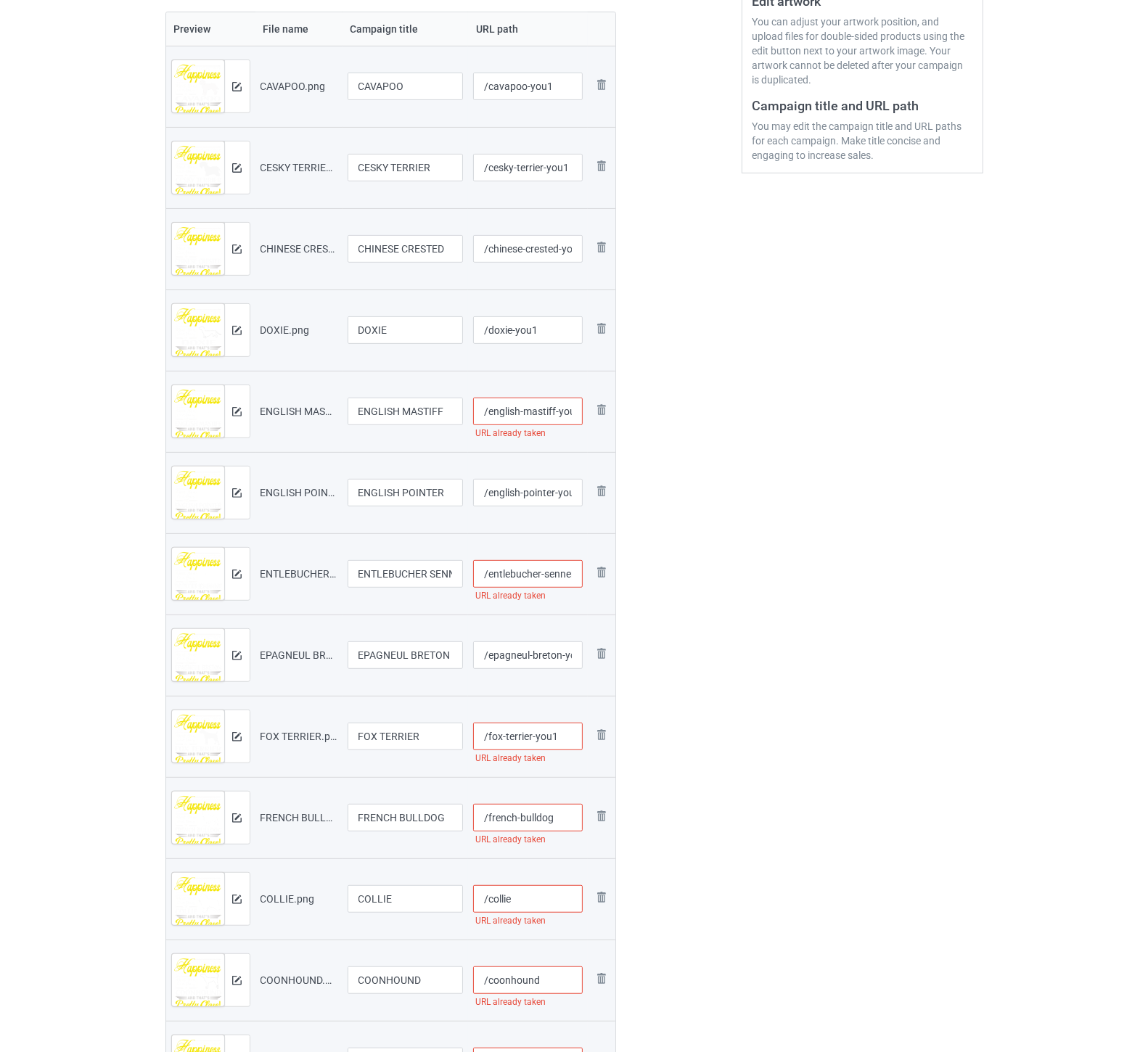
click at [567, 808] on input "/french-bulldog" at bounding box center [528, 818] width 110 height 27
paste input "-you1"
type input "/french-bulldog-you1"
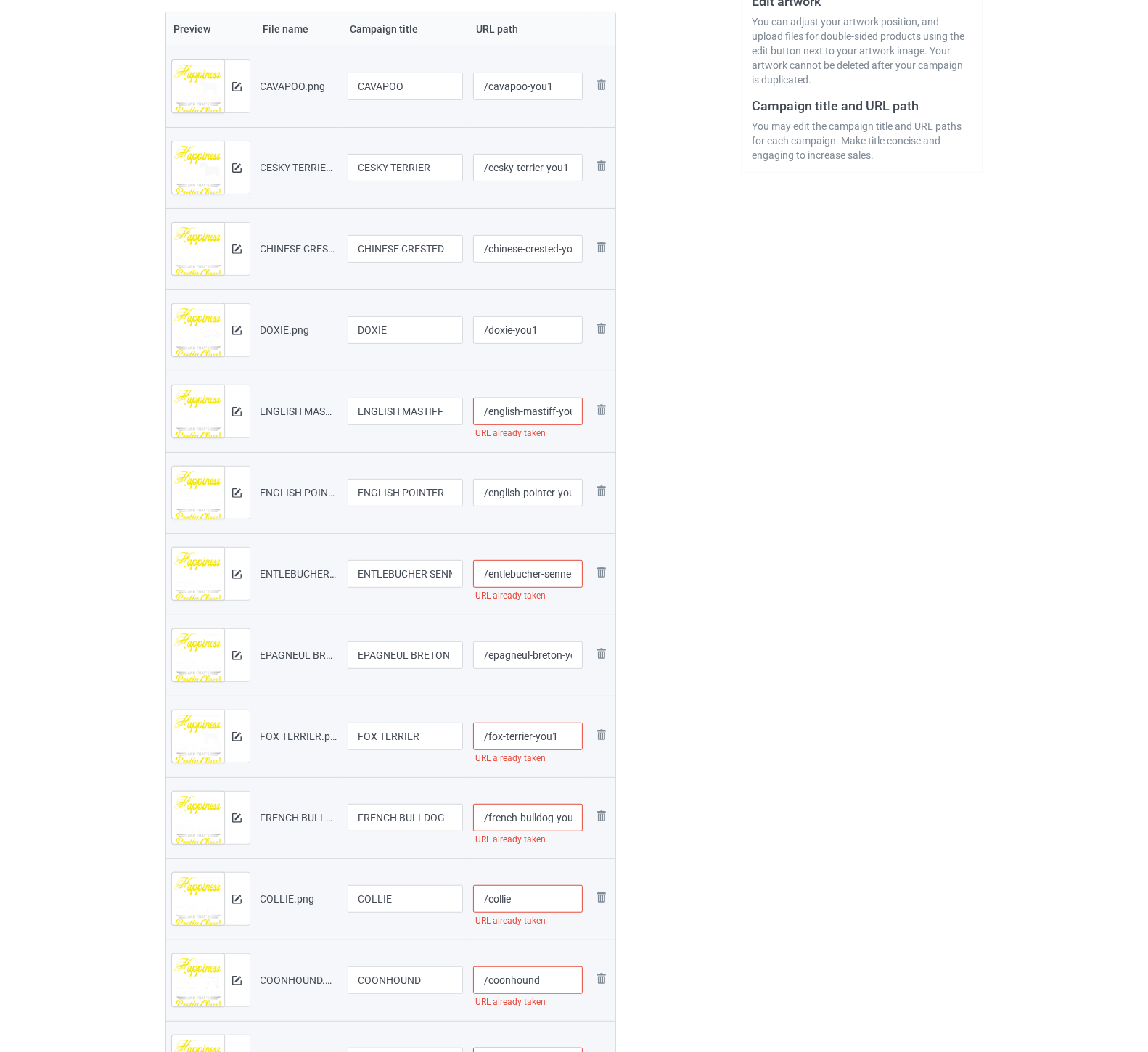
click at [563, 416] on input "/english-mastiff-you1" at bounding box center [528, 411] width 110 height 27
type input "/english-mastiff-you11"
click at [522, 566] on input "/entlebucher-sennenhunde-you1" at bounding box center [528, 574] width 110 height 27
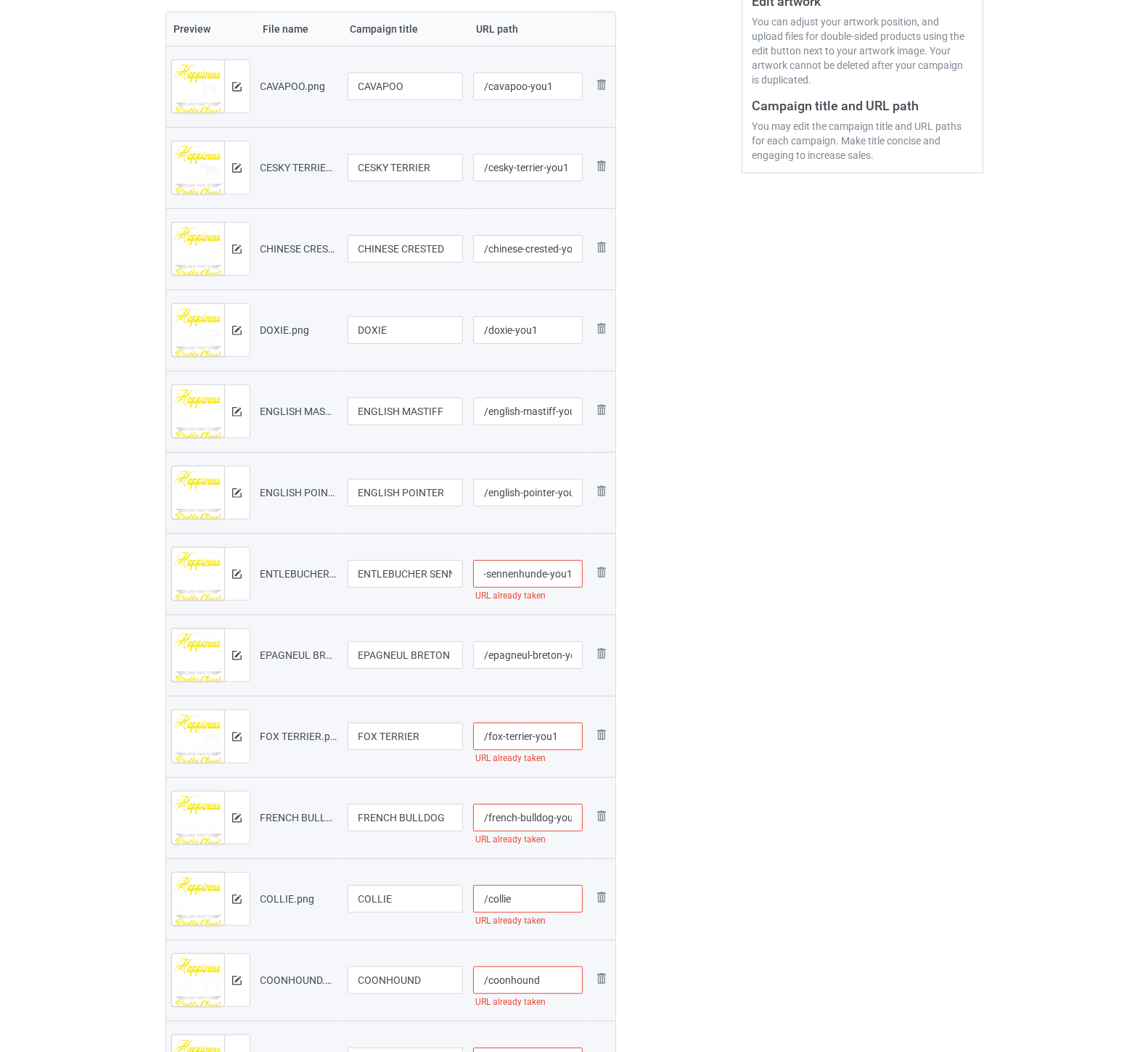
scroll to position [0, 63]
type input "/entlebucher-sennenhunde-you11"
click at [559, 737] on input "/fox-terrier-you1" at bounding box center [528, 737] width 110 height 27
type input "/fox-terrier-you11"
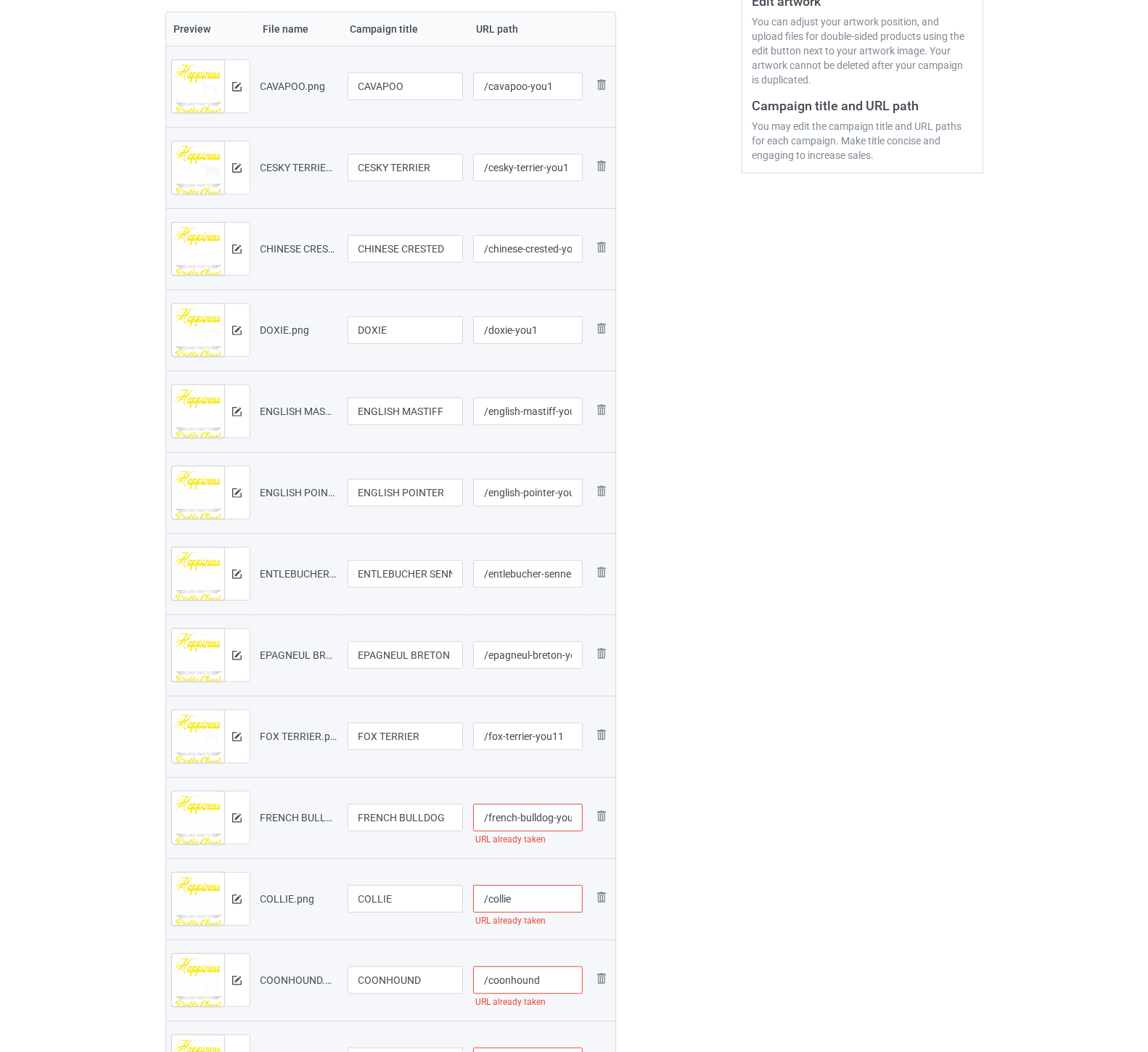
click at [542, 818] on input "/french-bulldog-you1" at bounding box center [528, 818] width 110 height 27
type input "/french-bulldog-you11"
click at [533, 901] on input "/collie" at bounding box center [528, 900] width 110 height 27
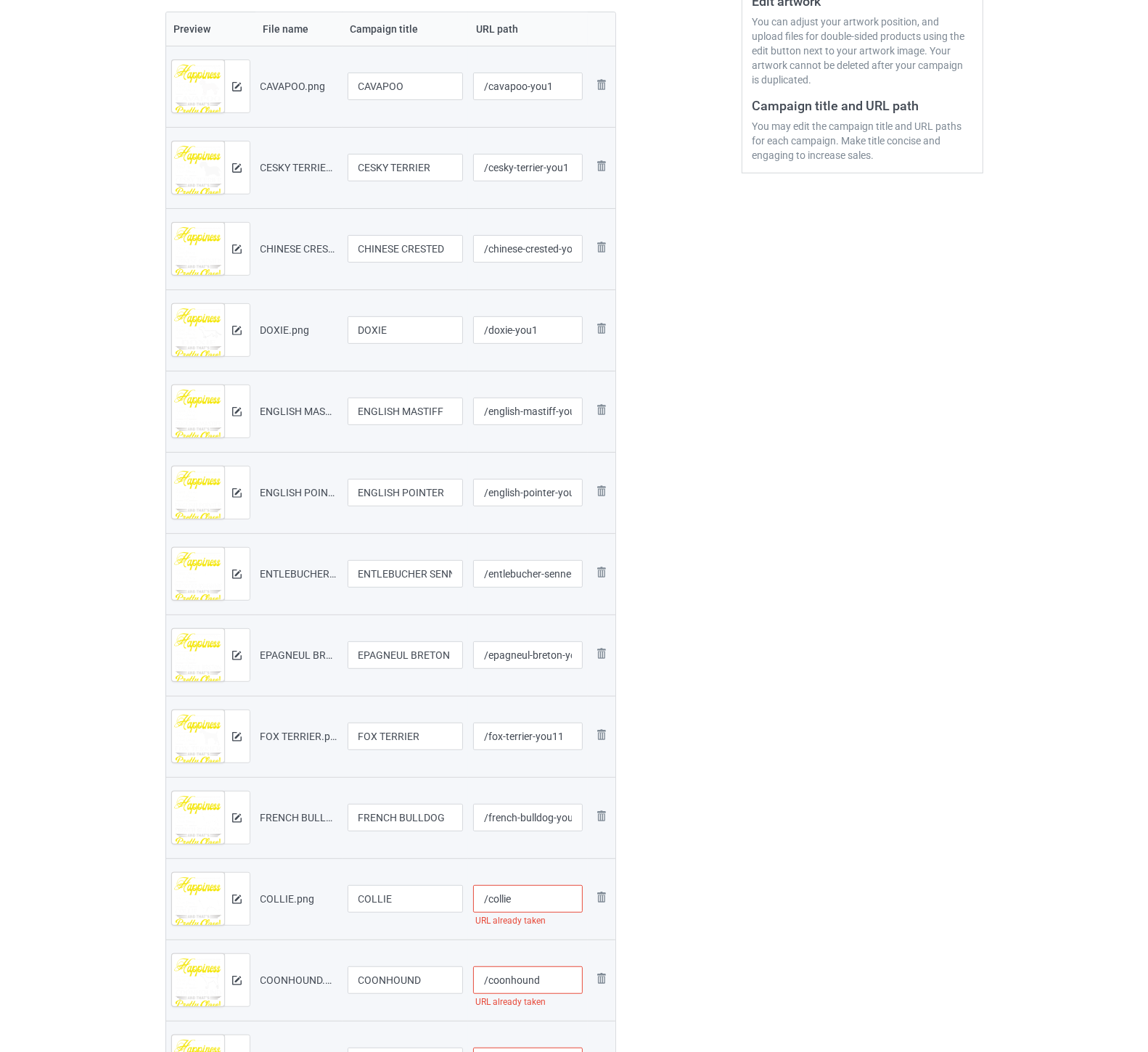
paste input "-you1"
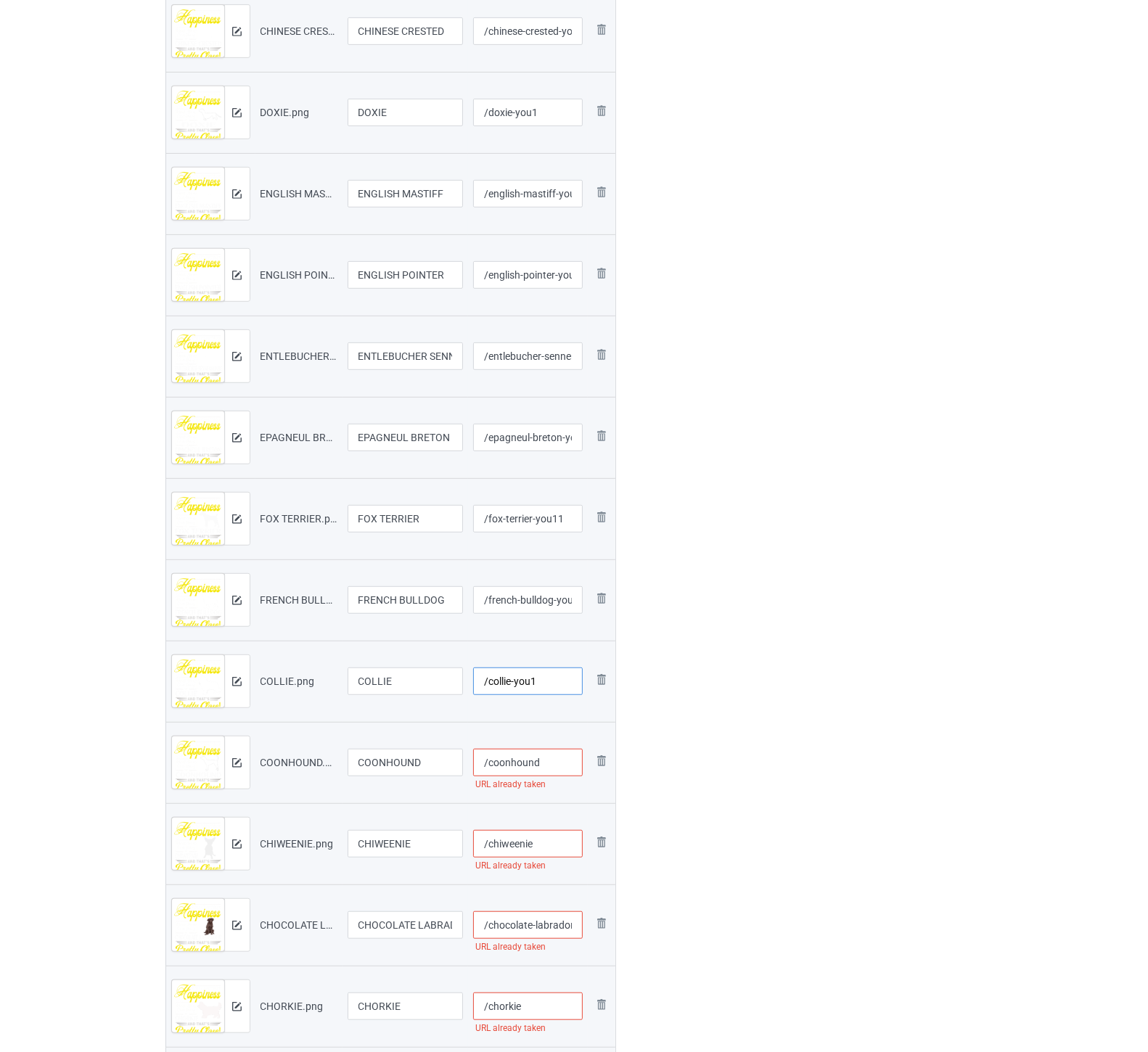
scroll to position [645, 0]
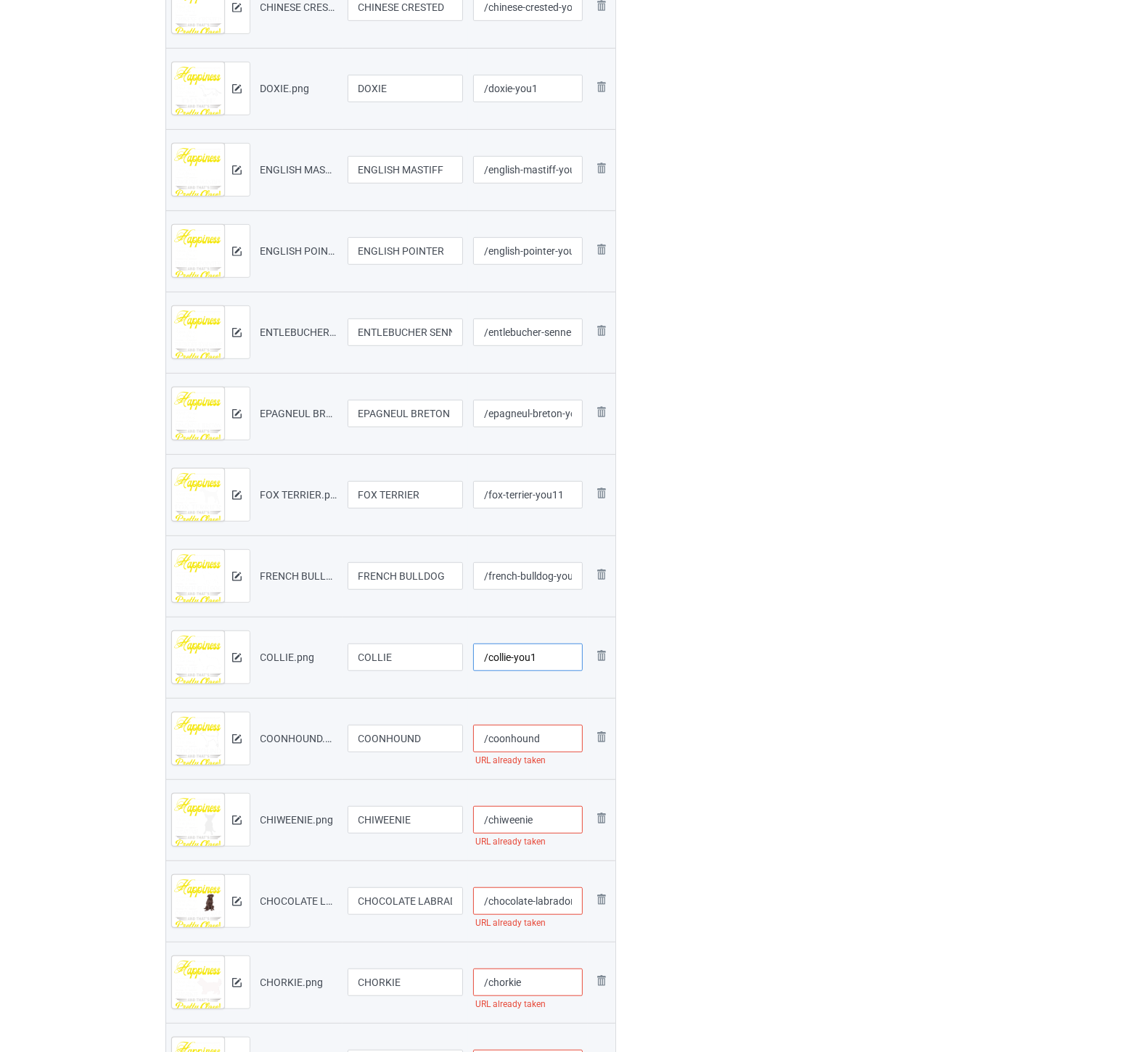
type input "/collie-you1"
click at [554, 733] on input "/coonhound" at bounding box center [528, 739] width 110 height 27
paste input "-you1"
type input "/coonhound-you1"
click at [555, 809] on input "/chiweenie" at bounding box center [528, 820] width 110 height 27
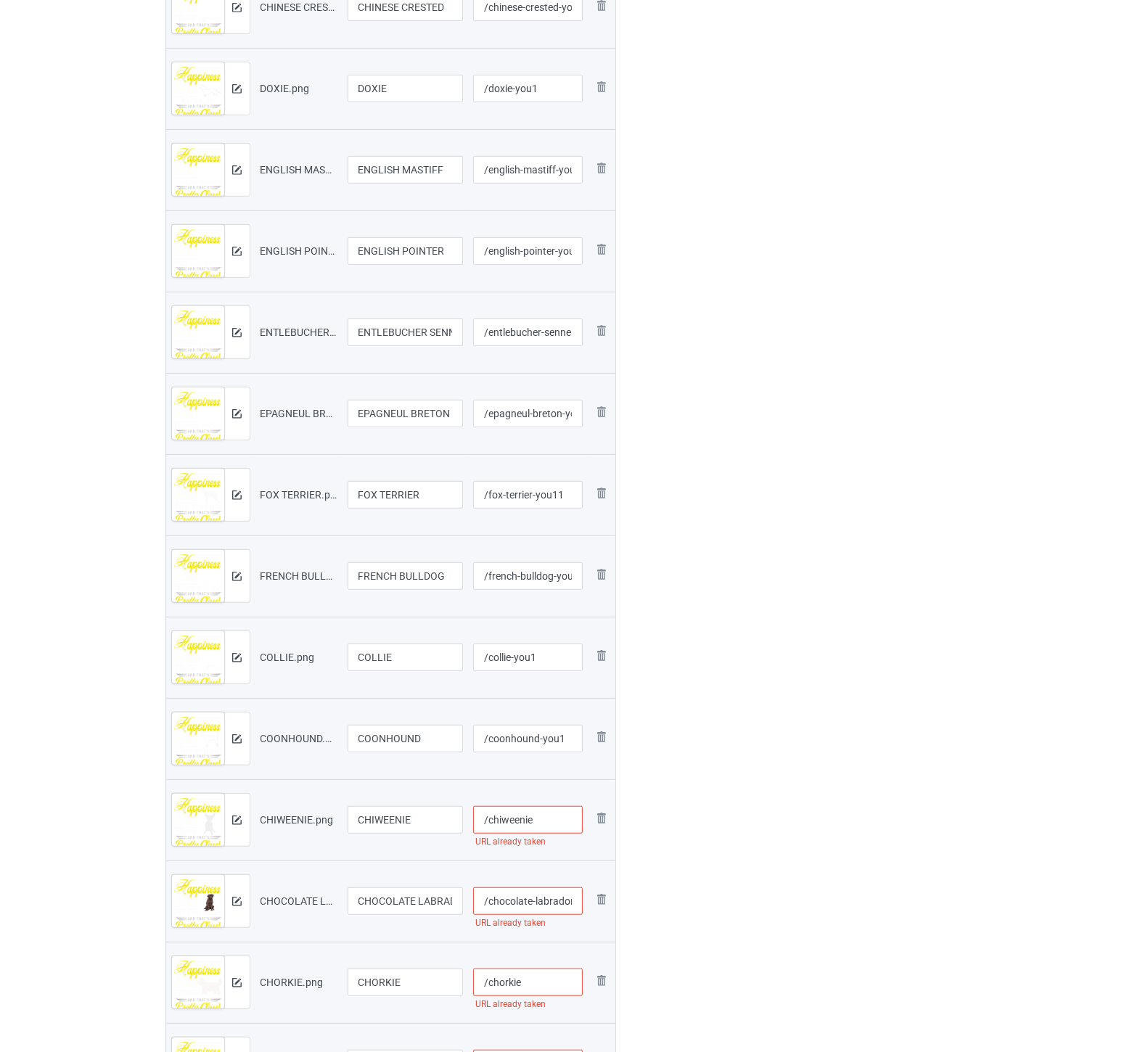
paste input "-you1"
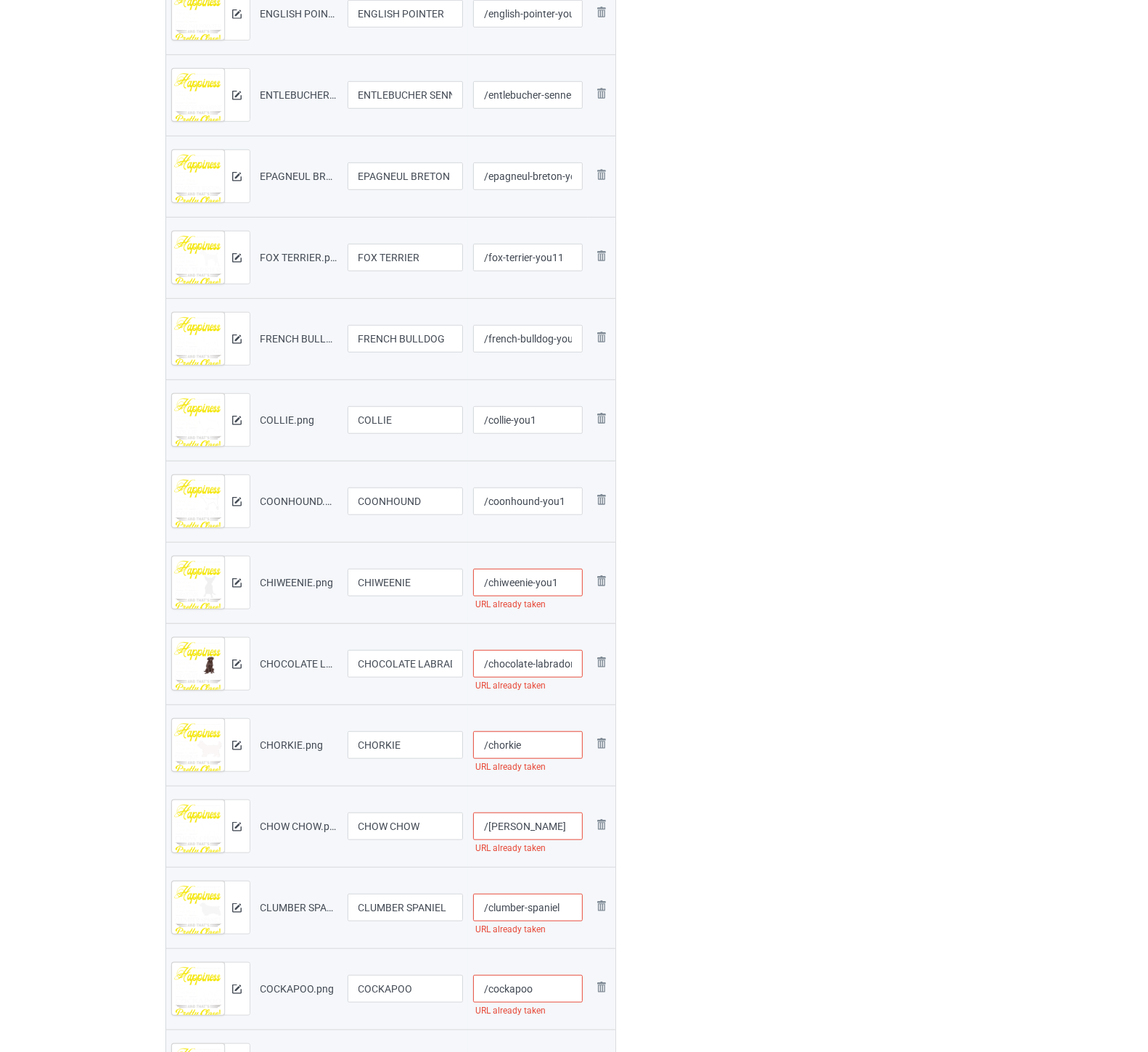
scroll to position [887, 0]
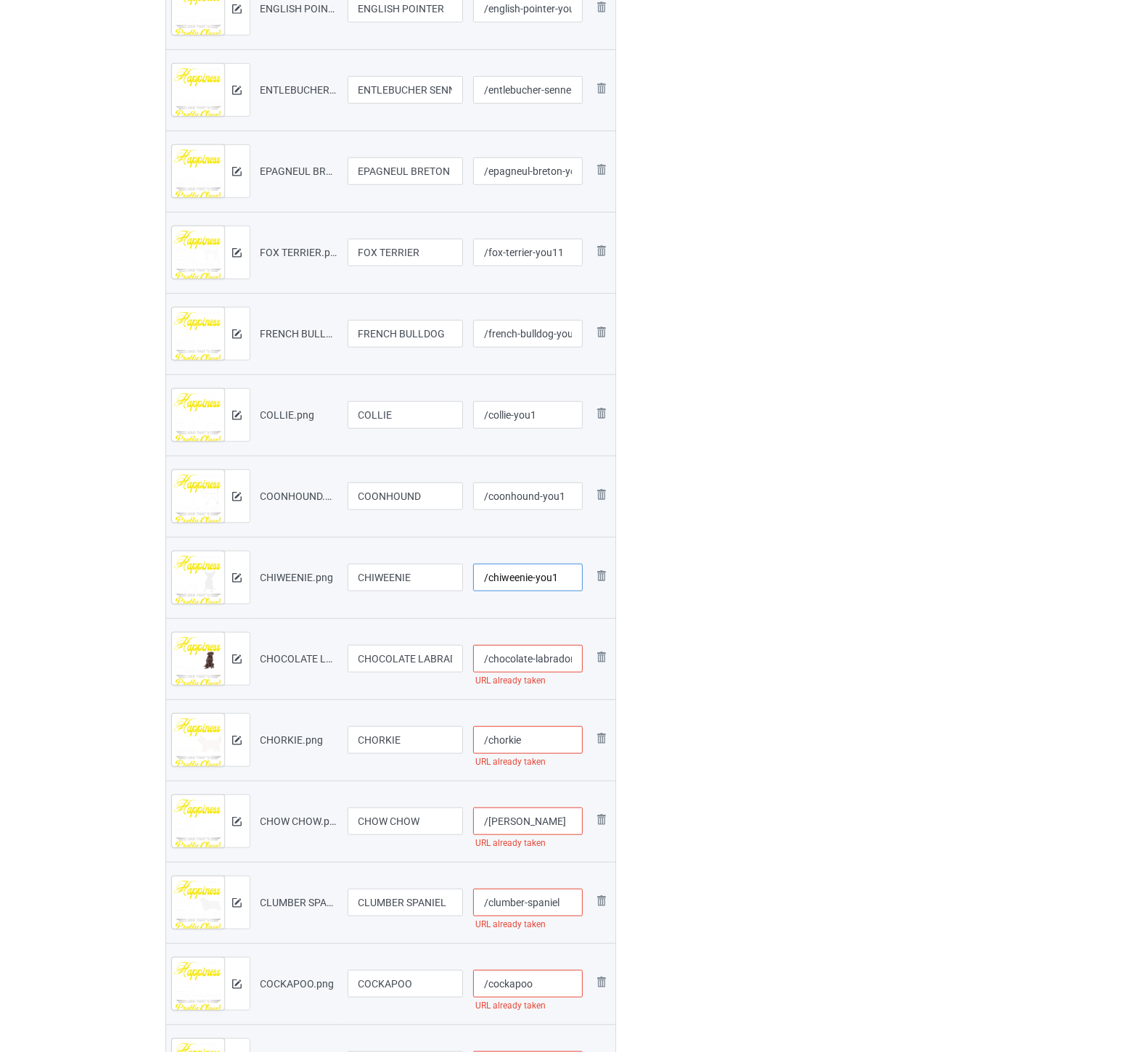
type input "/chiweenie-you1"
click at [539, 658] on input "/chocolate-labrador" at bounding box center [528, 658] width 110 height 27
paste input "-you1"
type input "/chocolate-labrador-you1"
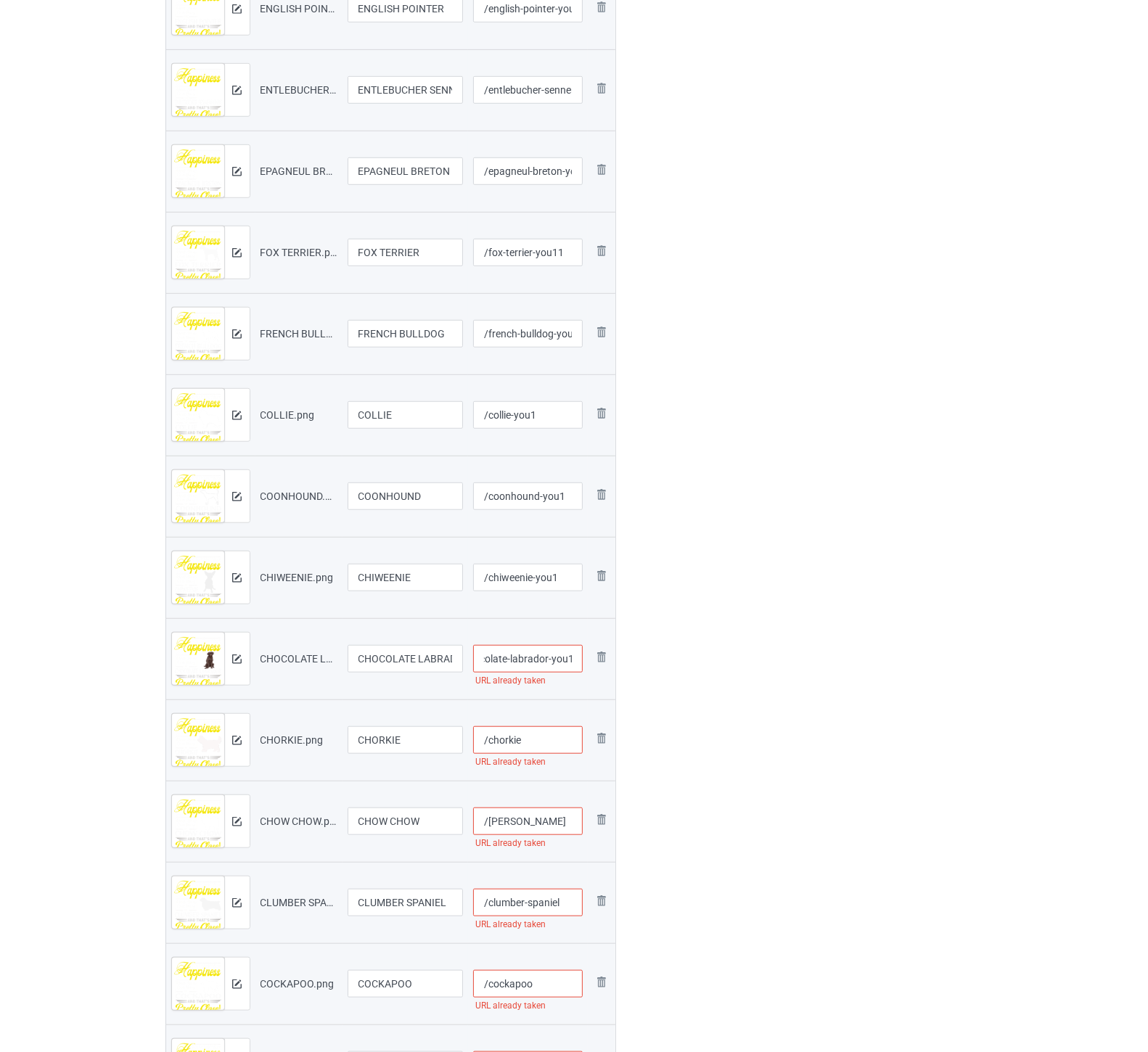
click at [541, 744] on input "/chorkie" at bounding box center [528, 740] width 110 height 27
paste input "-you1"
type input "/chorkie-you1"
click at [553, 823] on input "/chow-chow" at bounding box center [528, 821] width 110 height 27
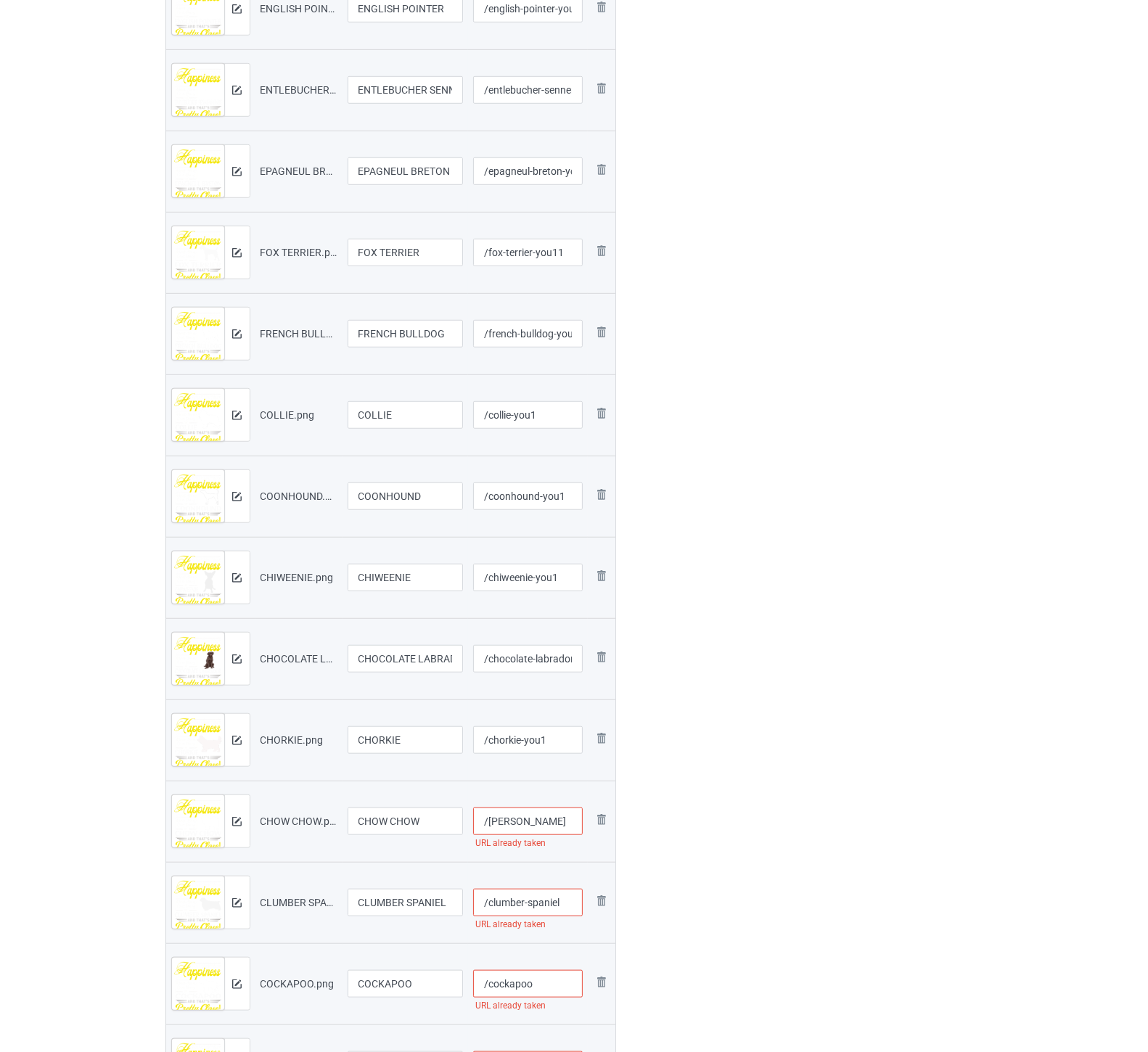
paste input "-you1"
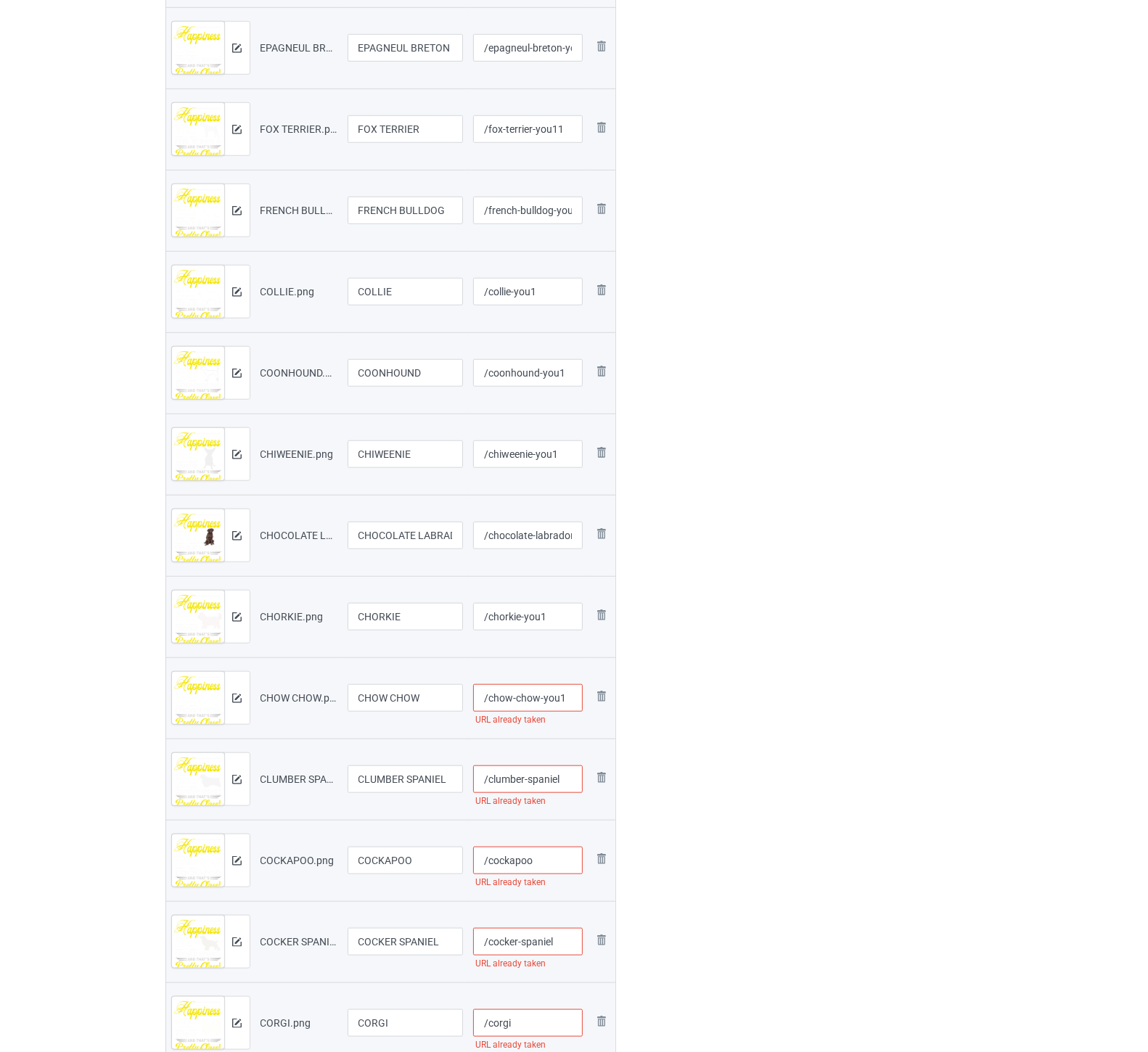
scroll to position [1048, 0]
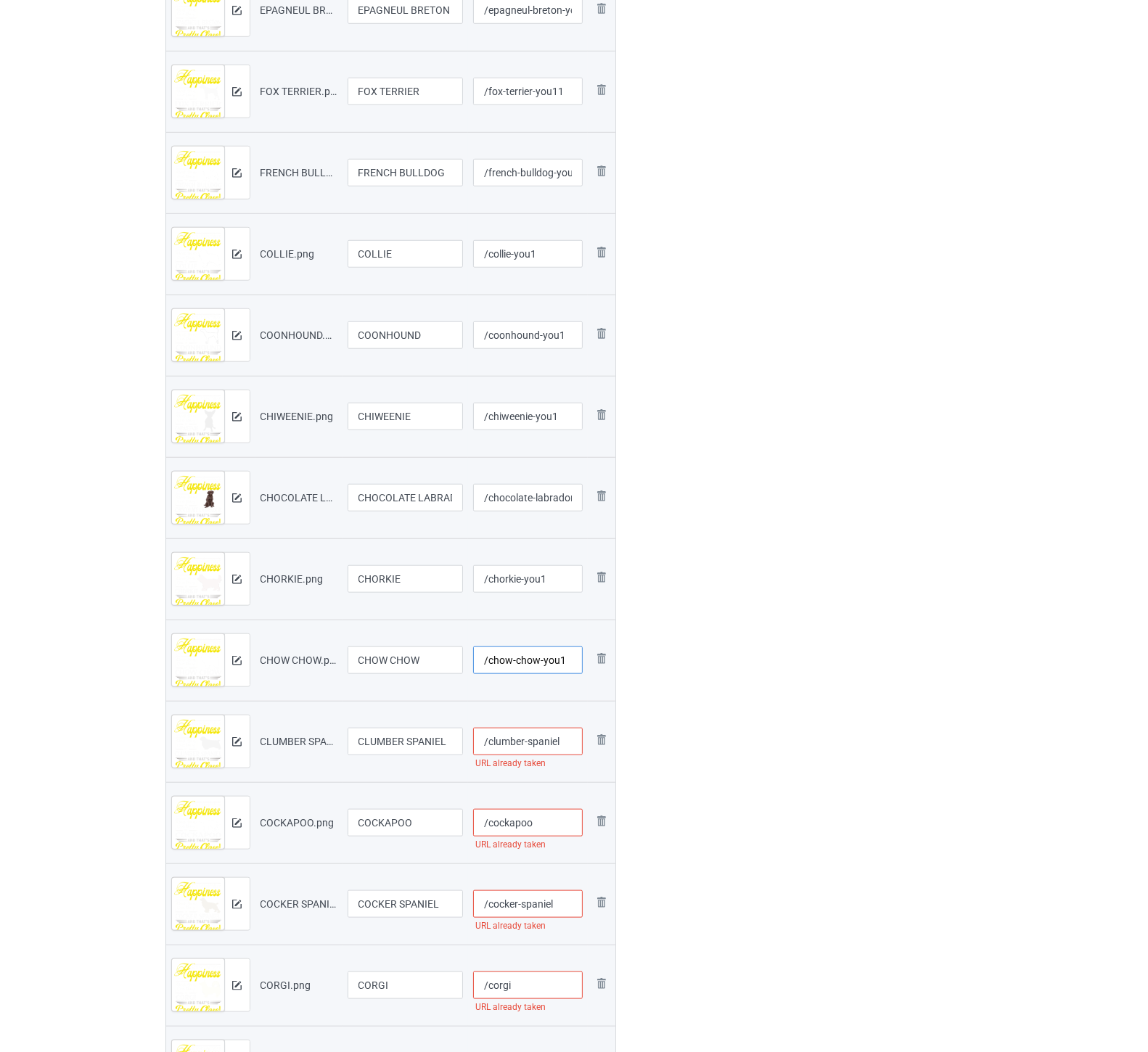
type input "/chow-chow-you1"
click at [565, 743] on input "/clumber-spaniel" at bounding box center [528, 742] width 110 height 27
paste input "-you1"
type input "/clumber-spaniel-you1"
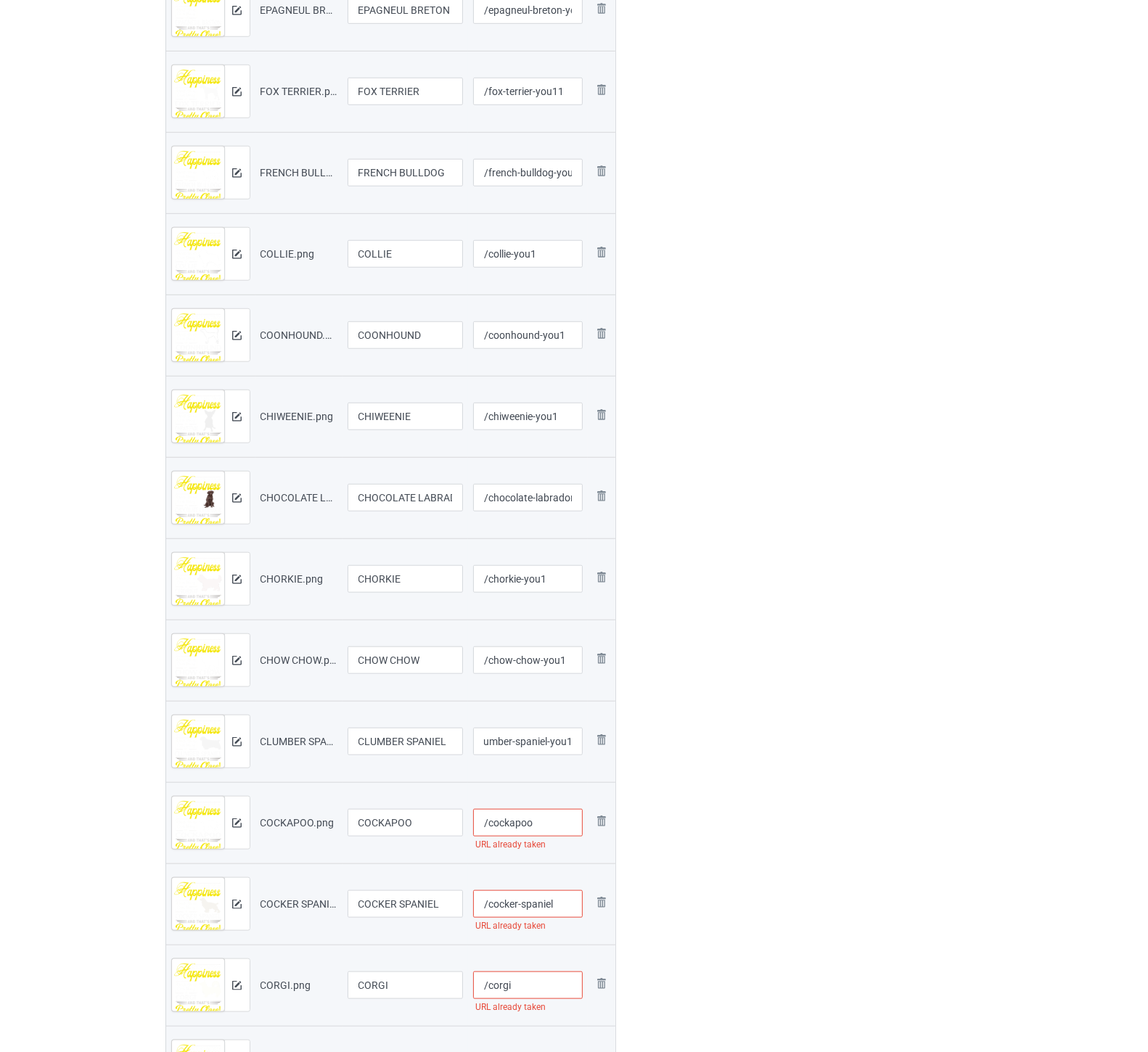
click at [557, 820] on input "/cockapoo" at bounding box center [528, 823] width 110 height 27
paste input "-you1"
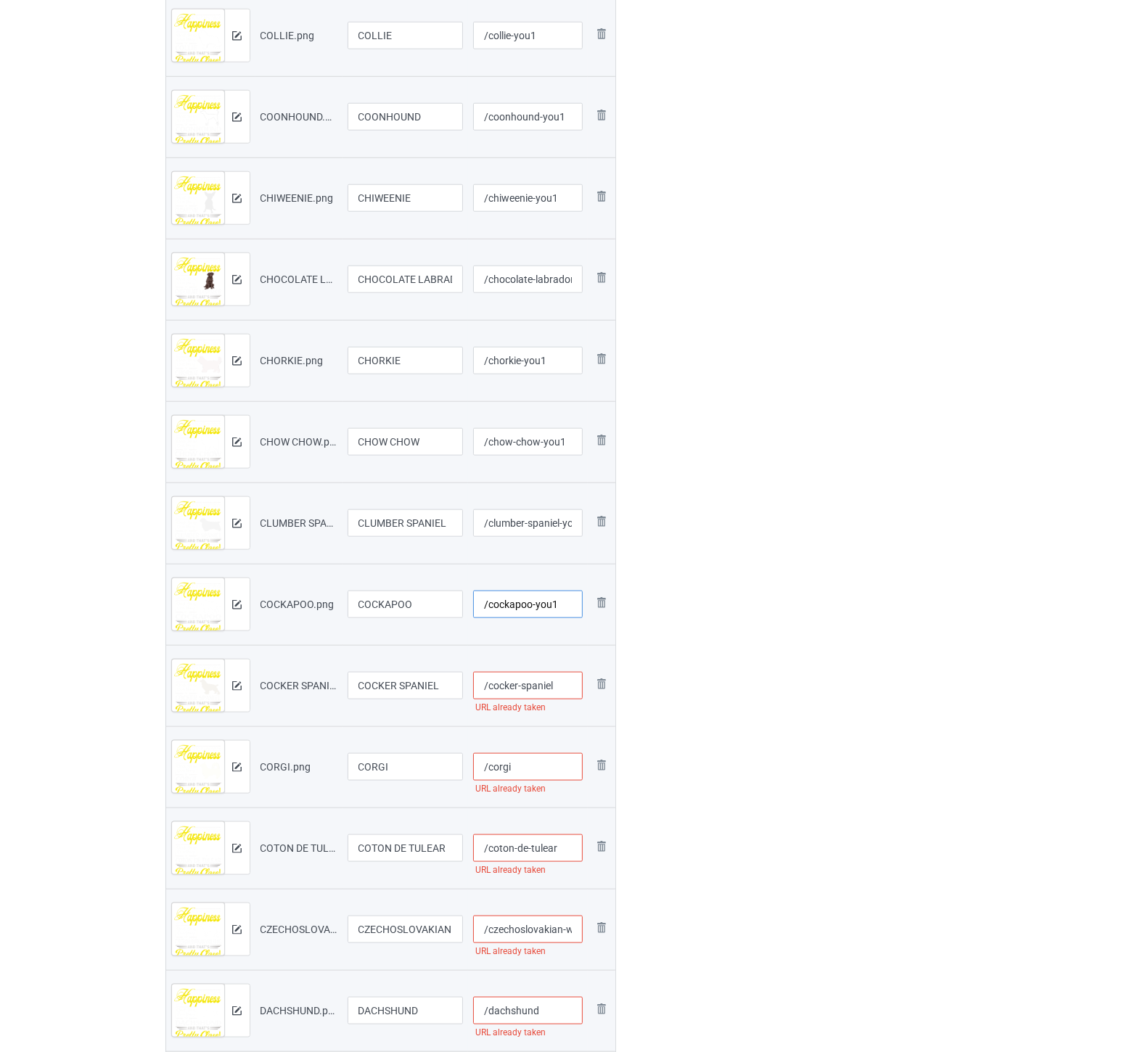
scroll to position [1290, 0]
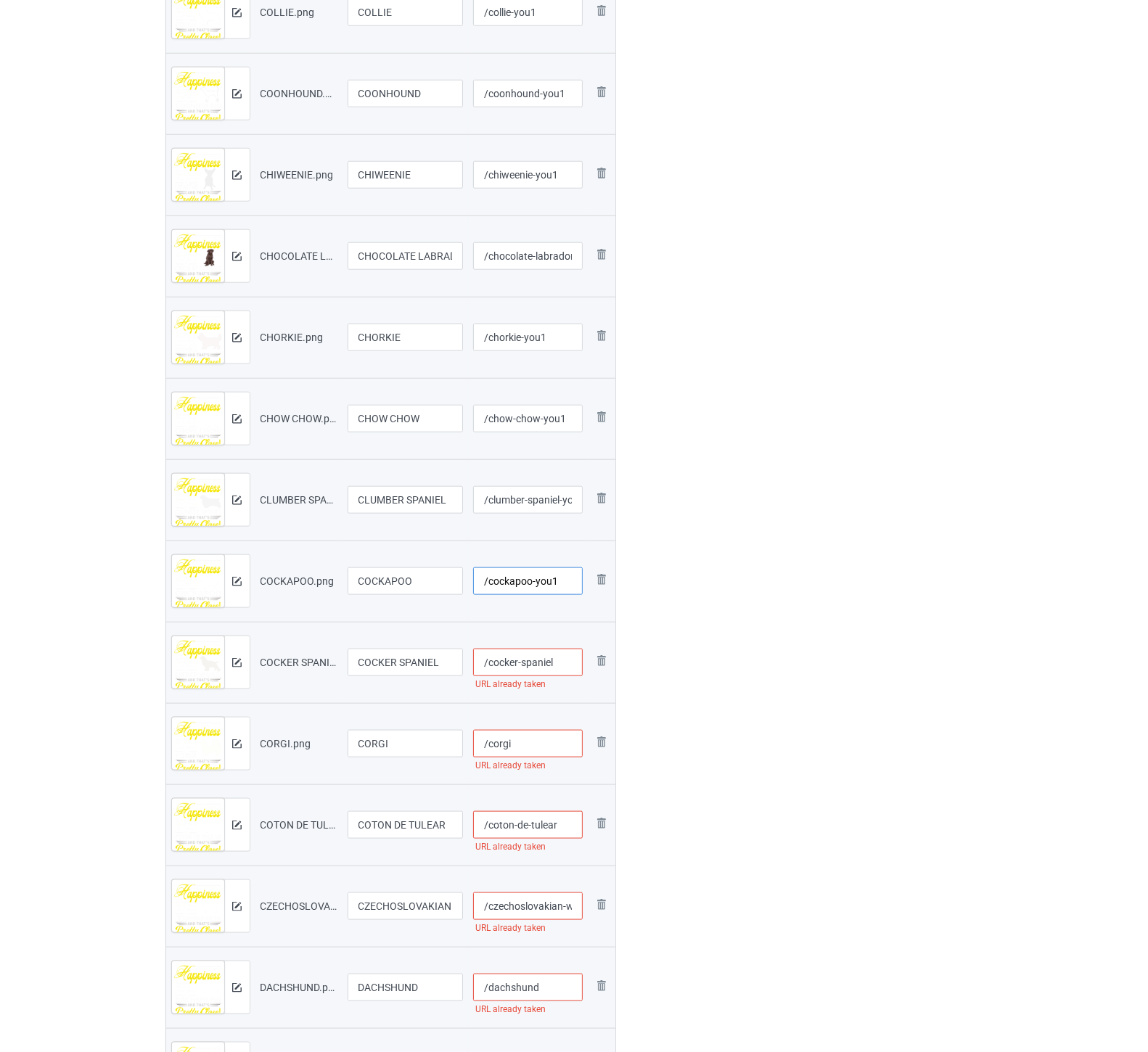
type input "/cockapoo-you1"
click at [565, 664] on input "/cocker-spaniel" at bounding box center [528, 663] width 110 height 27
paste input "-you1"
type input "/cocker-spaniel-you1"
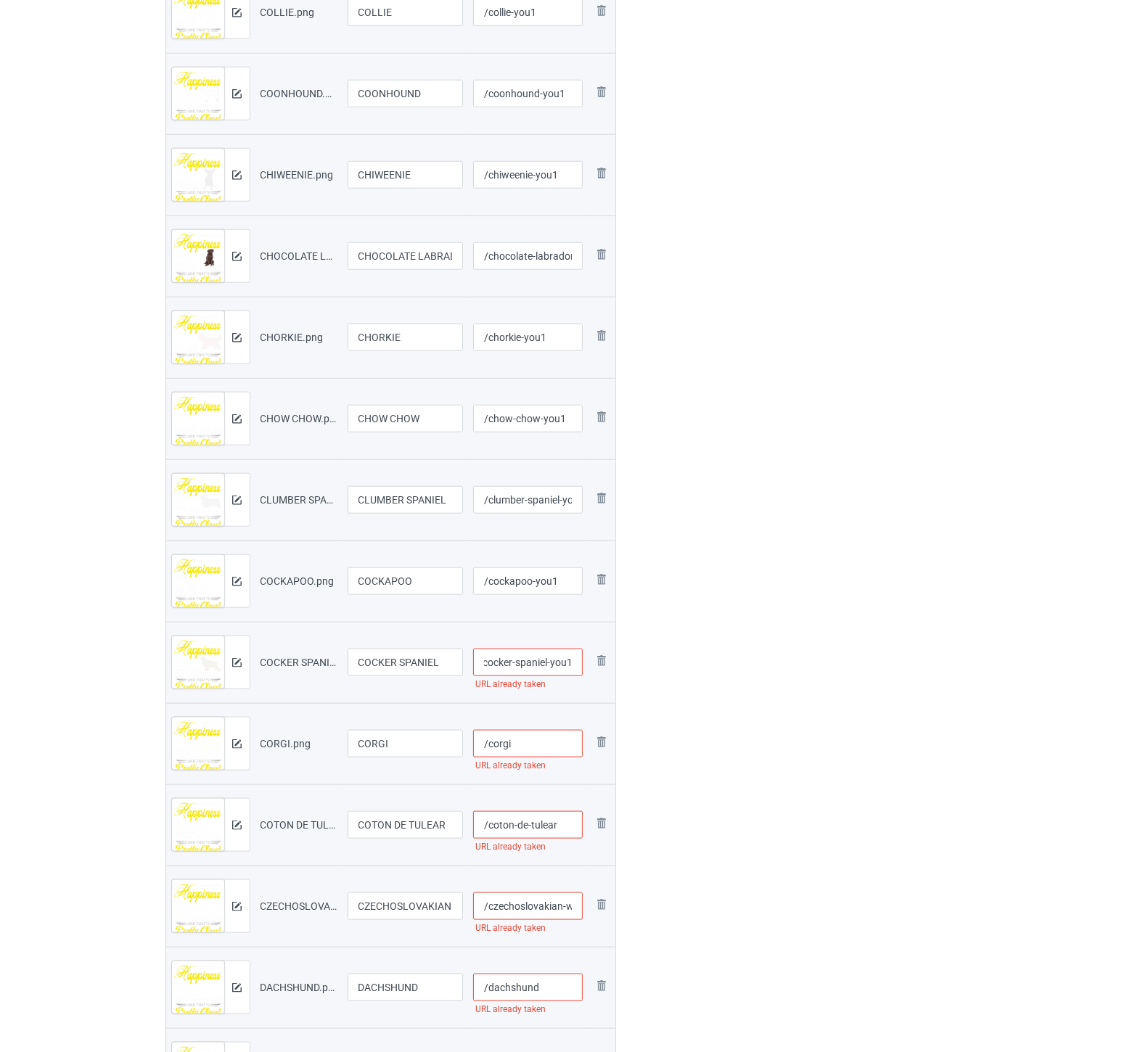
click at [537, 740] on input "/corgi" at bounding box center [528, 744] width 110 height 27
paste input "-you1"
type input "/corgi-you1"
click at [570, 822] on input "/coton-de-tulear" at bounding box center [528, 825] width 110 height 27
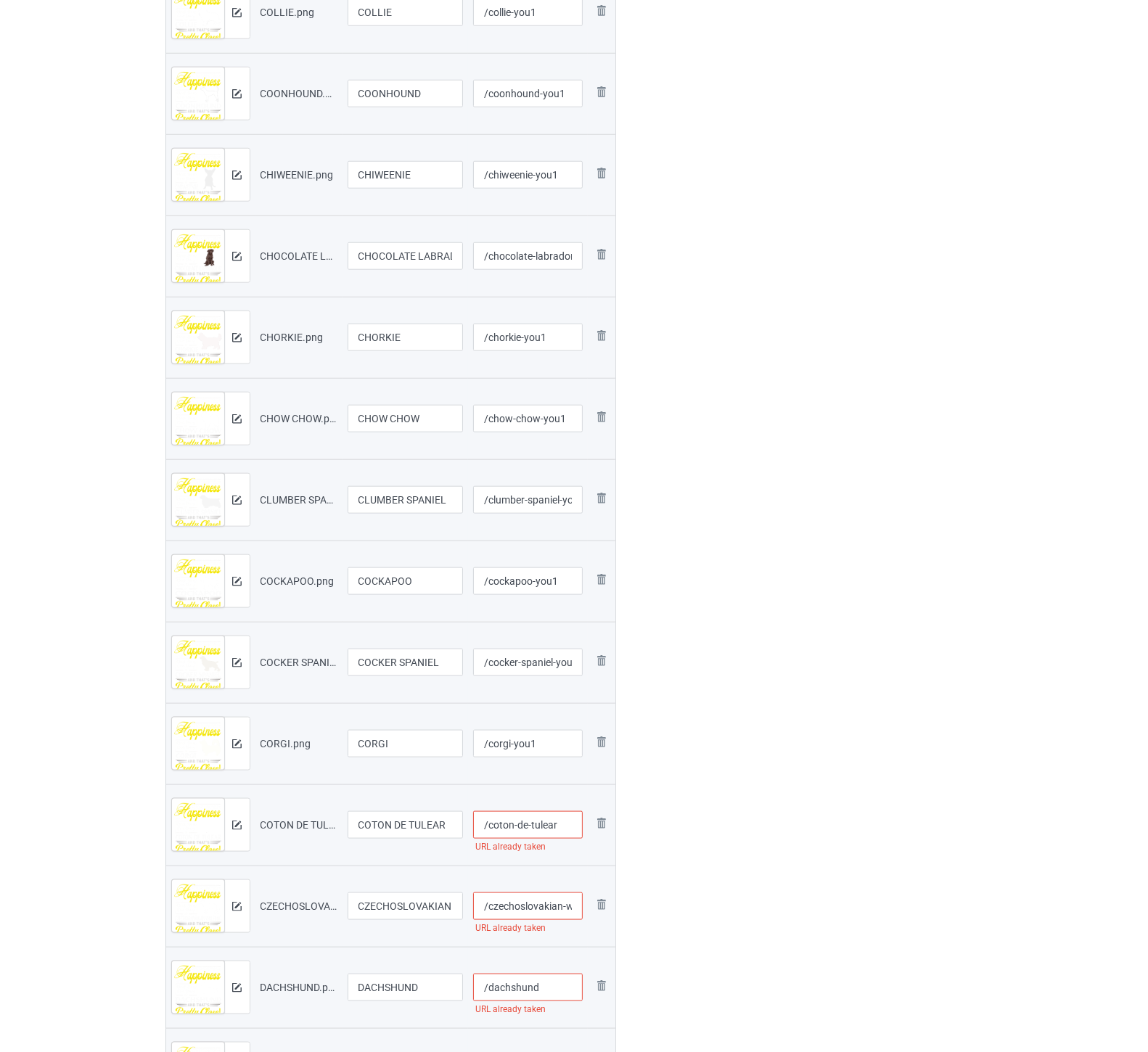
paste input "-you1"
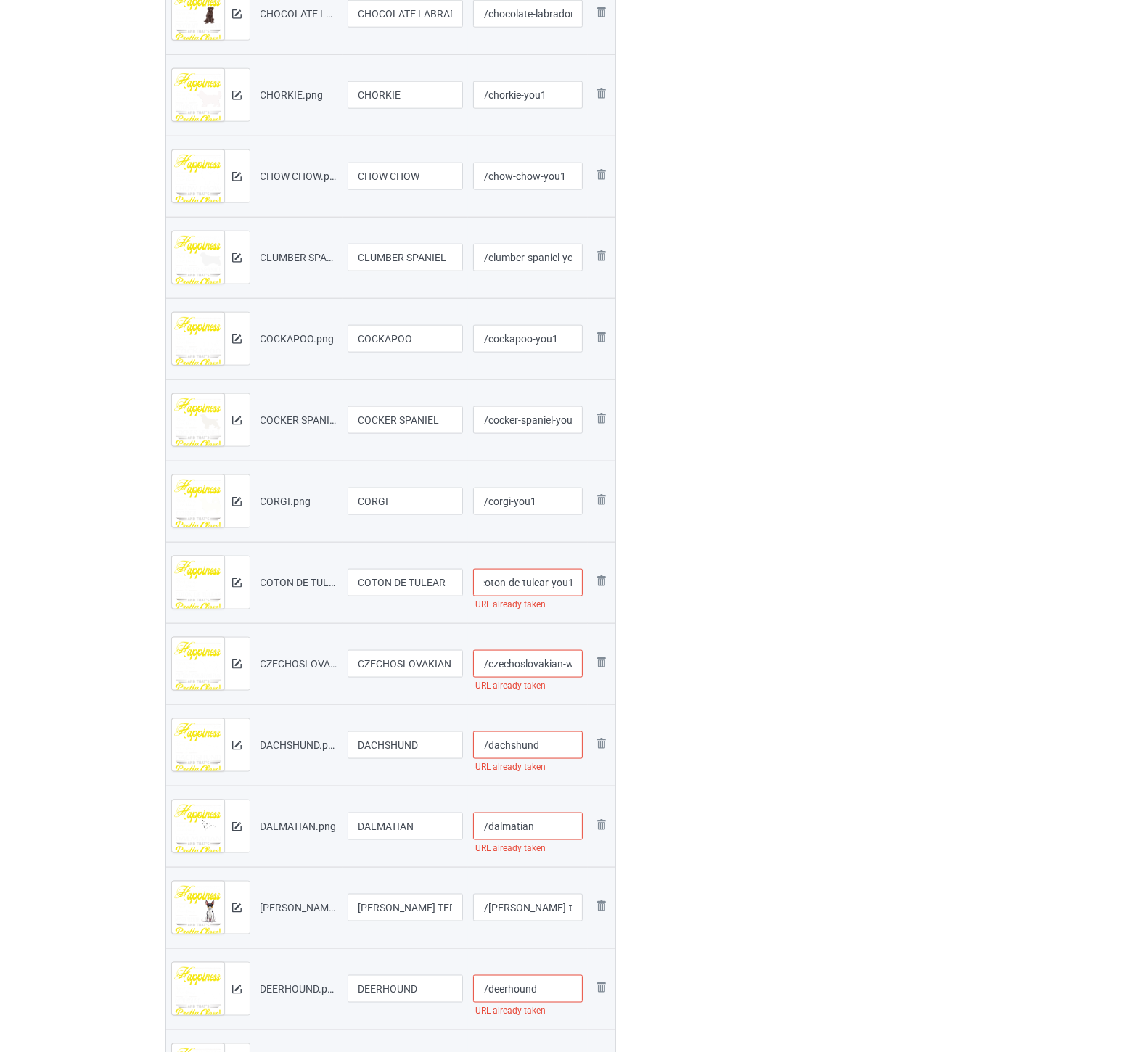
type input "/coton-de-tulear-you1"
click at [535, 666] on input "/czechoslovakian-wolfdog" at bounding box center [528, 664] width 110 height 27
paste input "-you1"
type input "/czechoslovakian-wolfdog-you1"
click at [552, 743] on input "/dachshund" at bounding box center [528, 745] width 110 height 27
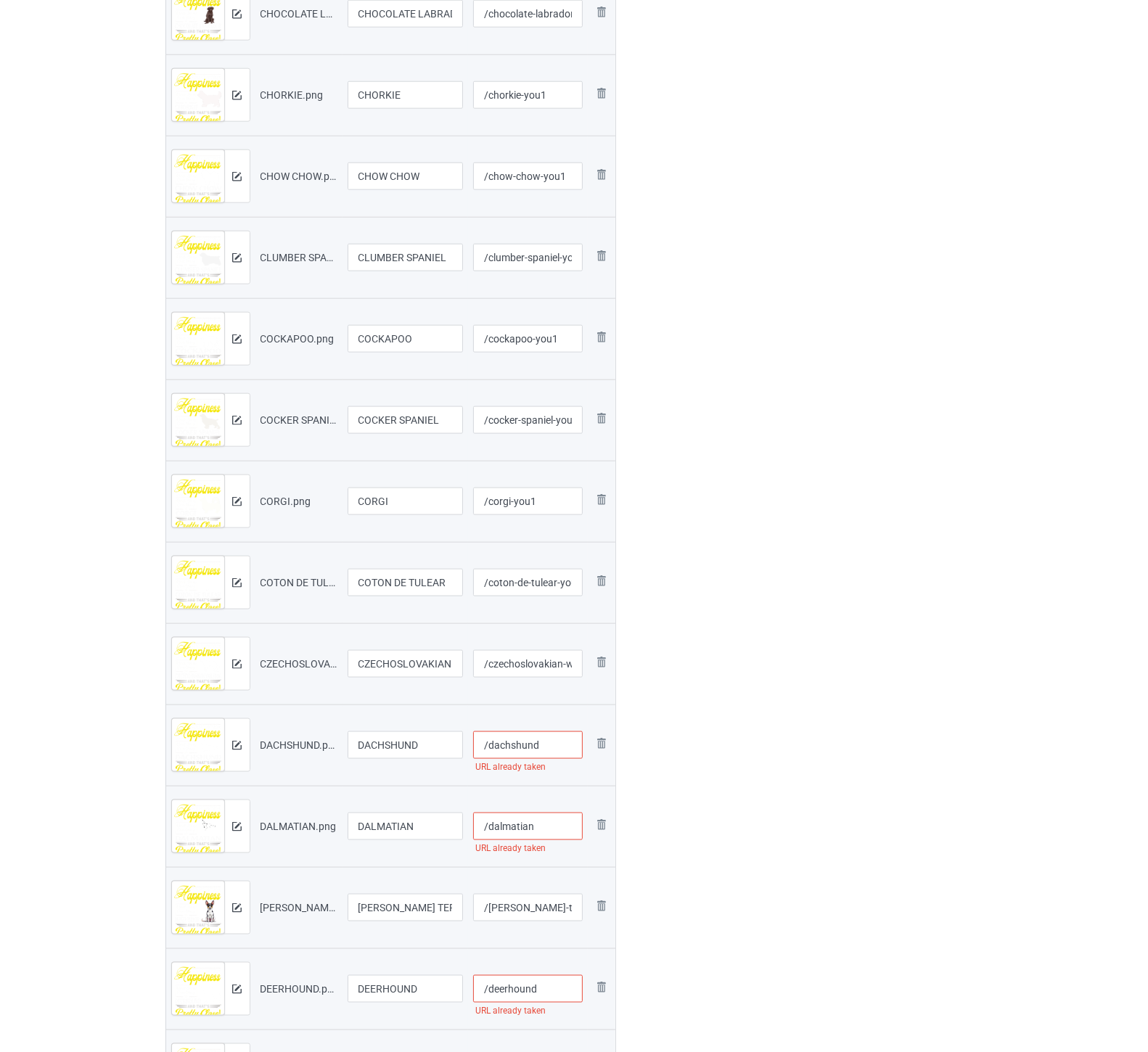
paste input "-you1"
type input "/dachshund-you1"
click at [549, 830] on input "/dalmatian" at bounding box center [528, 826] width 110 height 27
paste input "-you1"
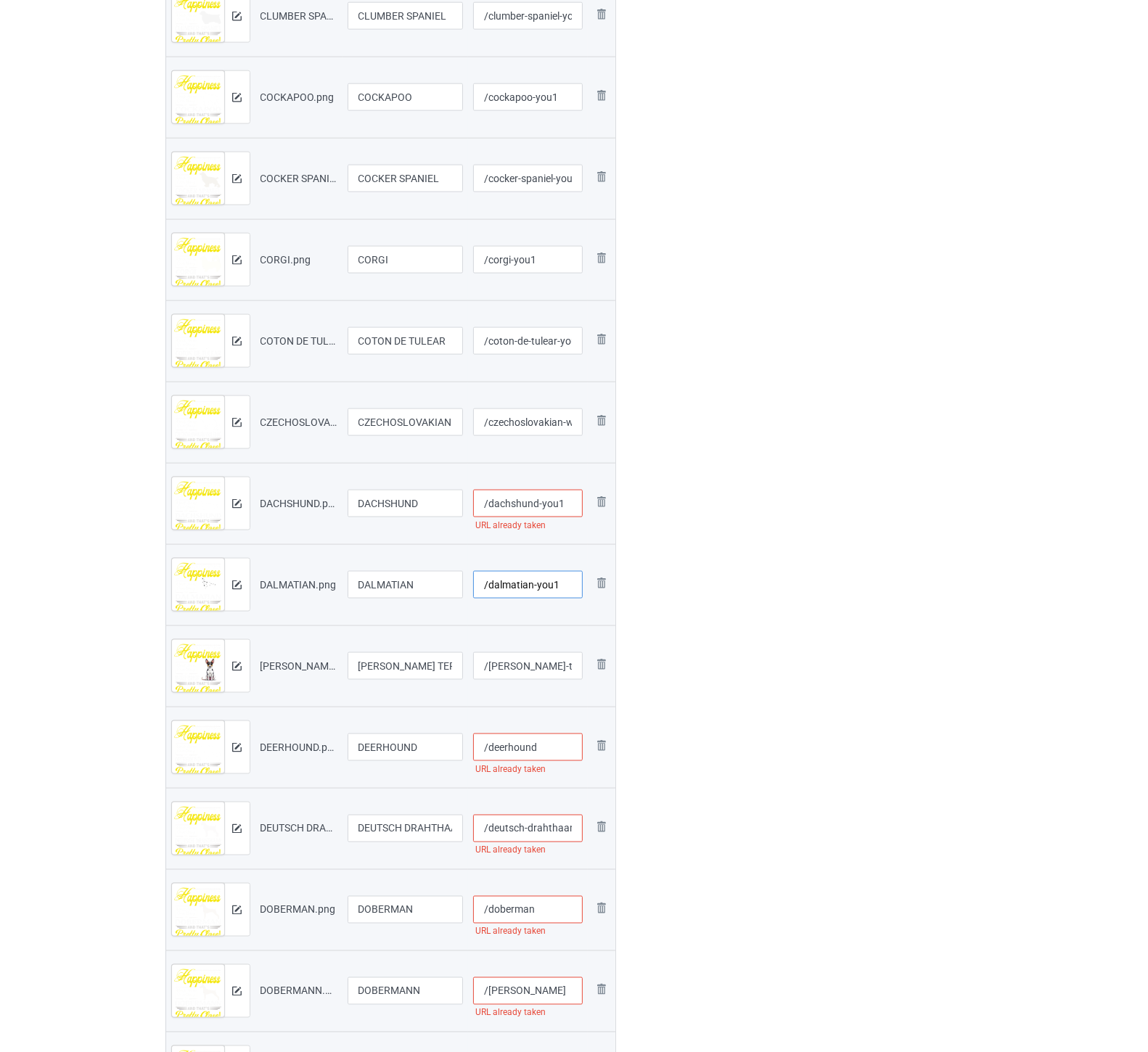
type input "/dalmatian-you1"
click at [556, 673] on input "/decker-terrier" at bounding box center [528, 666] width 110 height 27
paste input "-you1"
type input "/decker-terrier-you1"
click at [549, 742] on input "/deerhound" at bounding box center [528, 747] width 110 height 27
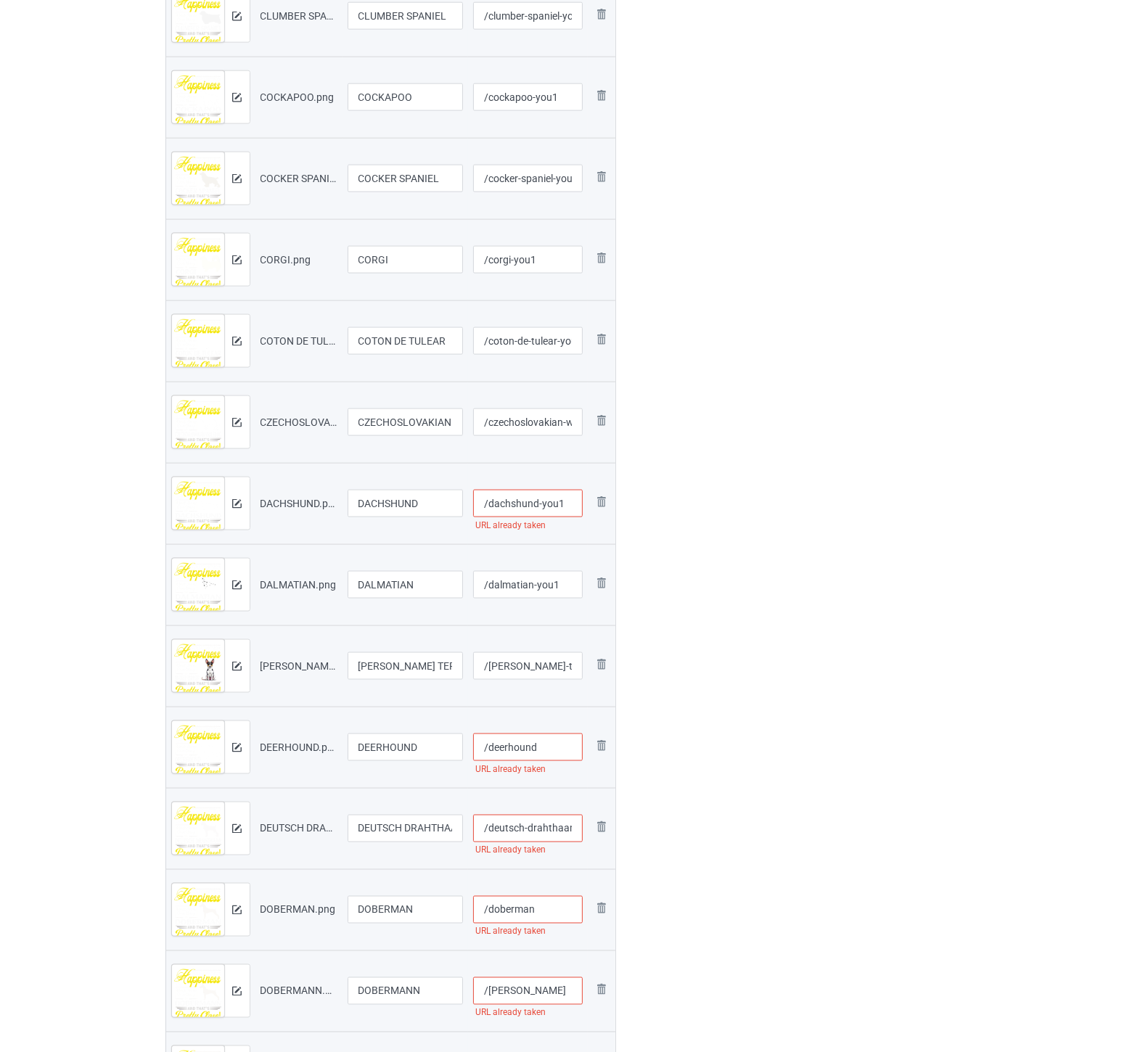
paste input "-you1"
type input "/deerhound-you1"
click at [533, 833] on input "/deutsch-drahthaar" at bounding box center [528, 829] width 110 height 27
paste input "-you1"
type input "/deutsch-drahthaar-you1"
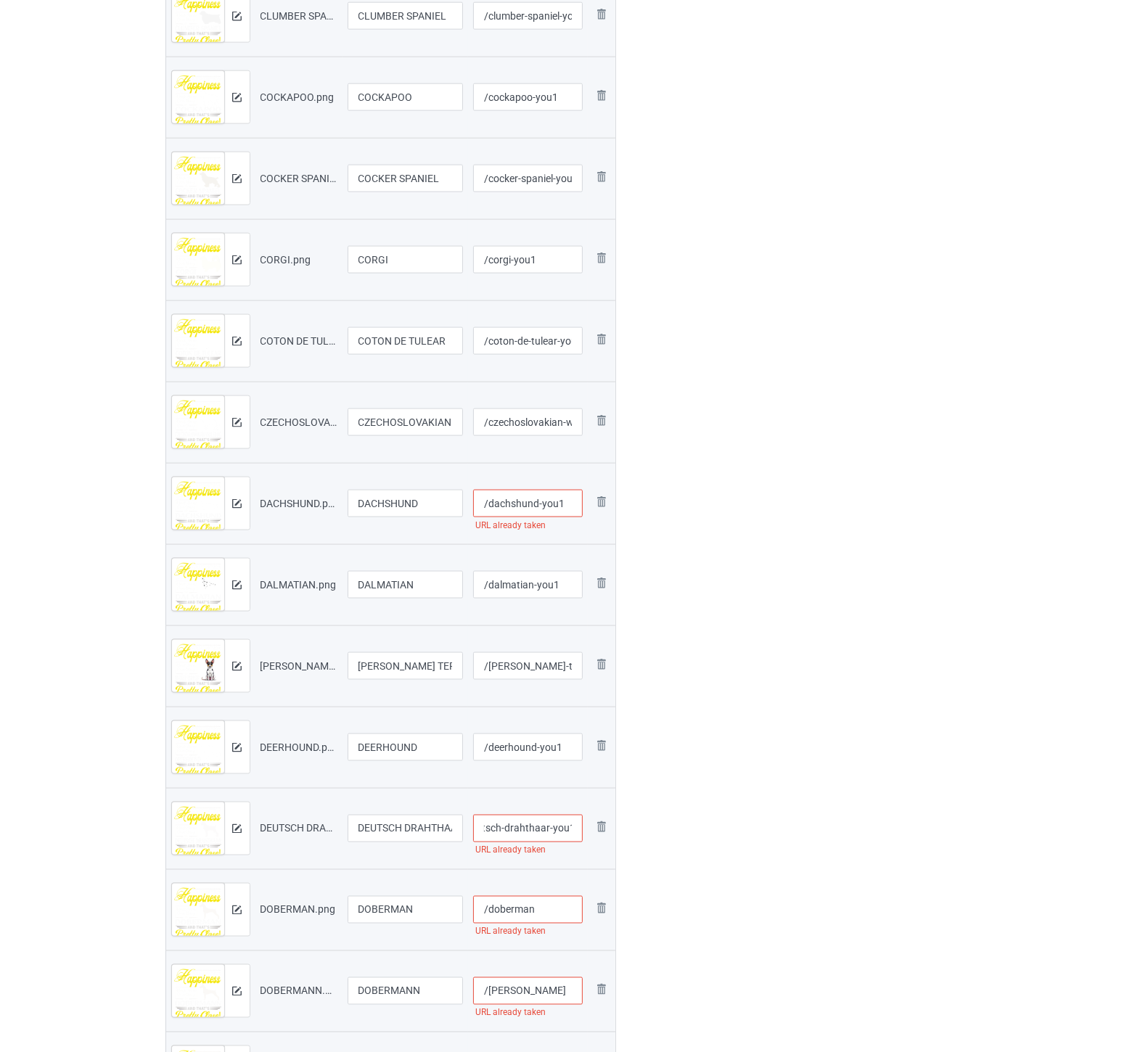
click at [552, 915] on input "/doberman" at bounding box center [528, 910] width 110 height 27
paste input "-you1"
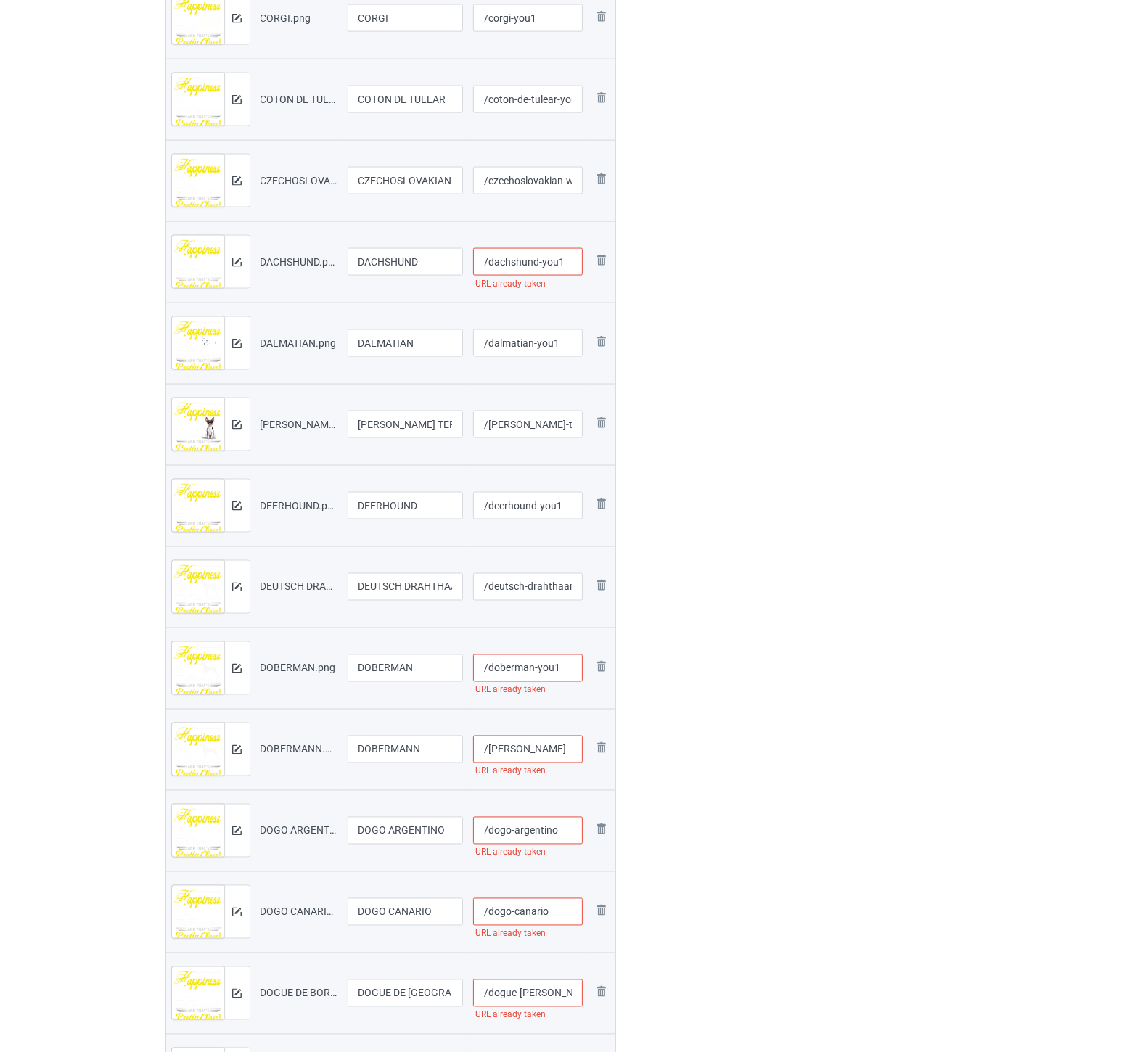
type input "/doberman-you1"
click at [560, 751] on input "/dobermann" at bounding box center [528, 750] width 110 height 27
paste input "-you1"
type input "/dobermann-you1"
click at [570, 831] on input "/dogo-argentino" at bounding box center [528, 831] width 110 height 27
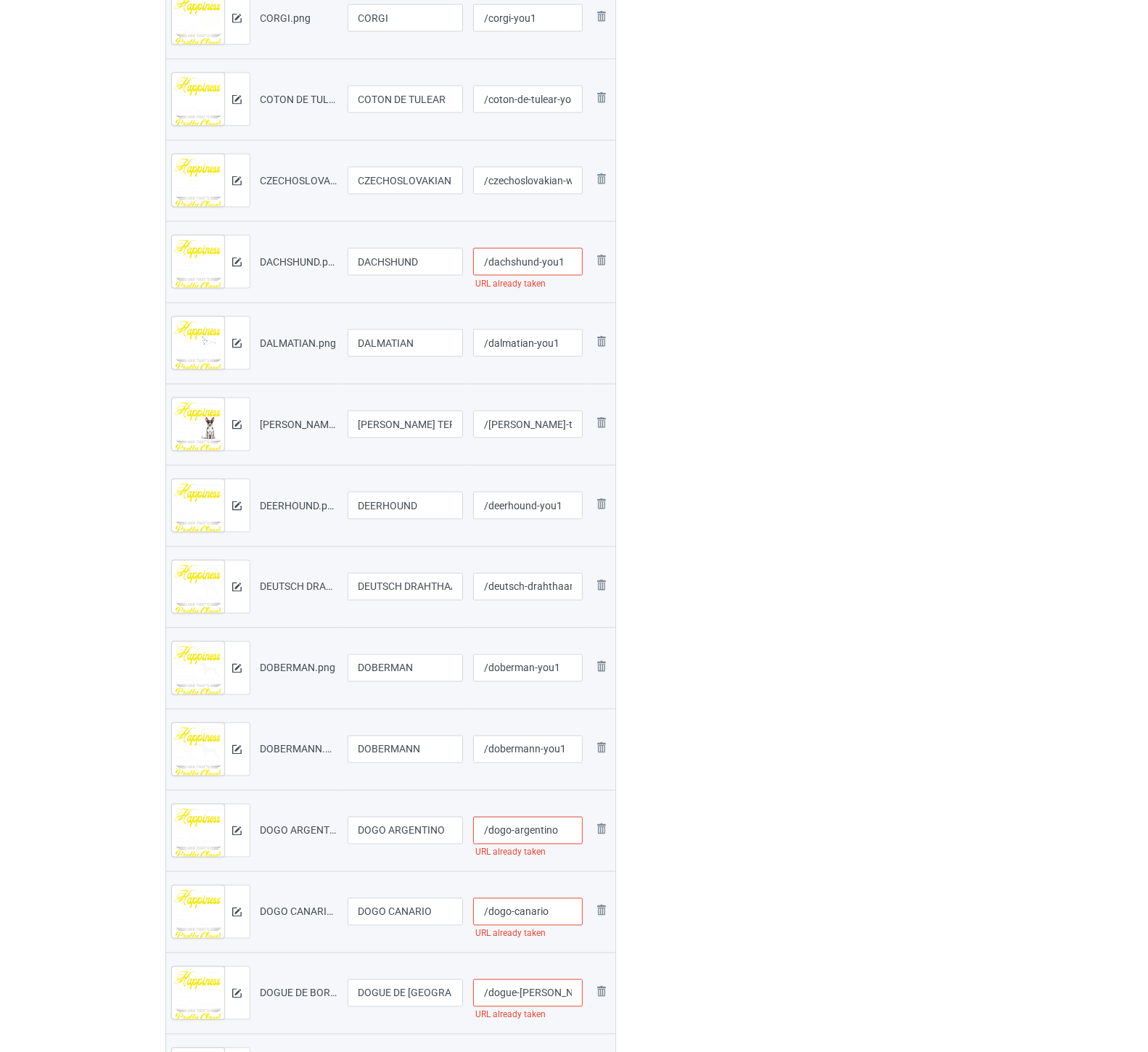
paste input "-you1"
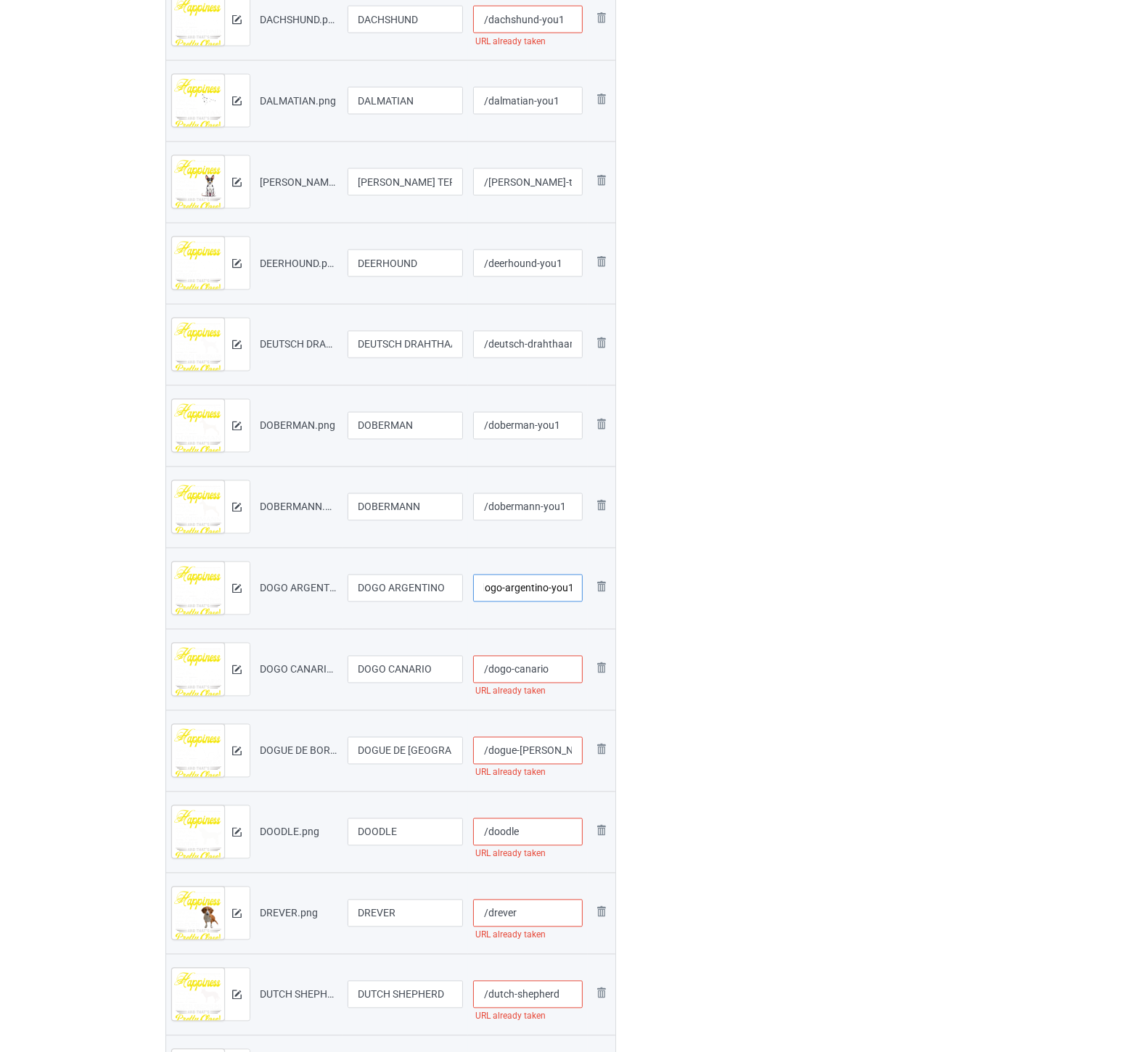
type input "/dogo-argentino-you1"
click at [562, 677] on input "/dogo-canario" at bounding box center [528, 670] width 110 height 27
paste input "-you1"
type input "/dogo-canario-you1"
click at [532, 749] on input "/dogue-de-bordeaux" at bounding box center [528, 751] width 110 height 27
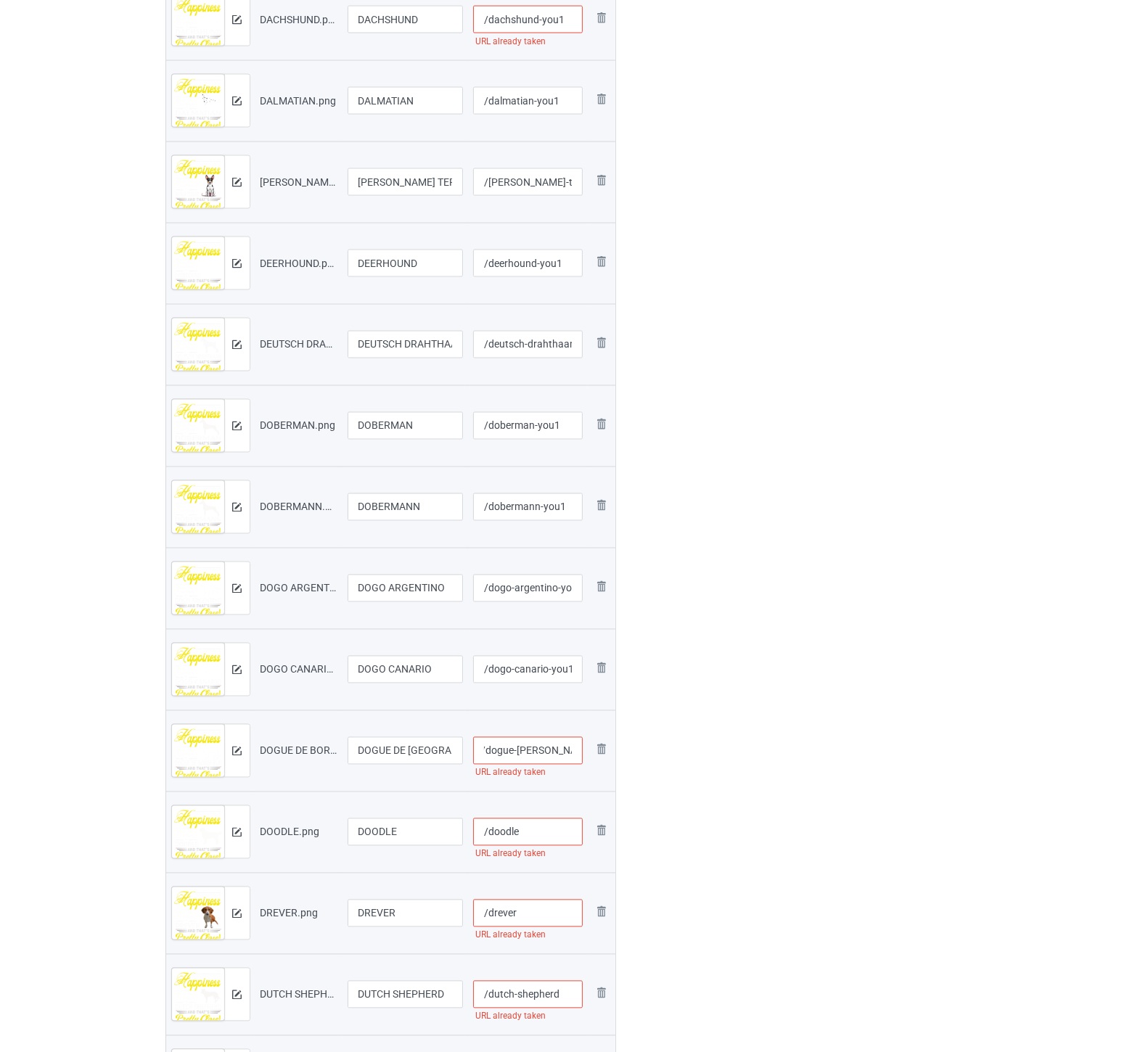
paste input "-you1"
type input "/dogue-de-bordeaux-you1"
click at [541, 831] on input "/doodle" at bounding box center [528, 832] width 110 height 27
paste input "-you1"
type input "/doodle-you1"
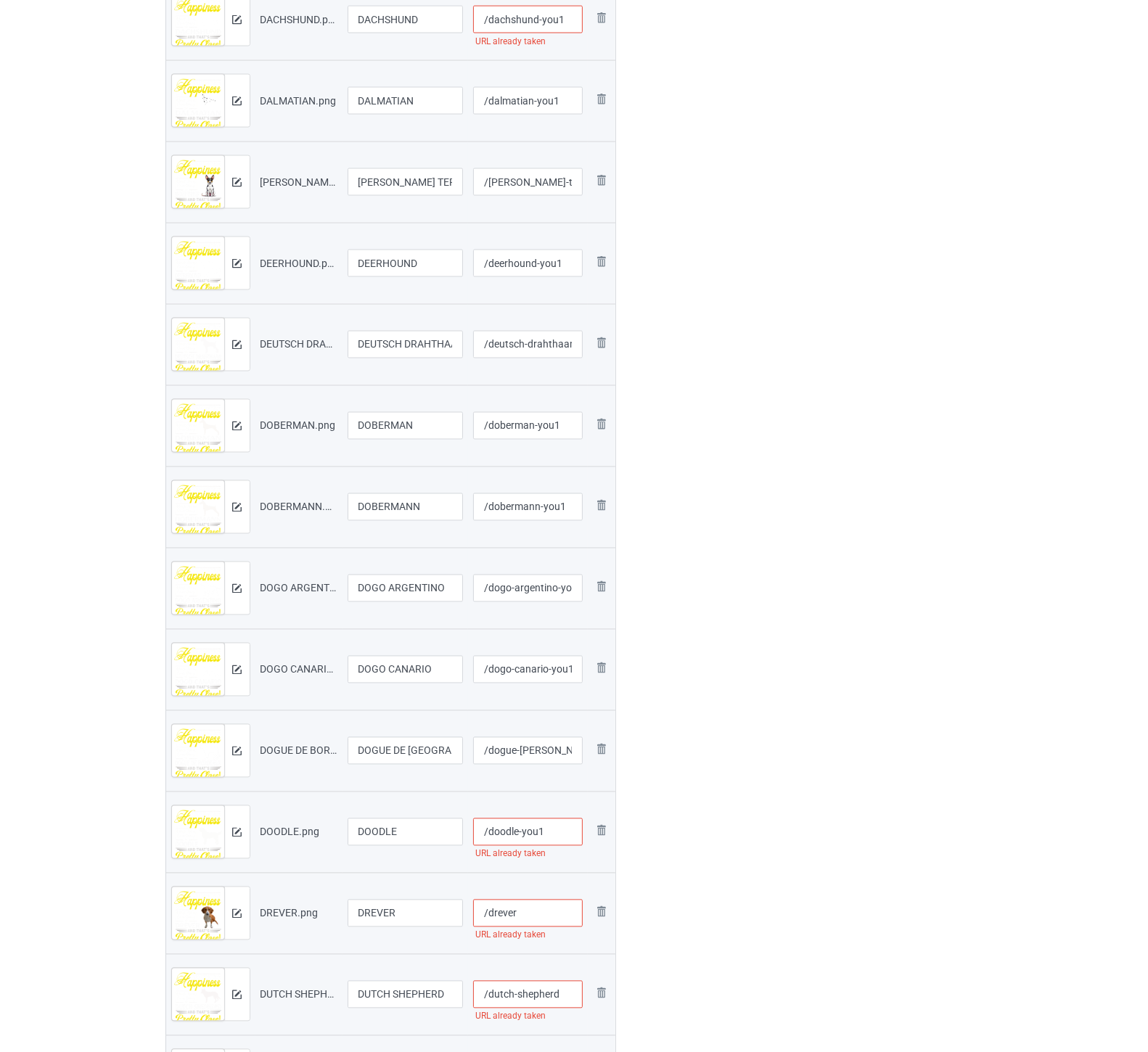
click at [542, 918] on input "/drever" at bounding box center [528, 914] width 110 height 27
paste input "-you1"
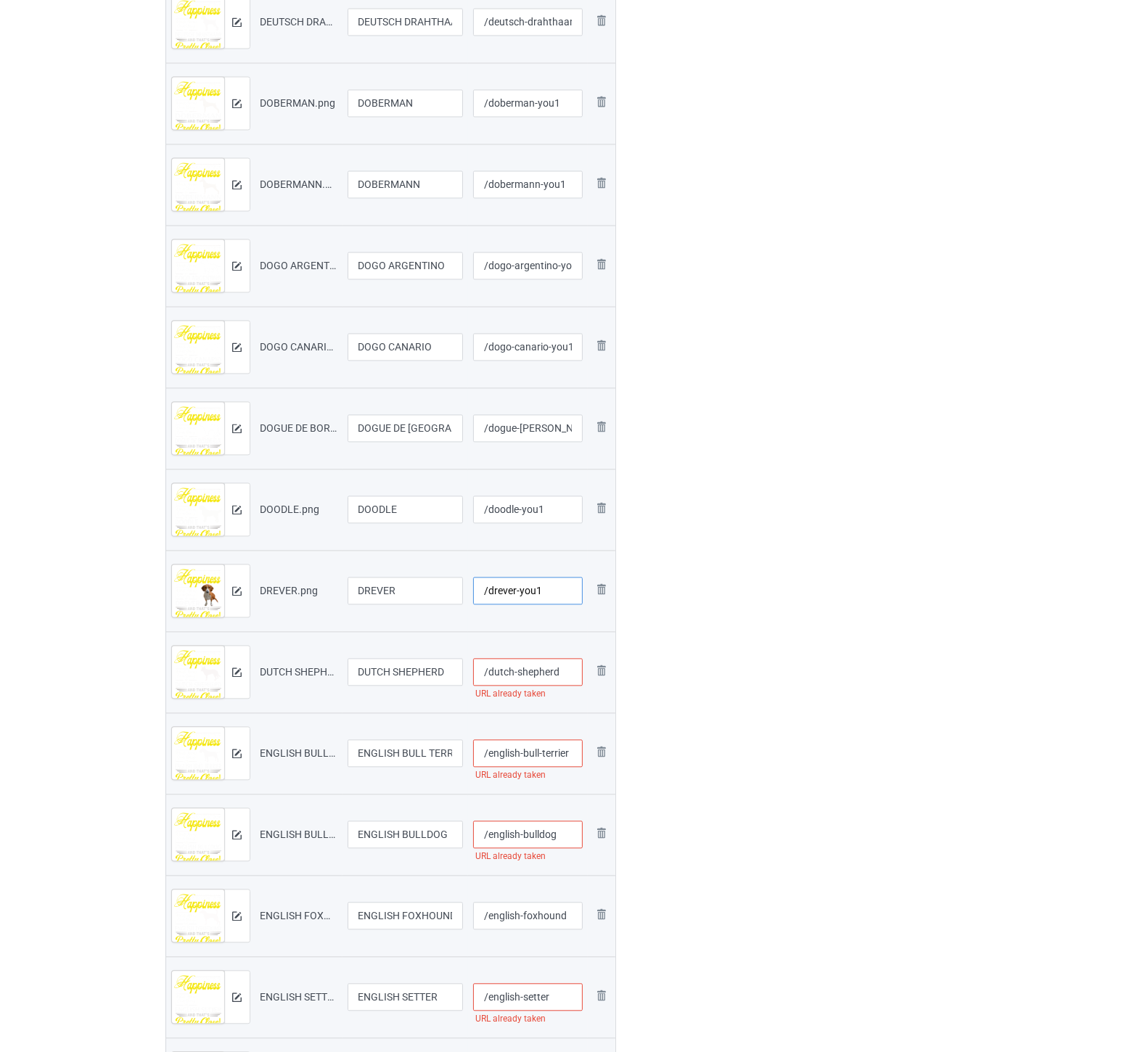
type input "/drever-you1"
click at [573, 671] on input "/dutch-shepherd" at bounding box center [528, 673] width 110 height 27
paste input "-you1"
type input "/dutch-shepherd-you1"
drag, startPoint x: 548, startPoint y: 756, endPoint x: 552, endPoint y: 746, distance: 10.8
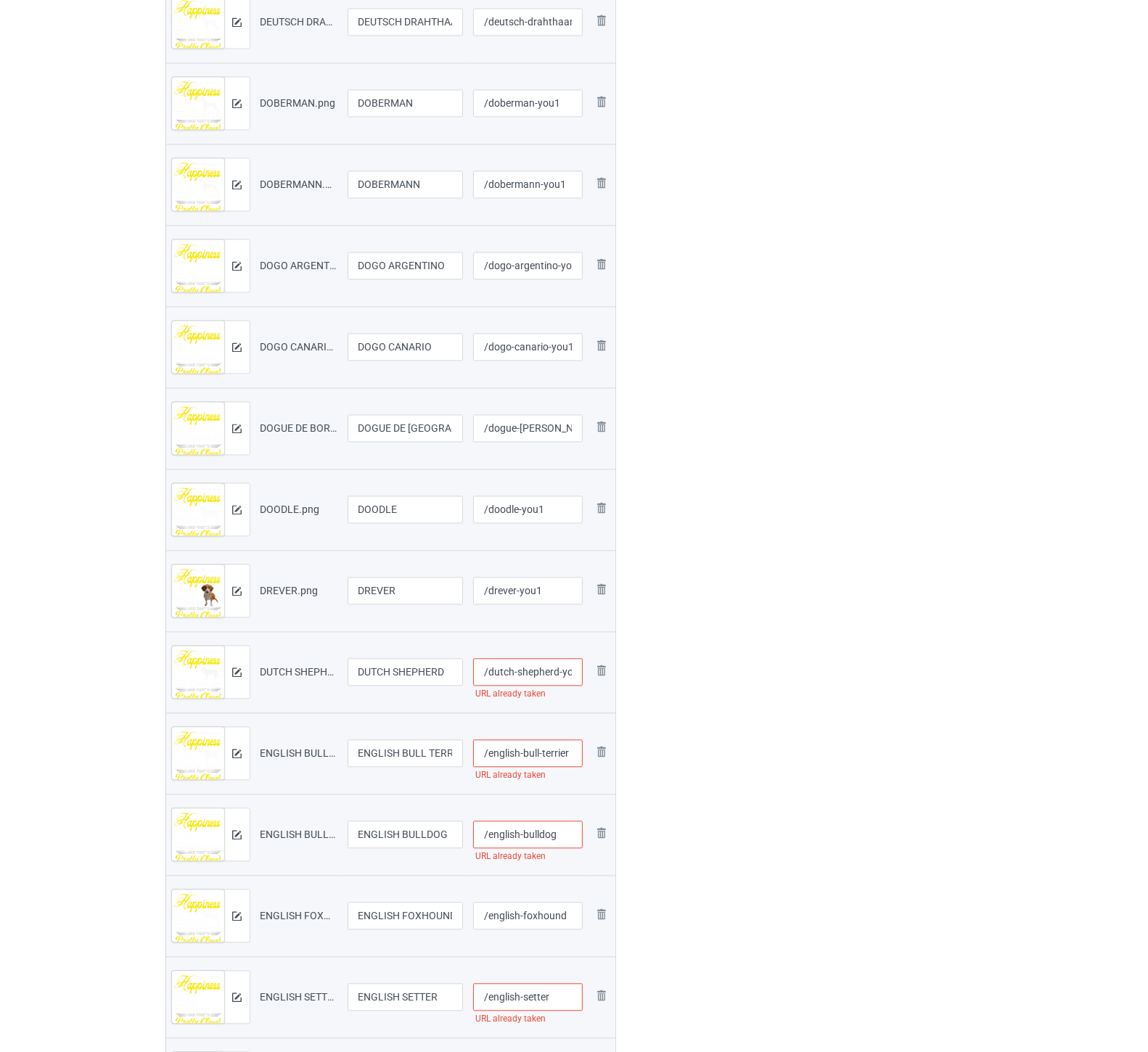
click at [549, 750] on input "/english-bull-terrier" at bounding box center [528, 754] width 110 height 27
paste input "-you1"
type input "/english-bull-terrier-you1"
click at [561, 838] on input "/english-bulldog" at bounding box center [528, 836] width 110 height 27
paste input "-you1"
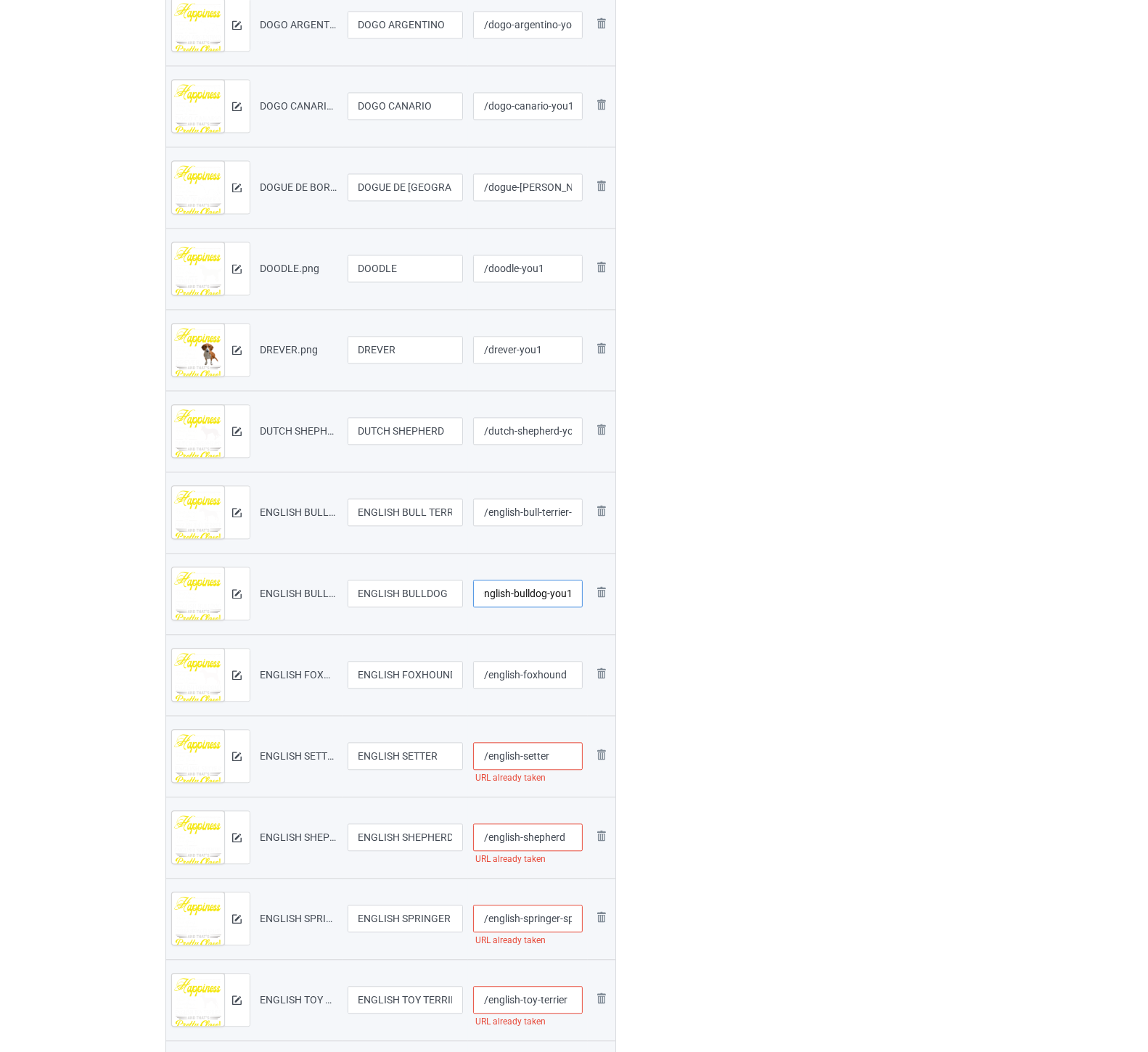
type input "/english-bulldog-you1"
click at [539, 672] on input "/english-foxhound" at bounding box center [528, 675] width 110 height 27
paste input "-you1"
type input "/english-foxhound-you1"
click at [557, 748] on input "/english-setter" at bounding box center [528, 756] width 110 height 27
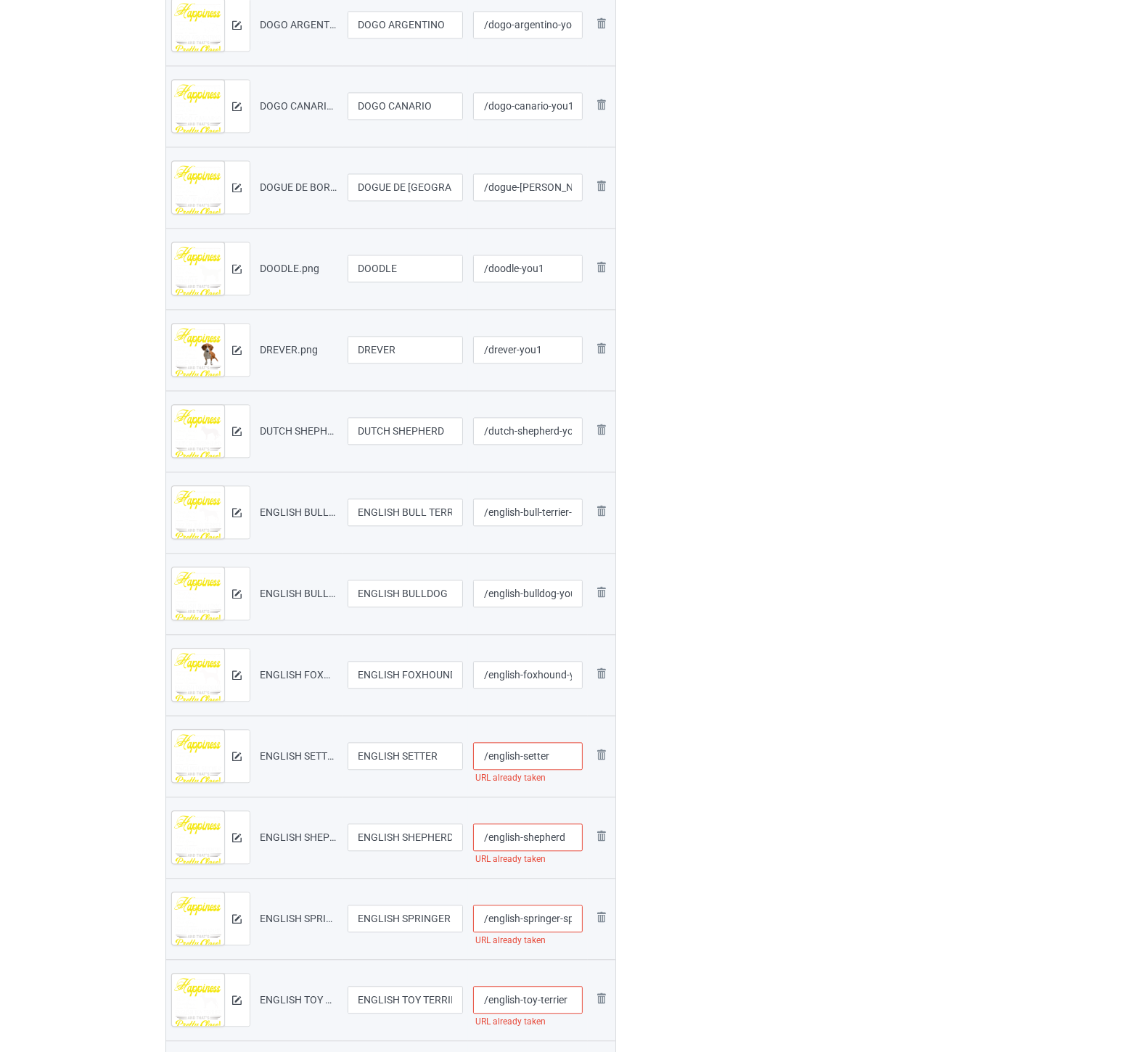
paste input "-you1"
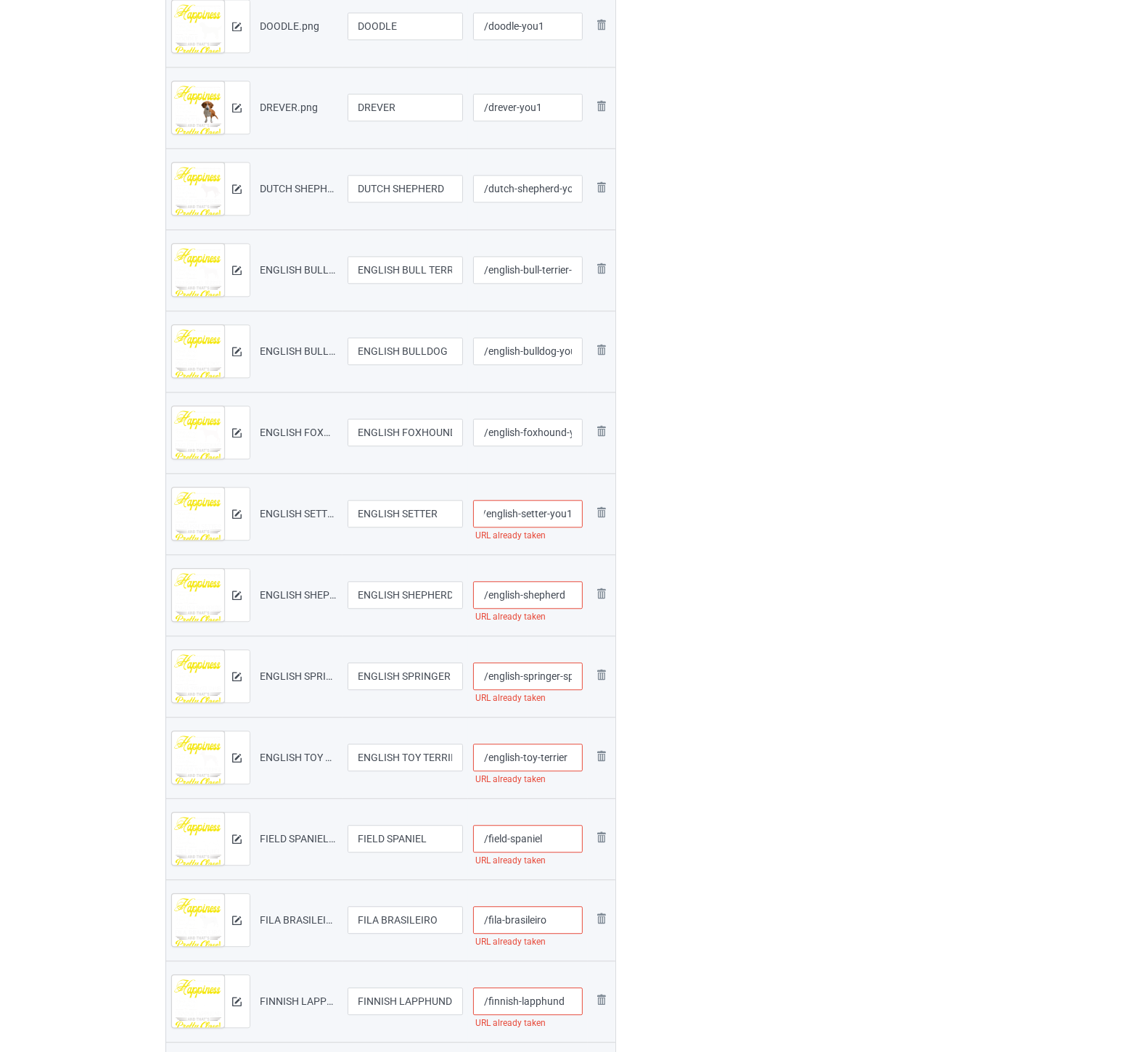
type input "/english-setter-you1"
click at [520, 596] on input "/english-shepherd" at bounding box center [528, 595] width 110 height 27
paste input "-you1"
type input "/english-shepherd-you1"
click at [540, 671] on input "/english-springer-spaniel" at bounding box center [528, 676] width 110 height 27
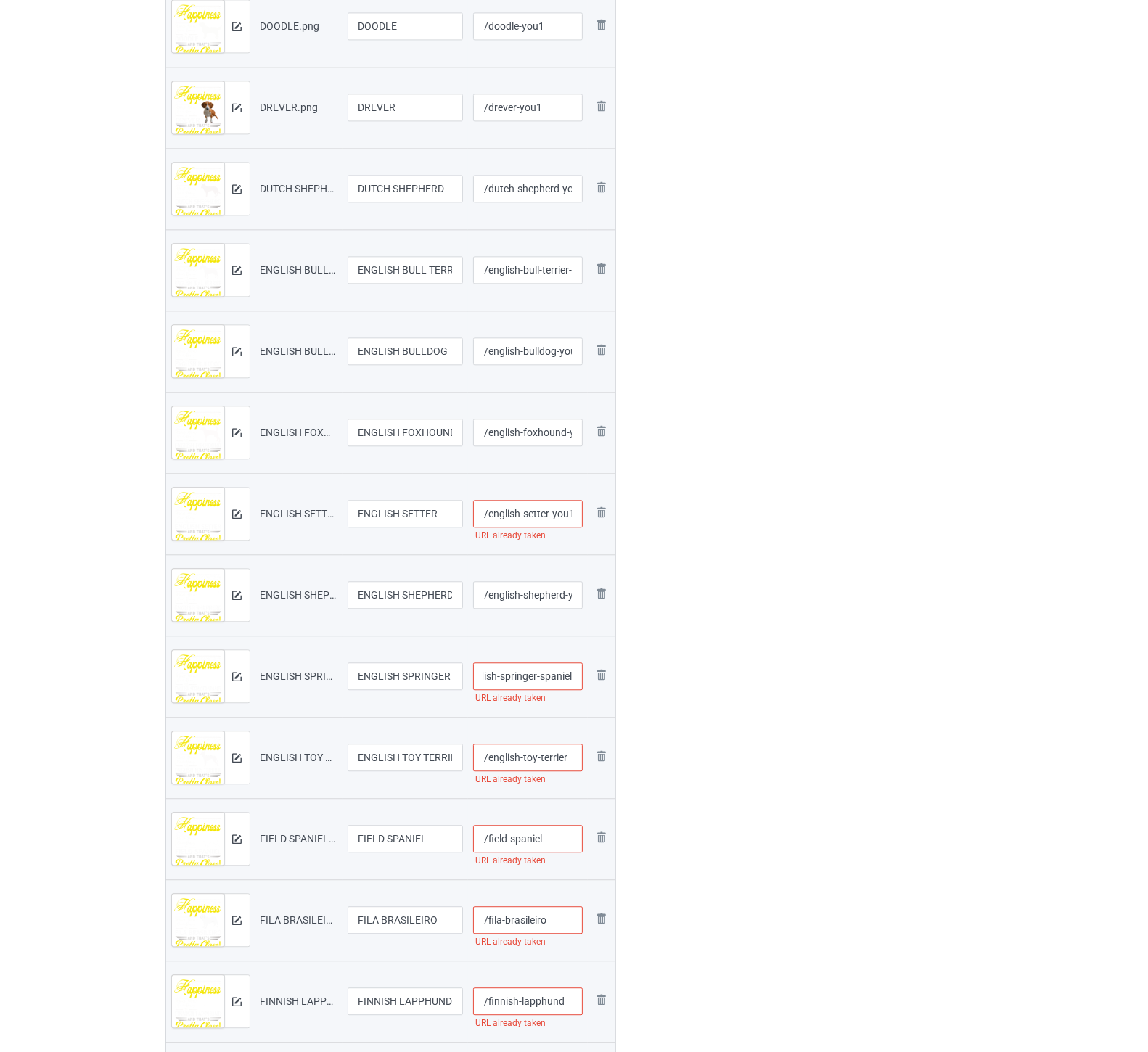
paste input "-you1"
type input "/english-springer-spaniel-you1"
click at [542, 758] on input "/english-toy-terrier" at bounding box center [528, 757] width 110 height 27
paste input "-you1"
type input "/english-toy-terrier-you1"
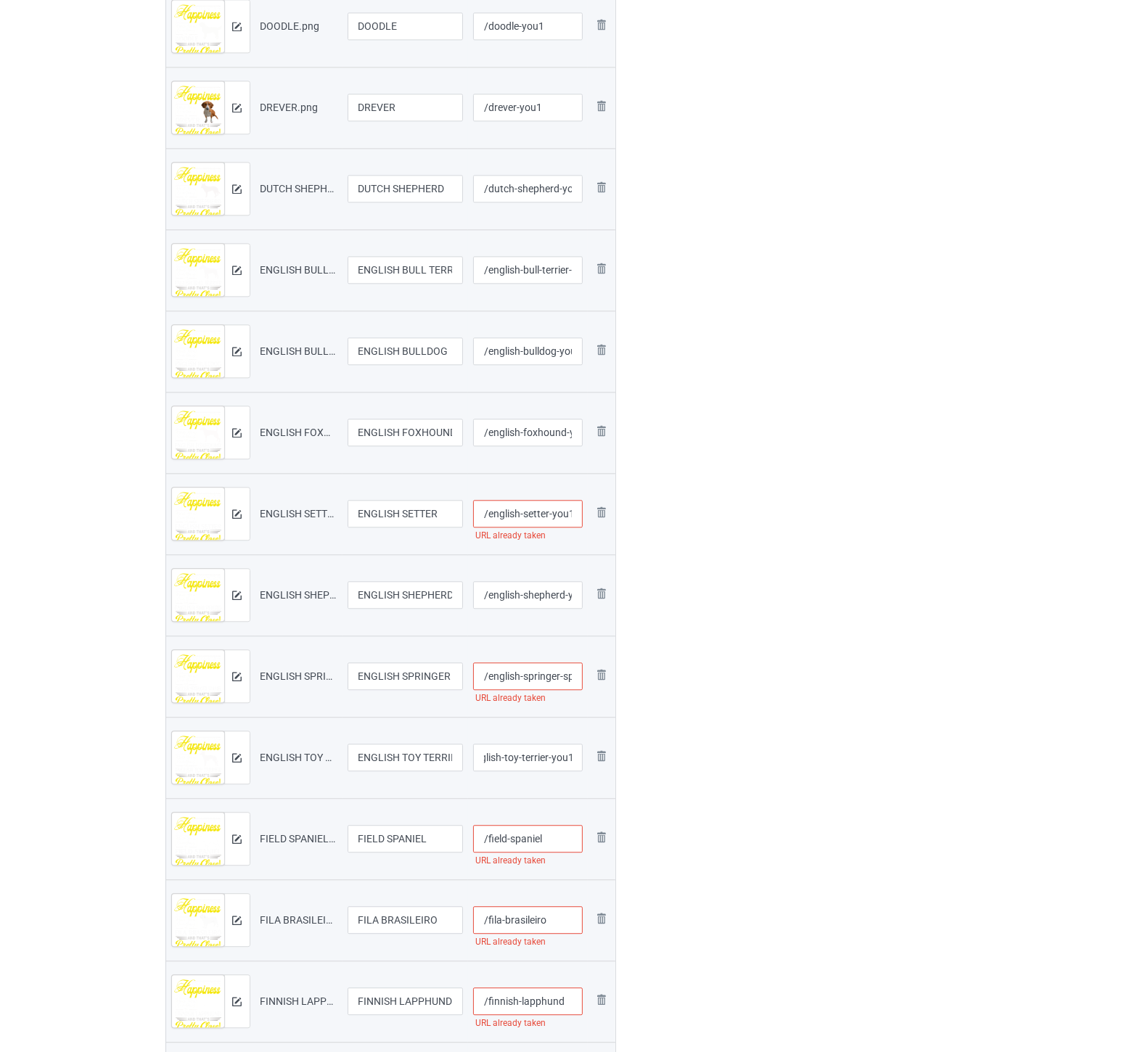
click at [555, 843] on input "/field-spaniel" at bounding box center [528, 839] width 110 height 27
paste
type input "/field-spaniel-you1"
click at [559, 917] on input "/fila-brasileiro" at bounding box center [528, 920] width 110 height 27
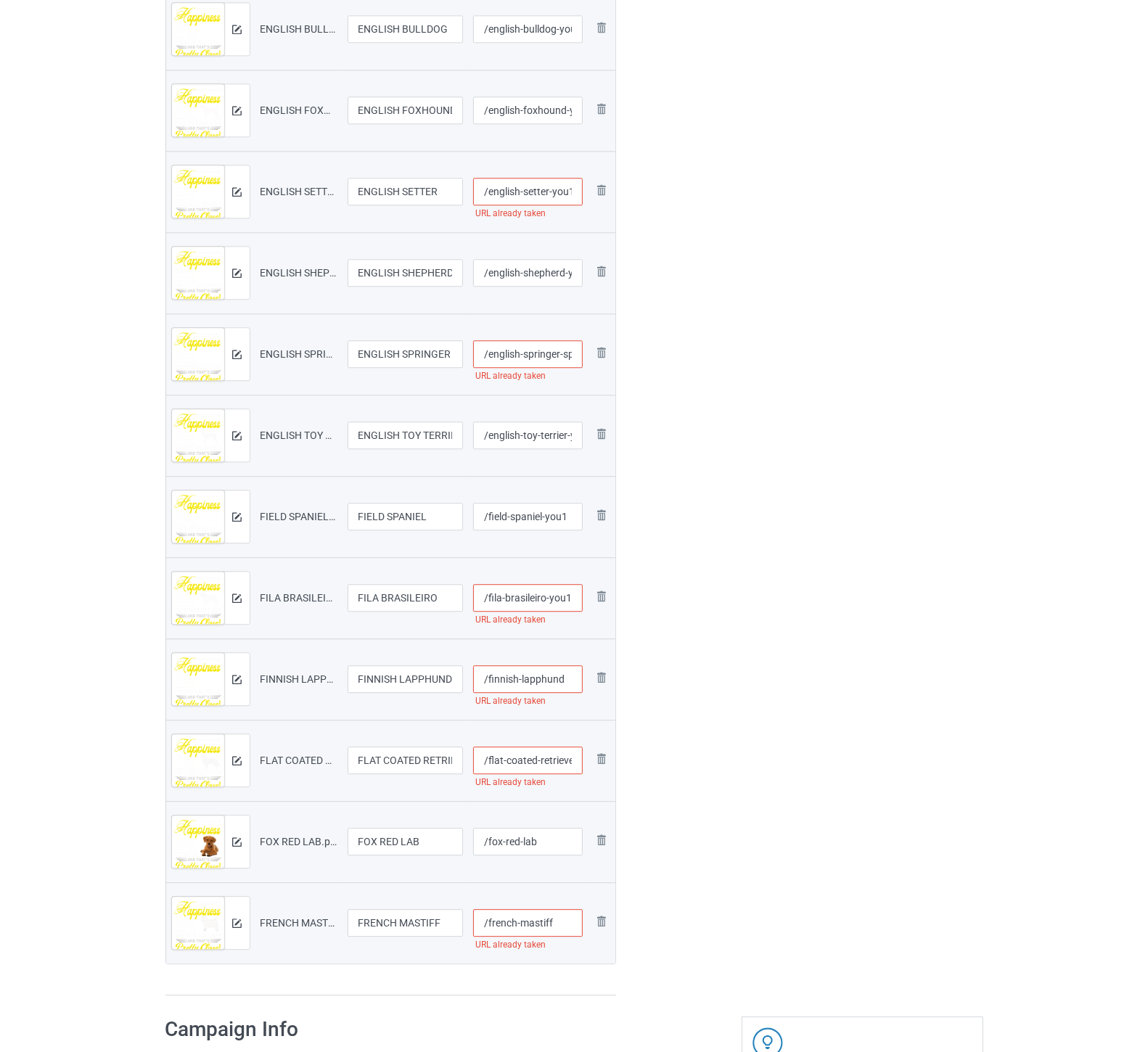
type input "/fila-brasileiro-you1"
drag, startPoint x: 570, startPoint y: 679, endPoint x: 622, endPoint y: 693, distance: 53.9
click at [571, 679] on input "/finnish-lapphund" at bounding box center [528, 679] width 110 height 27
type input "/finnish-lapphund-you1"
click at [545, 760] on input "/flat-coated-retriever" at bounding box center [528, 761] width 110 height 27
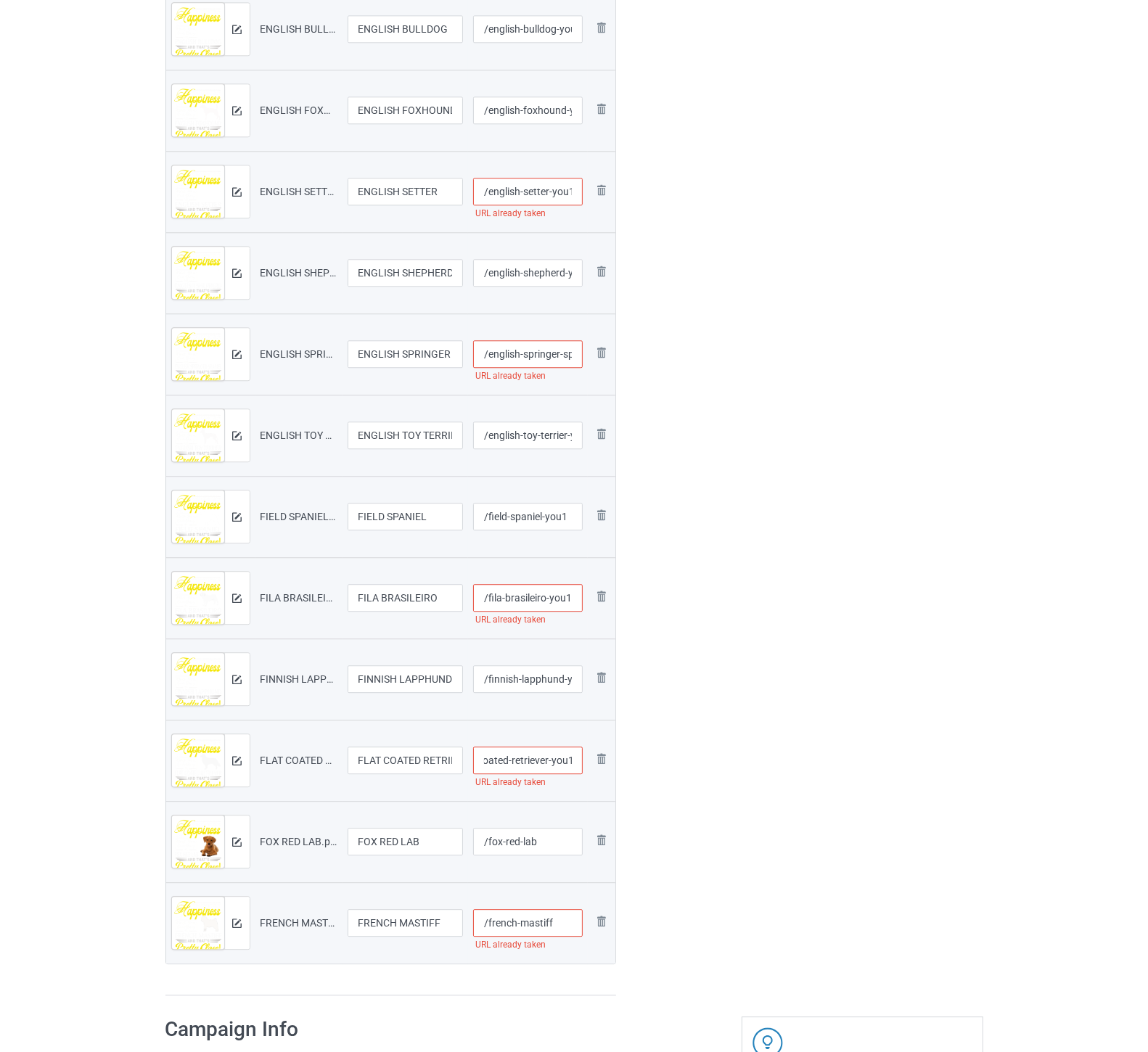
type input "/flat-coated-retriever-you1"
click at [557, 836] on input "/fox-red-lab" at bounding box center [528, 842] width 110 height 27
type input "/fox-red-lab-you1"
click at [573, 918] on input "/french-mastiff" at bounding box center [528, 923] width 110 height 27
type input "/french-mastiff-you1"
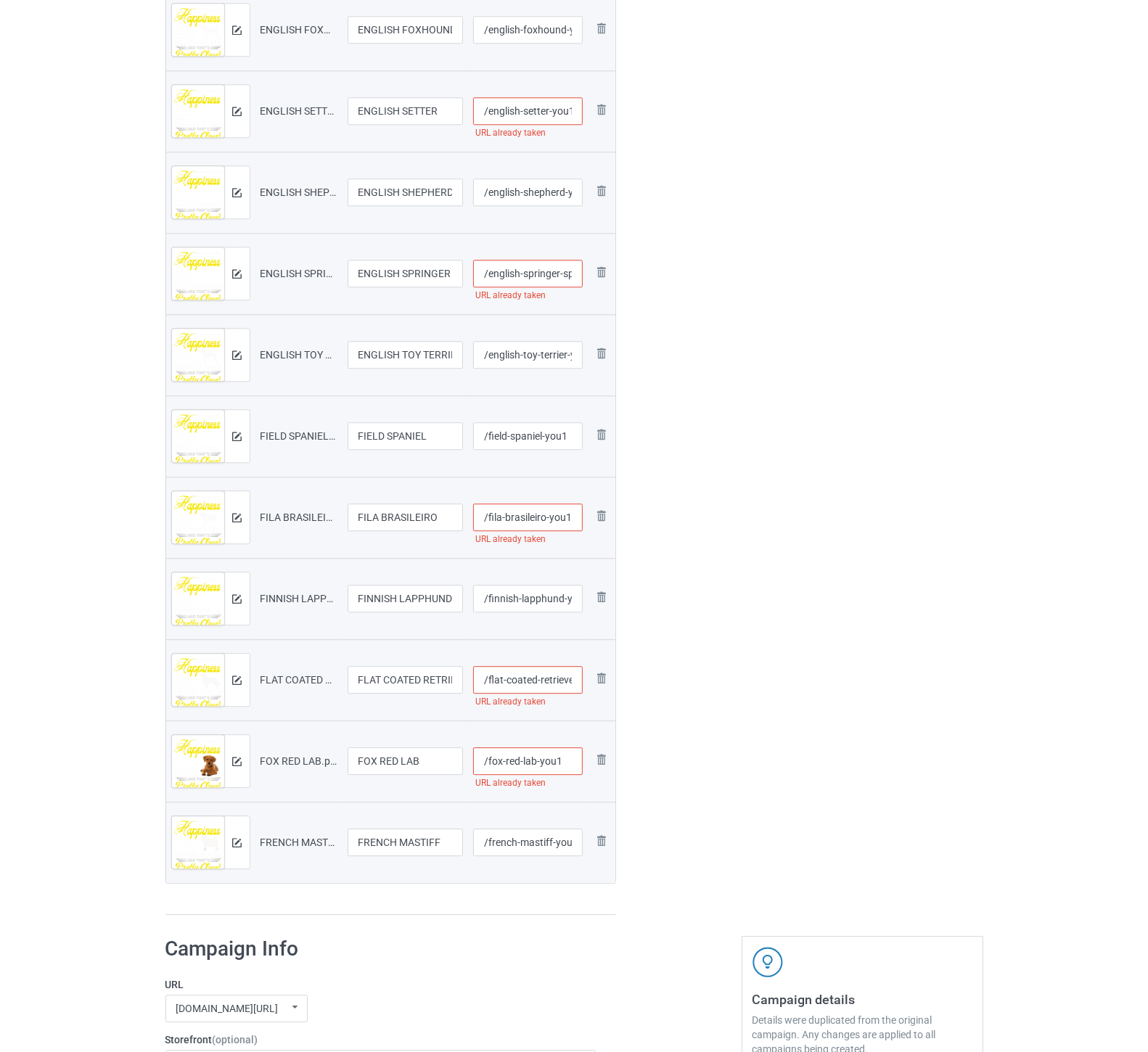
click at [568, 764] on input "/fox-red-lab-you1" at bounding box center [528, 762] width 110 height 27
type input "/fox-red-lab-you11"
drag, startPoint x: 531, startPoint y: 675, endPoint x: 531, endPoint y: 665, distance: 10.0
click at [531, 669] on input "/flat-coated-retriever-you1" at bounding box center [528, 680] width 110 height 27
type input "/flat-coated-retriever-you11"
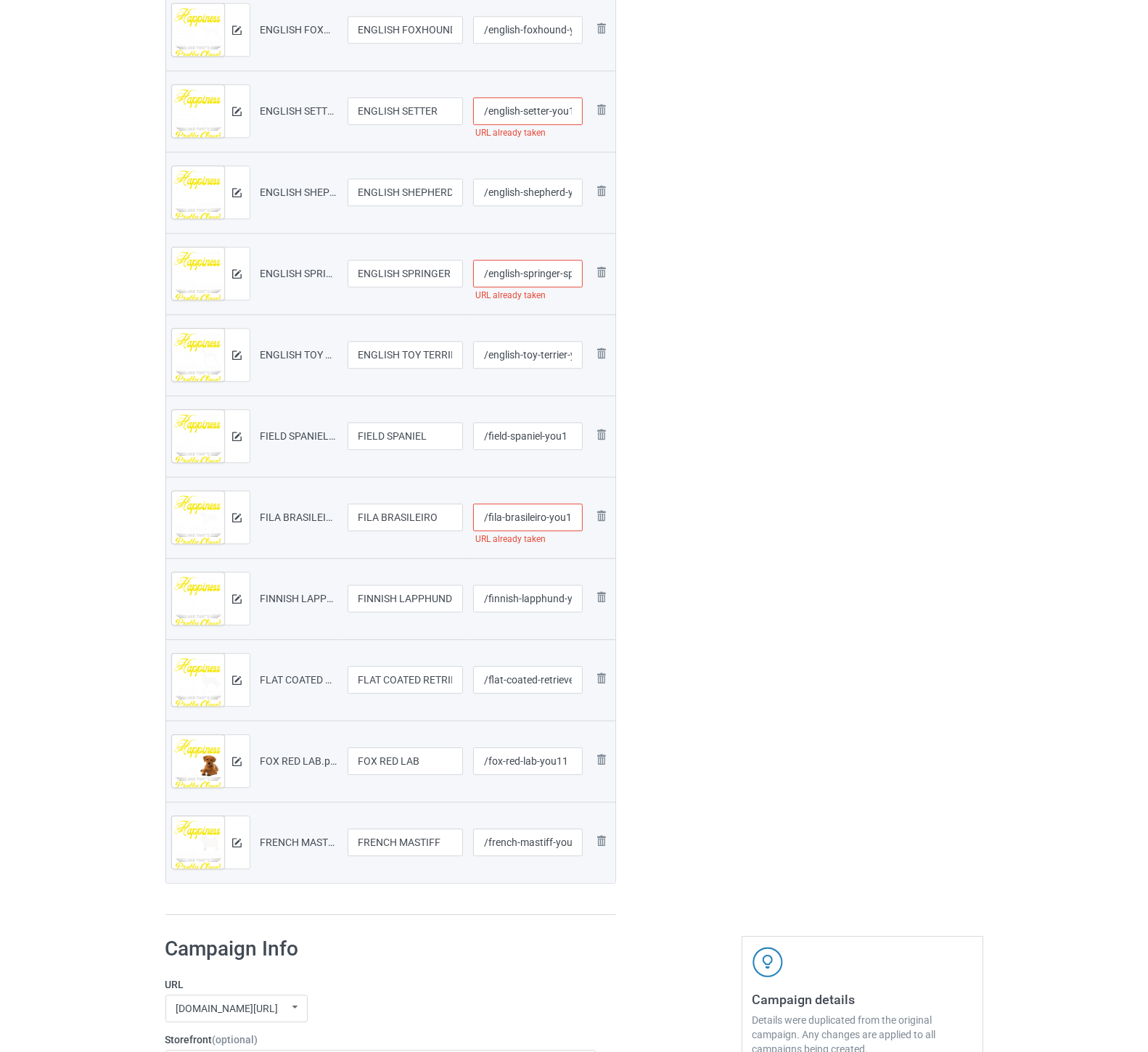
click at [552, 513] on input "/fila-brasileiro-you1" at bounding box center [528, 517] width 110 height 27
type input "/fila-brasileiro-you11"
click at [526, 271] on input "/english-springer-spaniel-you1" at bounding box center [528, 273] width 110 height 27
type input "/english-springer-spaniel-you11"
click at [534, 110] on input "/english-setter-you1" at bounding box center [528, 111] width 110 height 27
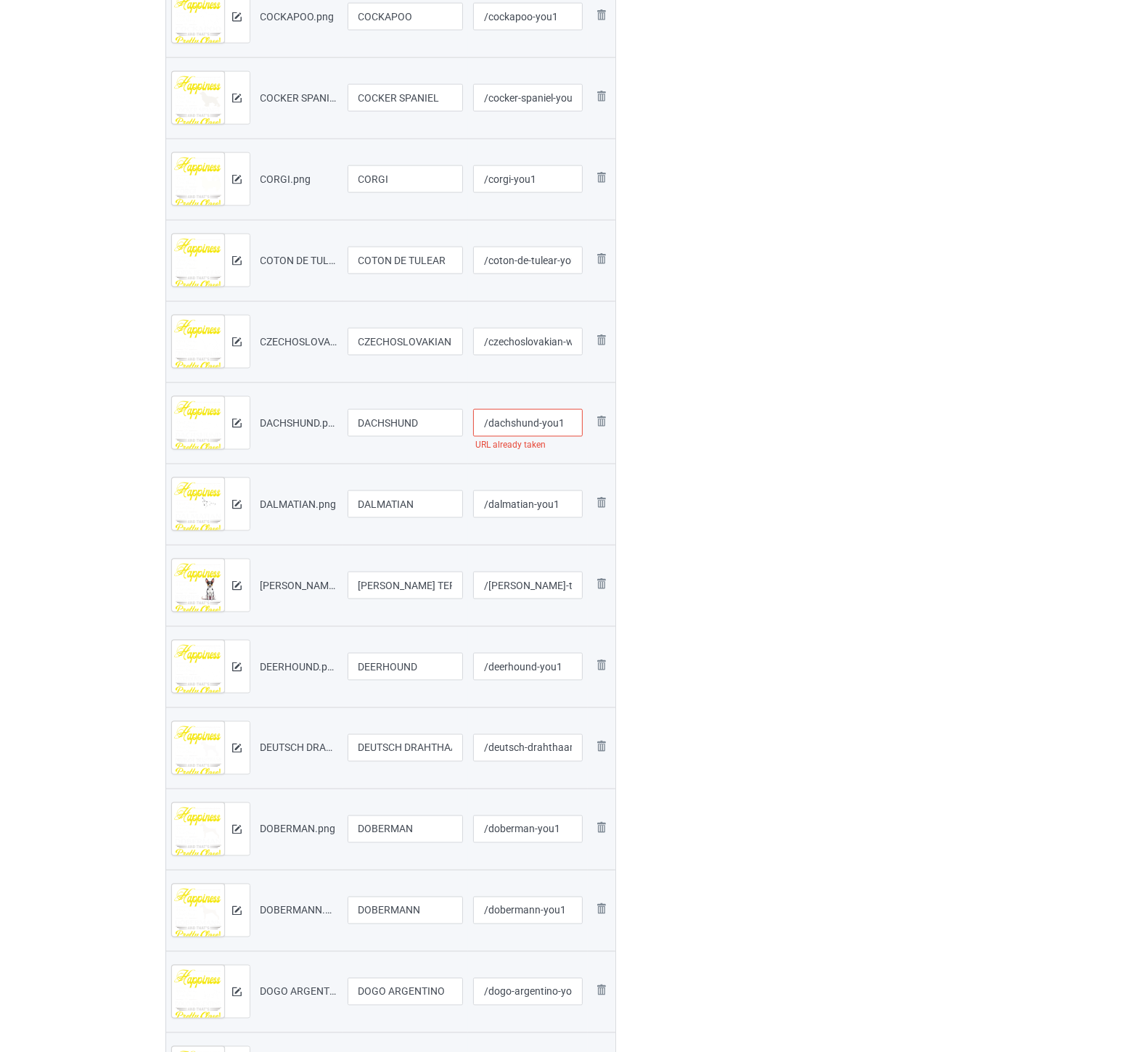
type input "/english-setter-you11"
click at [568, 424] on input "/dachshund-you1" at bounding box center [528, 423] width 110 height 27
type input "/dachshund-you11"
click at [837, 458] on div "Edit artwork You can adjust your artwork position, and upload files for double-…" at bounding box center [863, 431] width 262 height 4216
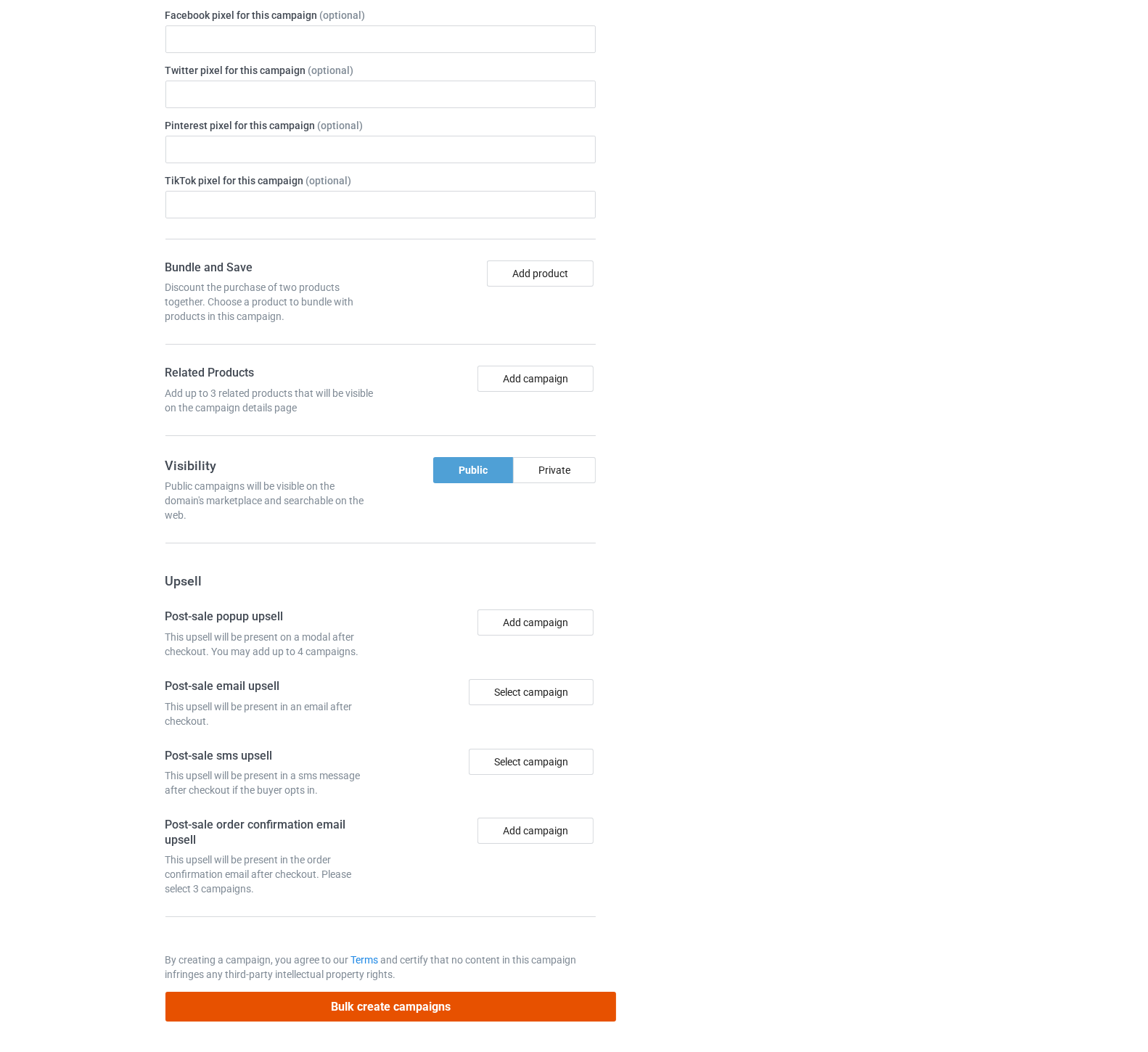
click at [399, 1002] on button "Bulk create campaigns" at bounding box center [391, 1007] width 451 height 30
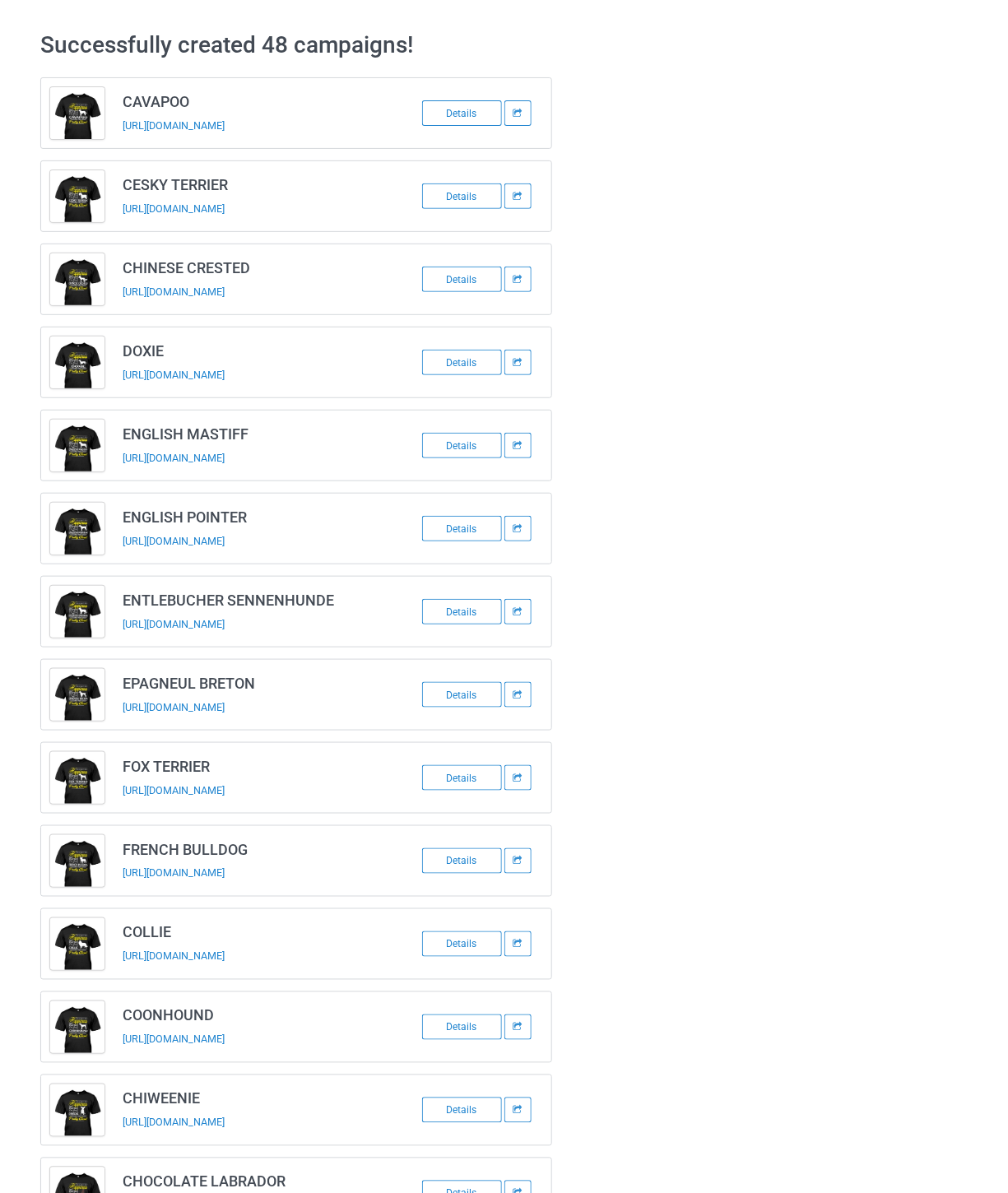
scroll to position [0, 0]
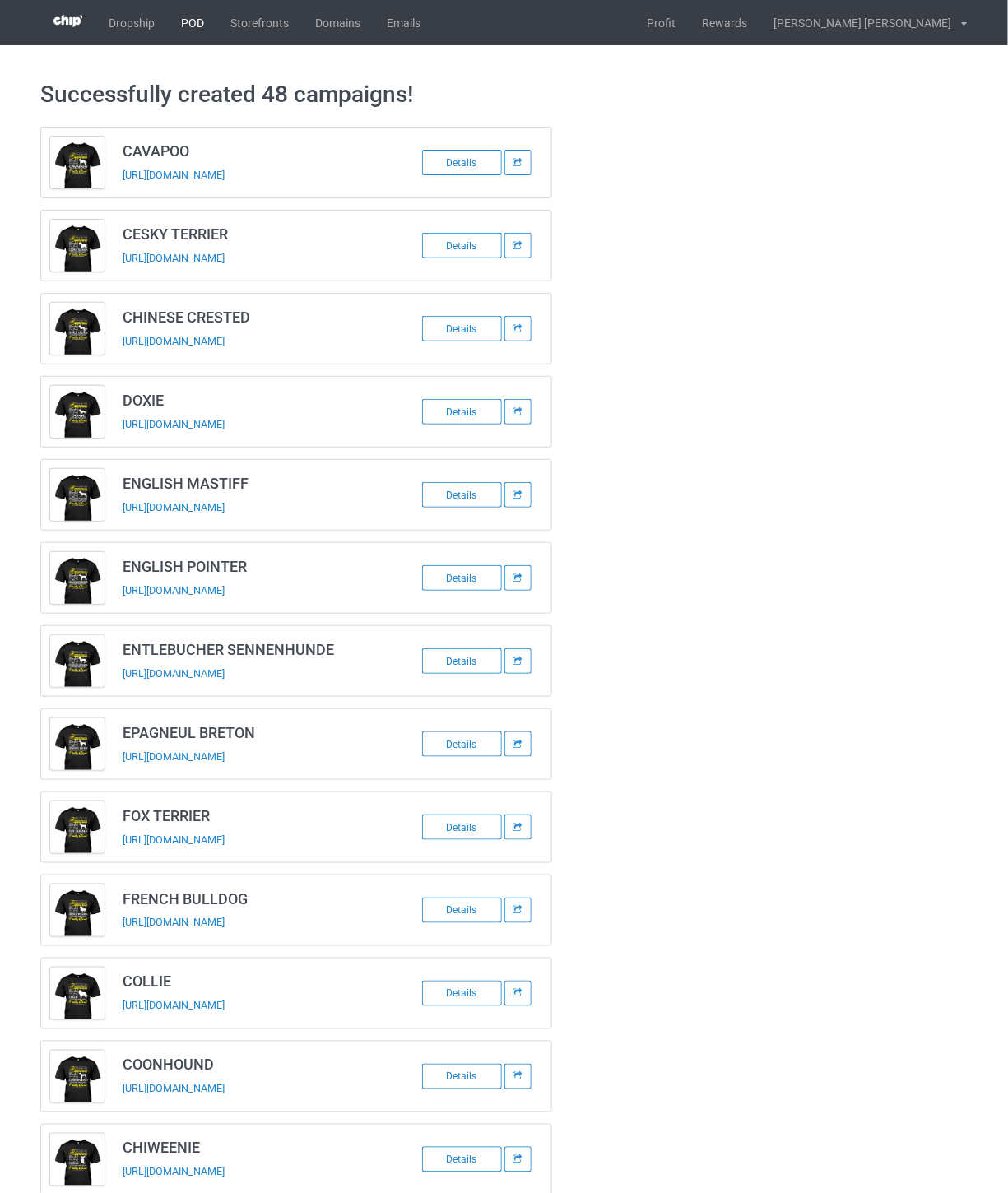
drag, startPoint x: 202, startPoint y: 20, endPoint x: 194, endPoint y: 14, distance: 10.0
click at [200, 19] on link "POD" at bounding box center [192, 22] width 49 height 45
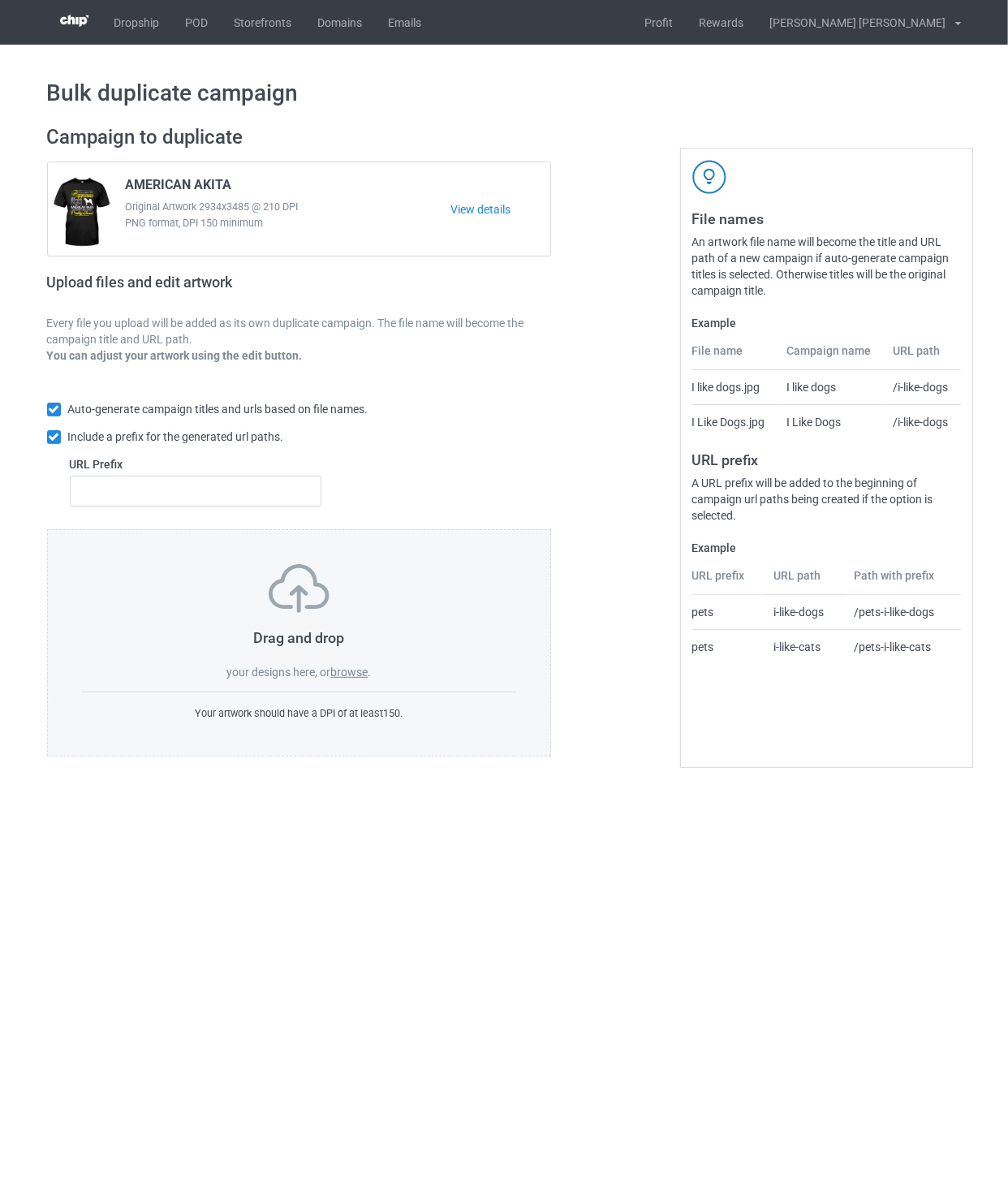
click at [358, 670] on label "browse" at bounding box center [349, 673] width 37 height 13
click at [0, 0] on input "browse" at bounding box center [0, 0] width 0 height 0
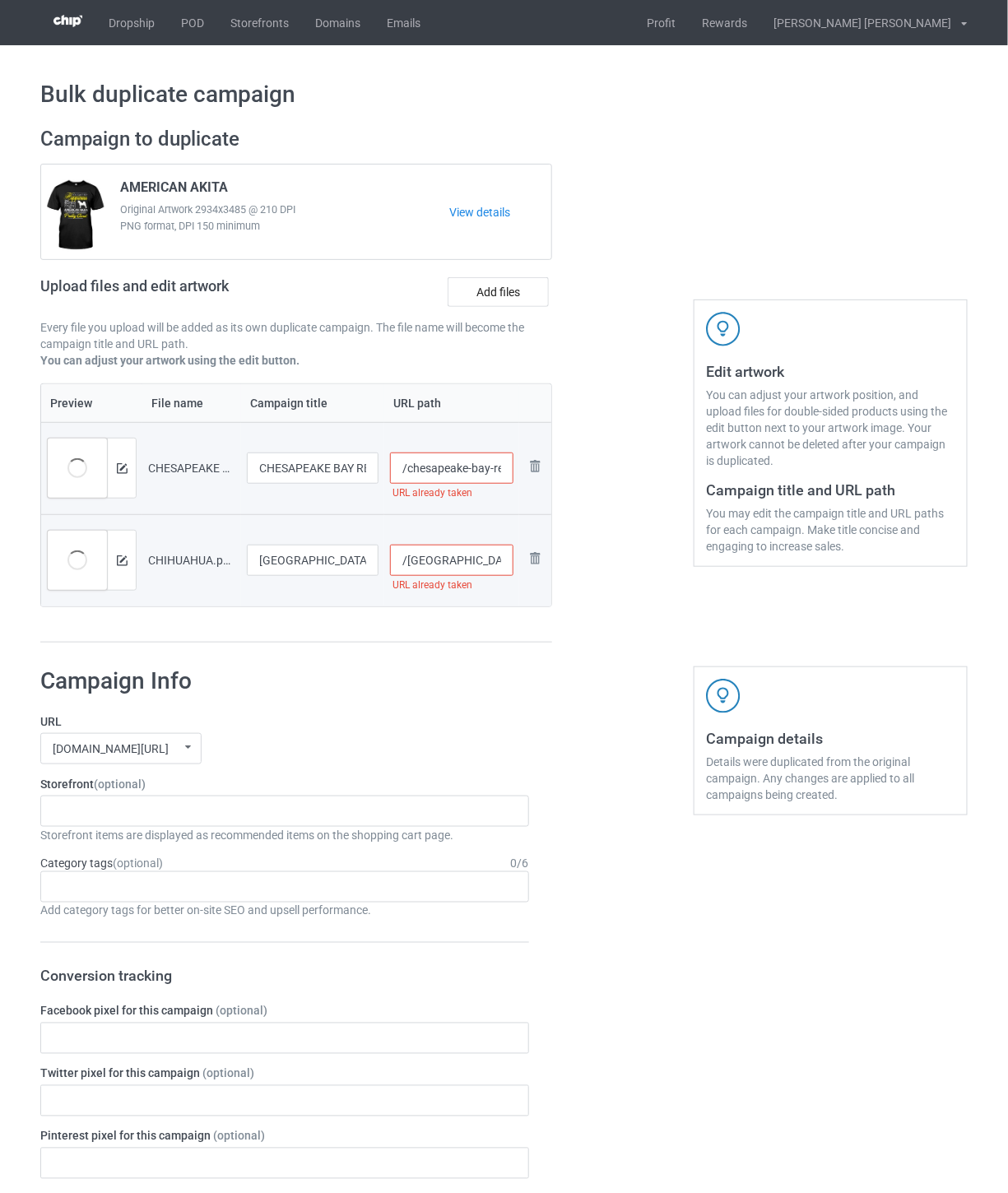
click at [483, 470] on input "/chesapeake-bay-retriever" at bounding box center [452, 469] width 125 height 31
drag, startPoint x: 503, startPoint y: 470, endPoint x: 474, endPoint y: 471, distance: 29.0
click at [474, 471] on input "/chesapeake-bay-retriever-you1" at bounding box center [452, 469] width 125 height 31
type input "/chesapeake-bay-retriever-you1"
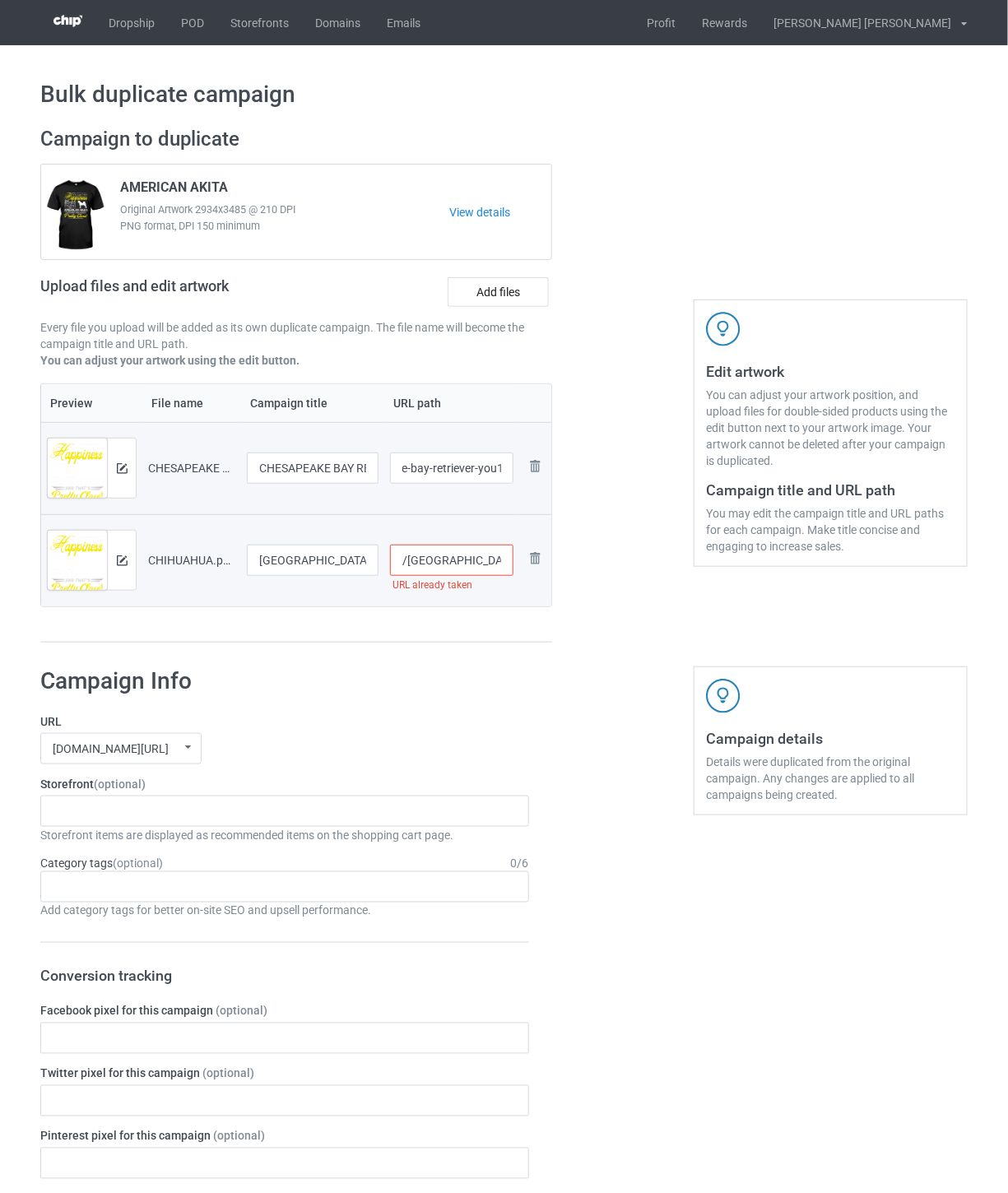
scroll to position [0, 0]
click at [477, 568] on input "/[GEOGRAPHIC_DATA]" at bounding box center [452, 560] width 125 height 31
paste input "-you1"
type input "/chihuahua-you1"
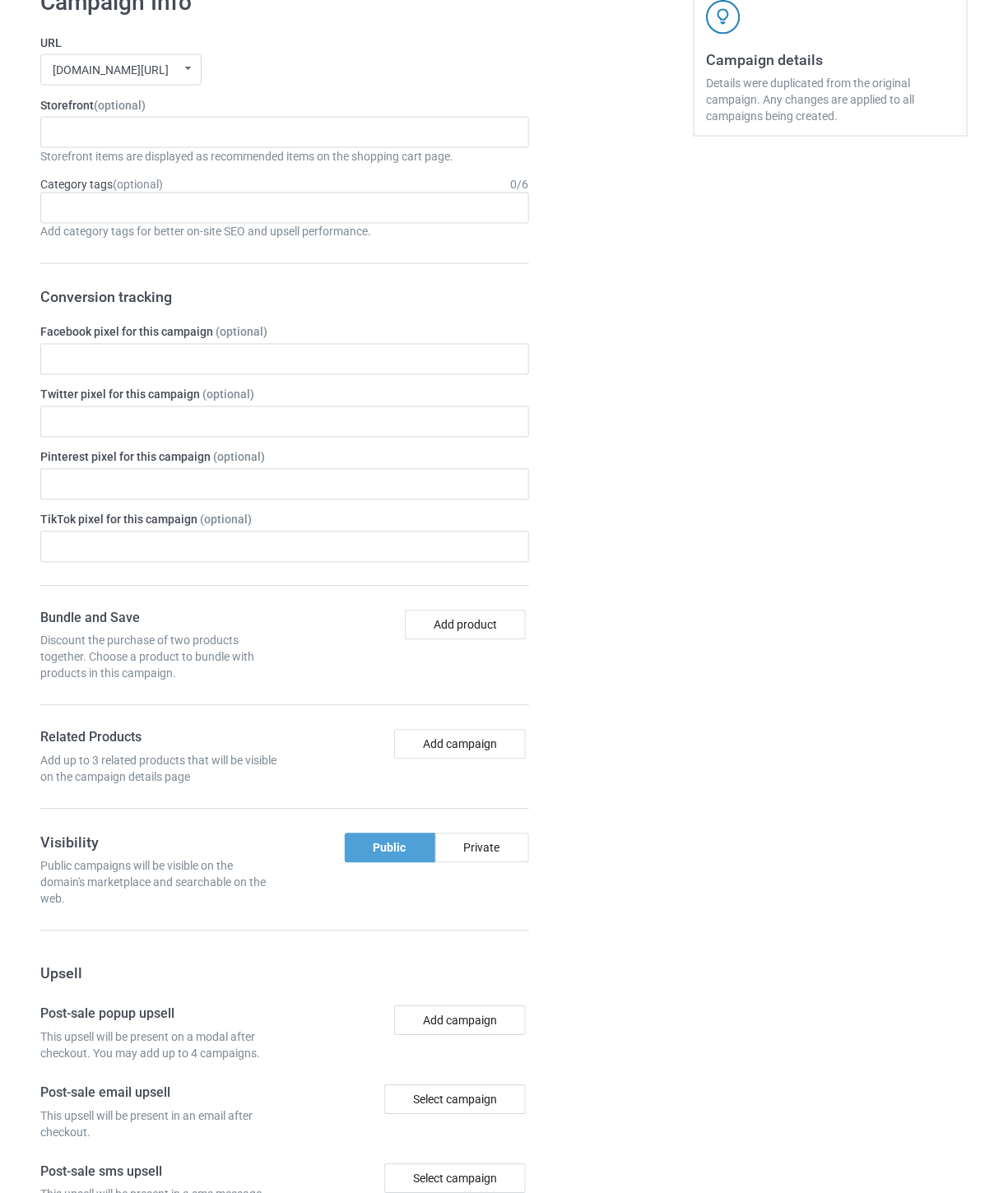
scroll to position [998, 0]
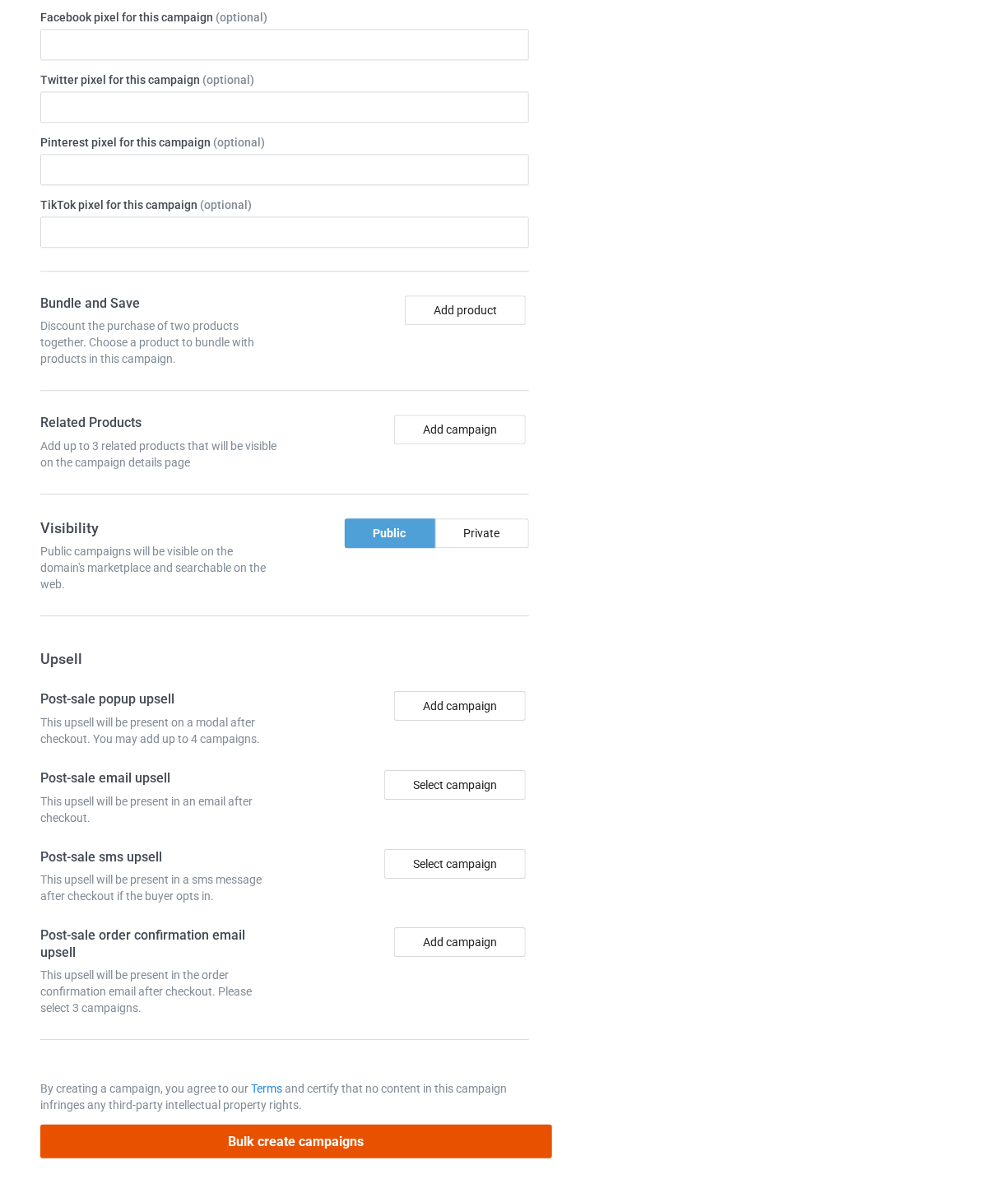
click at [261, 1134] on button "Bulk create campaigns" at bounding box center [296, 1142] width 512 height 34
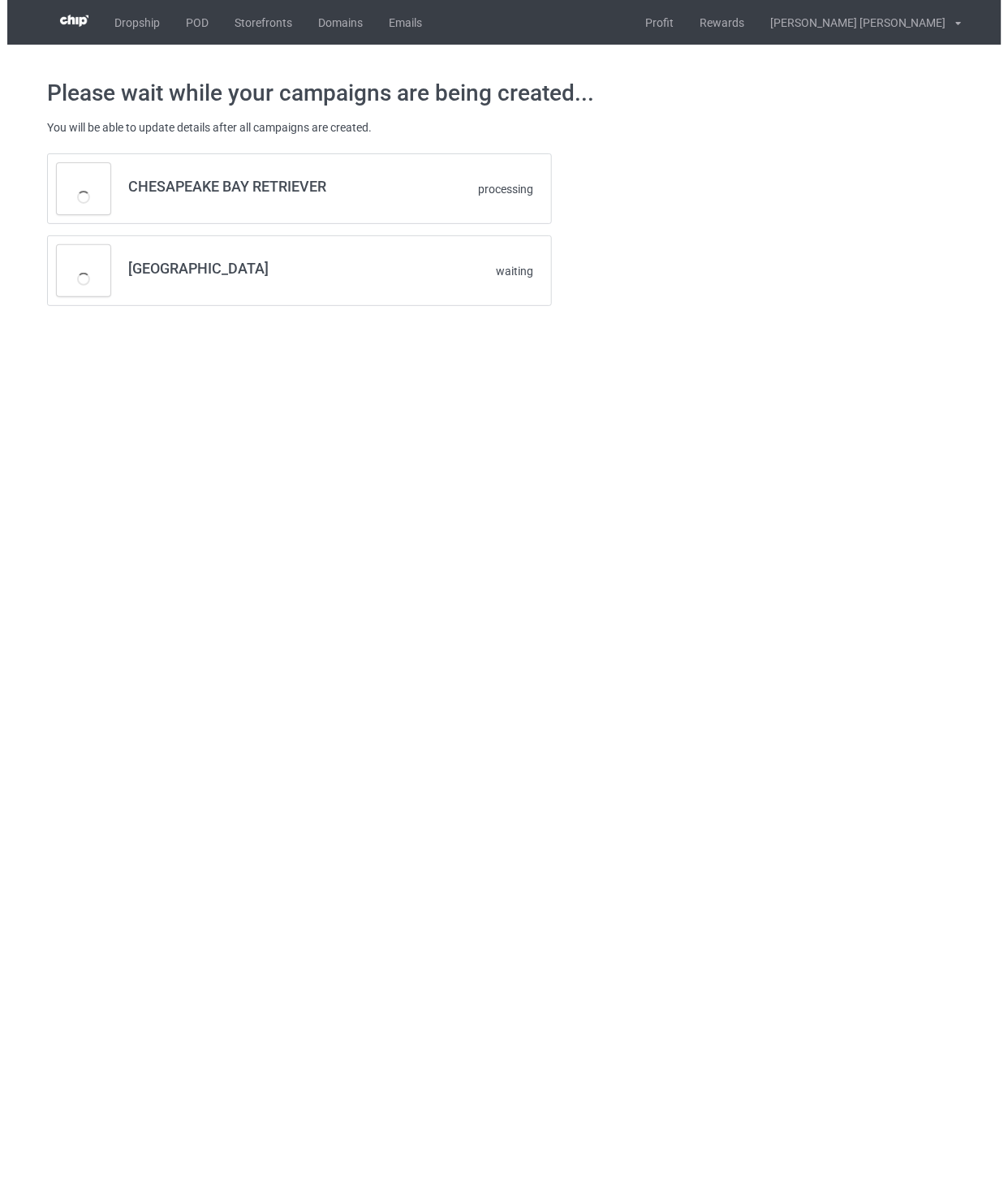
scroll to position [0, 0]
